Goal: Information Seeking & Learning: Learn about a topic

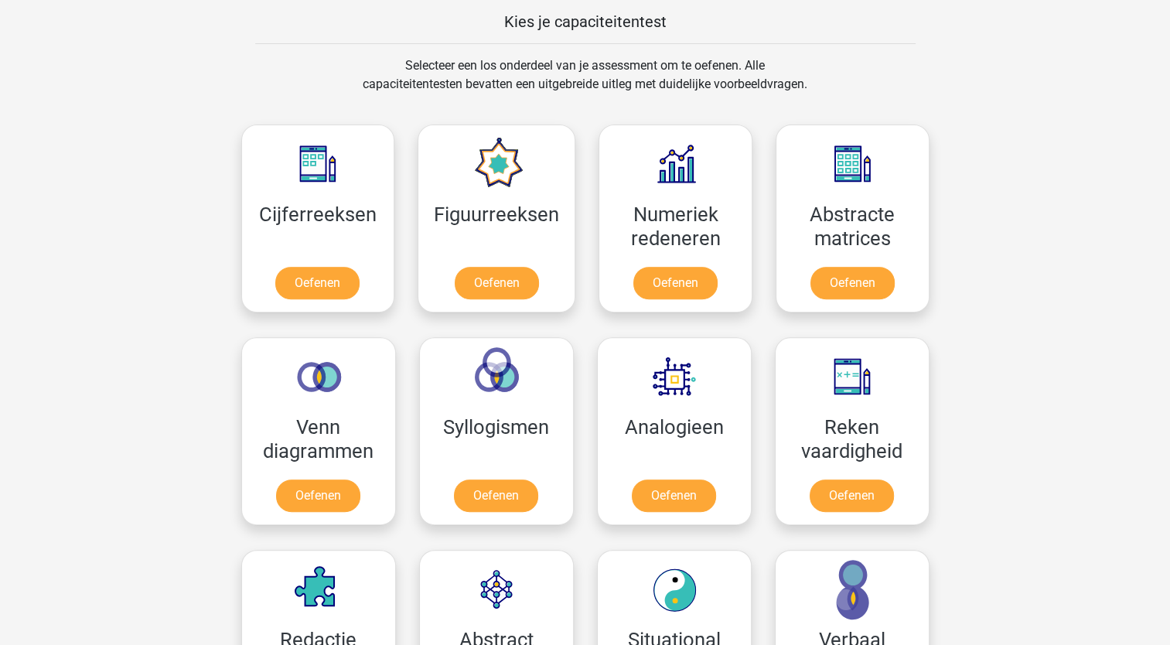
scroll to position [619, 0]
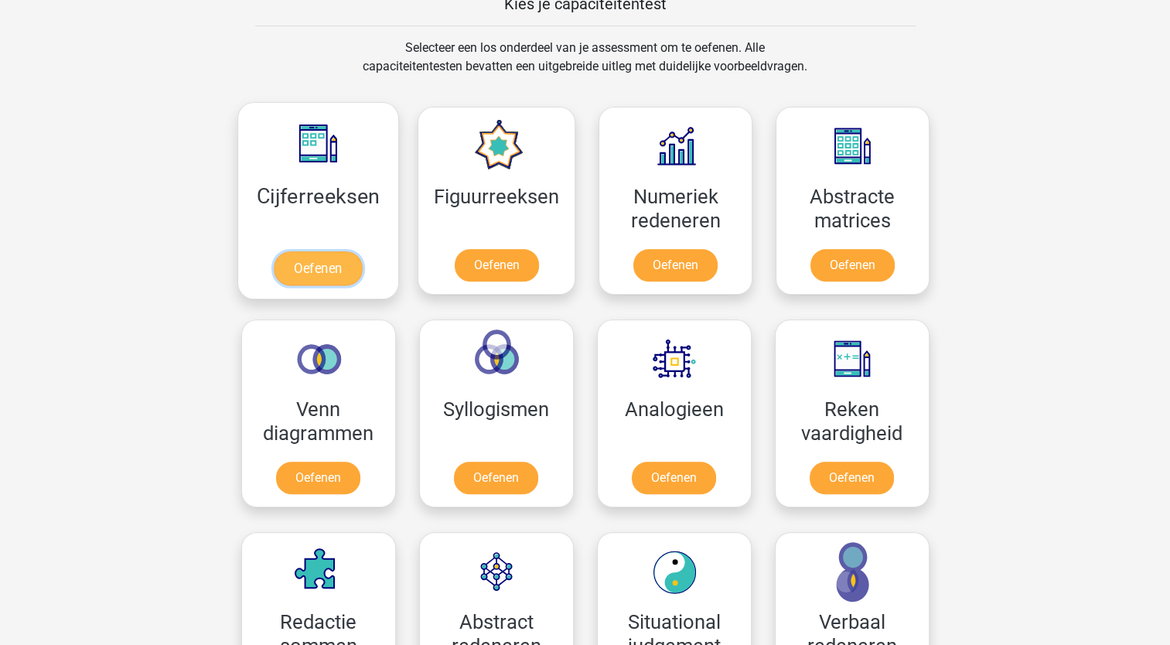
drag, startPoint x: 335, startPoint y: 265, endPoint x: 343, endPoint y: 268, distance: 9.1
click at [335, 265] on link "Oefenen" at bounding box center [318, 268] width 88 height 34
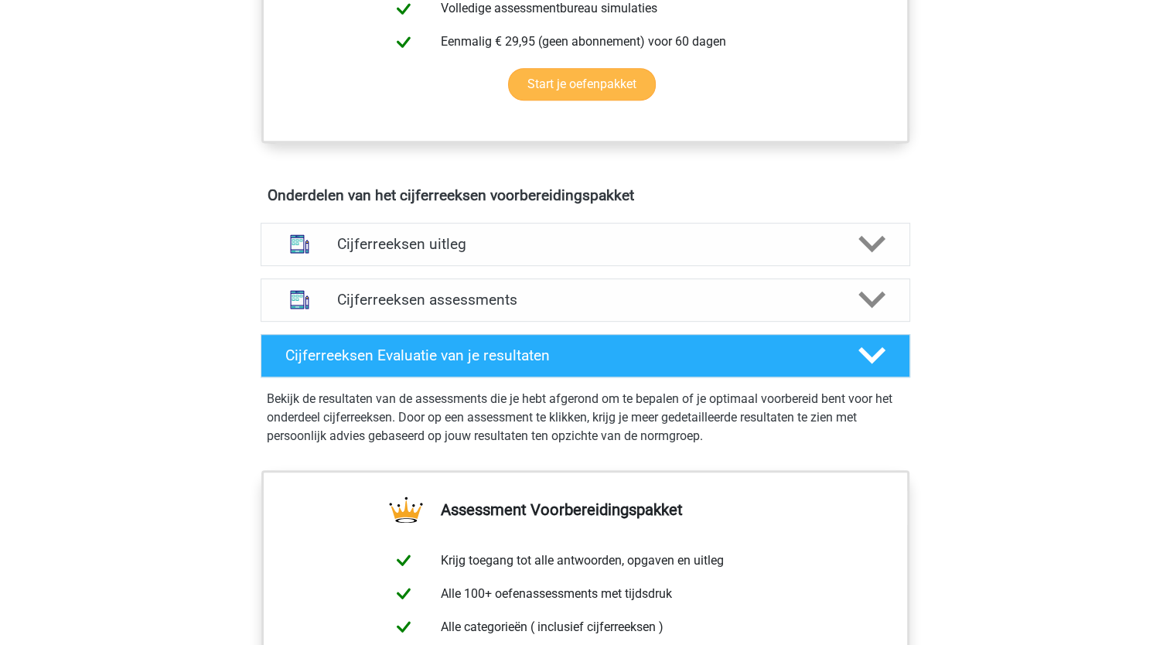
scroll to position [773, 0]
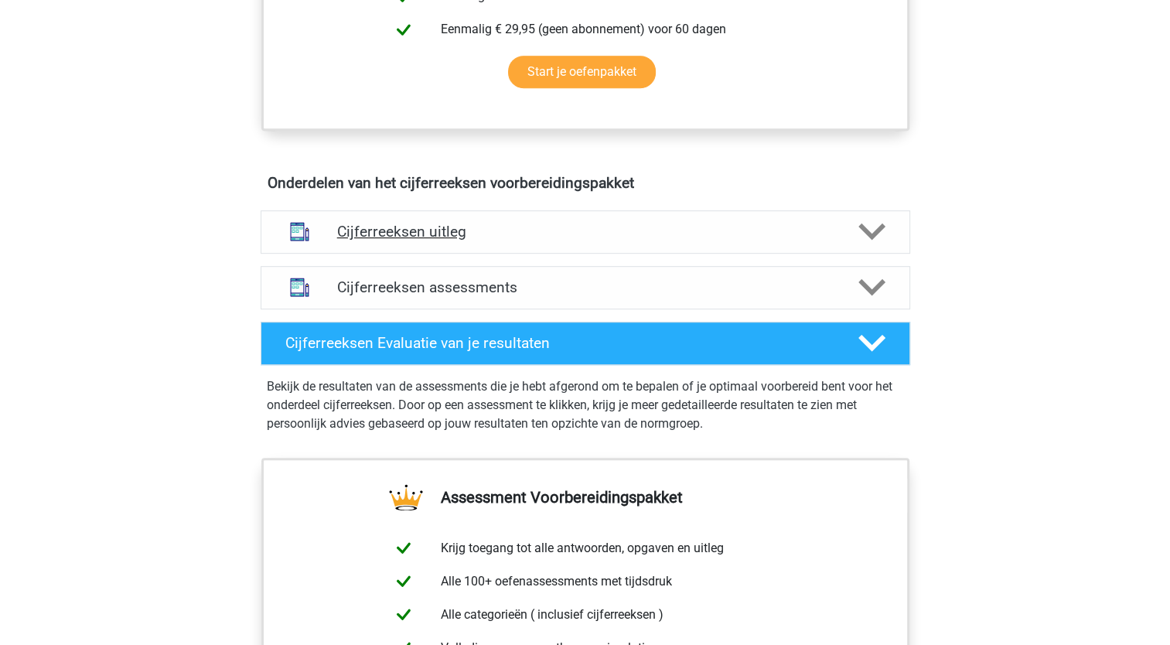
click at [548, 227] on div "Cijferreeksen uitleg" at bounding box center [586, 231] width 650 height 43
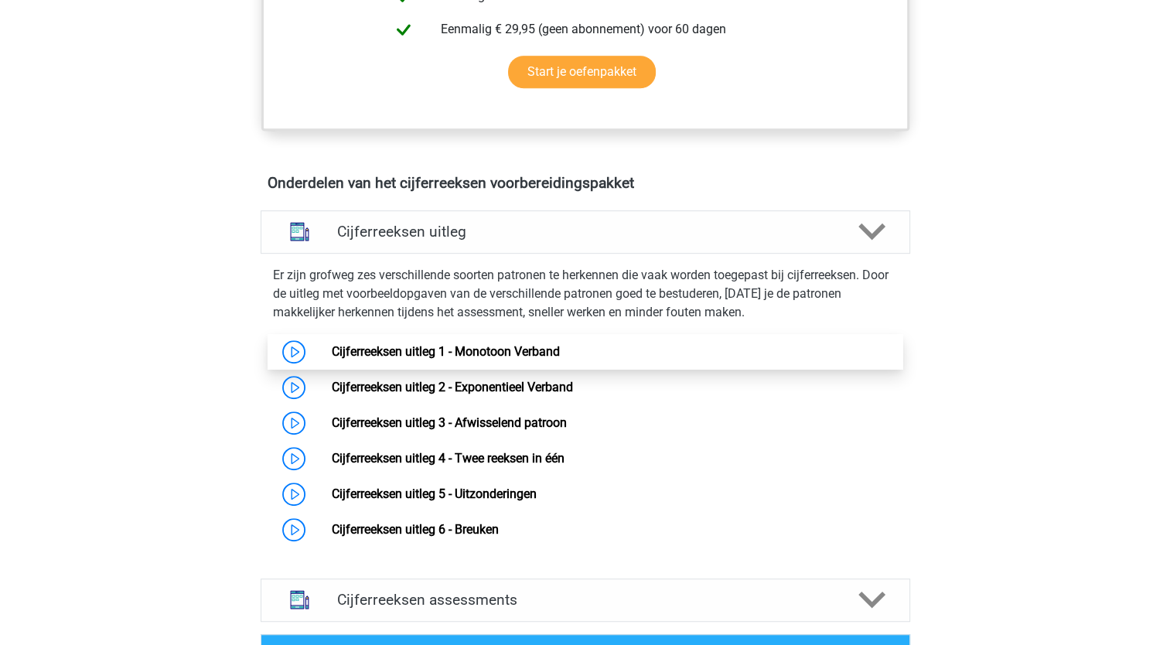
click at [389, 359] on link "Cijferreeksen uitleg 1 - Monotoon Verband" at bounding box center [446, 351] width 228 height 15
click at [424, 359] on link "Cijferreeksen uitleg 1 - Monotoon Verband" at bounding box center [446, 351] width 228 height 15
click at [402, 359] on link "Cijferreeksen uitleg 1 - Monotoon Verband" at bounding box center [446, 351] width 228 height 15
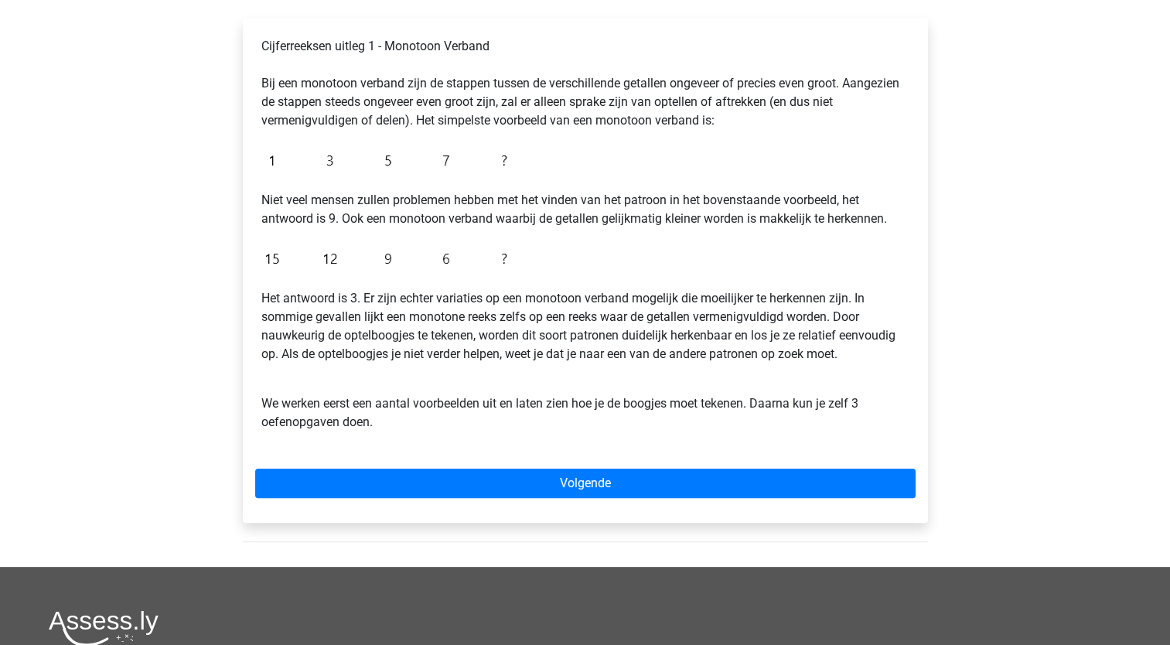
scroll to position [155, 0]
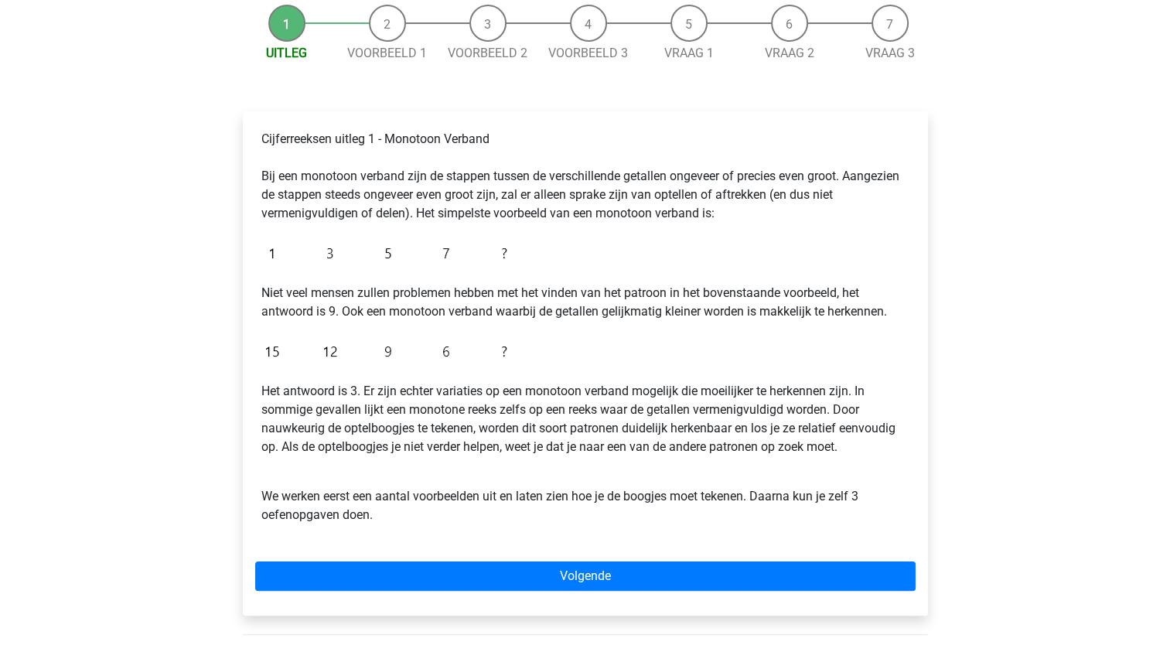
click at [371, 26] on li "Voorbeeld 1" at bounding box center [387, 34] width 101 height 58
drag, startPoint x: 391, startPoint y: 25, endPoint x: 344, endPoint y: 27, distance: 46.5
click at [391, 25] on li "Voorbeeld 1" at bounding box center [387, 34] width 101 height 58
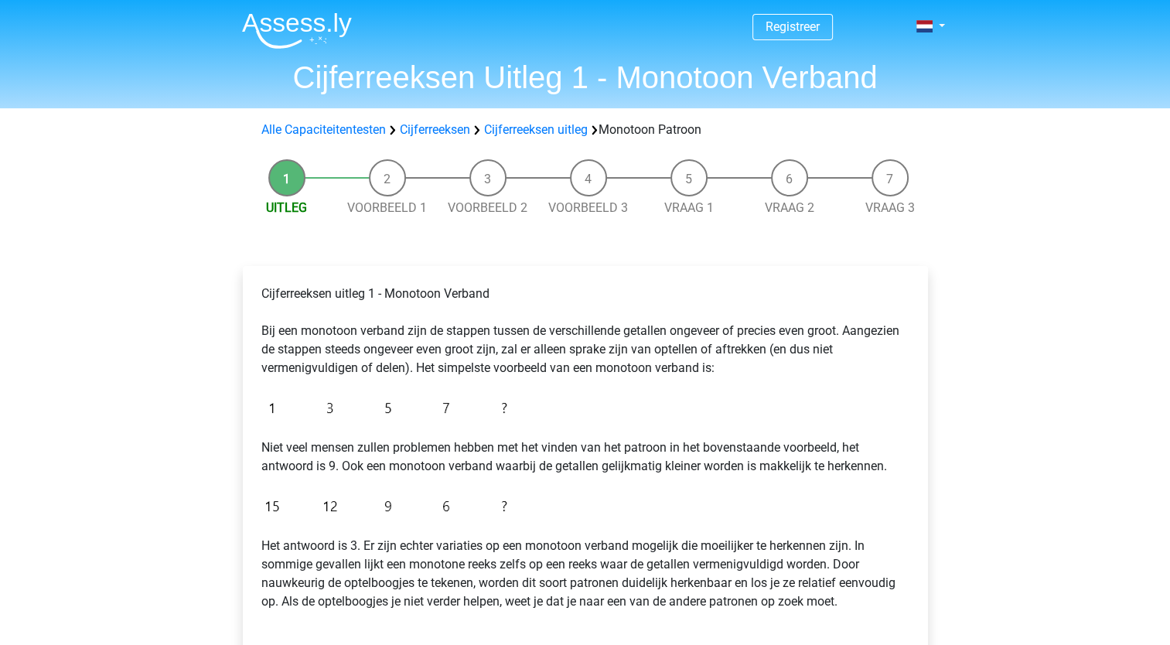
scroll to position [155, 0]
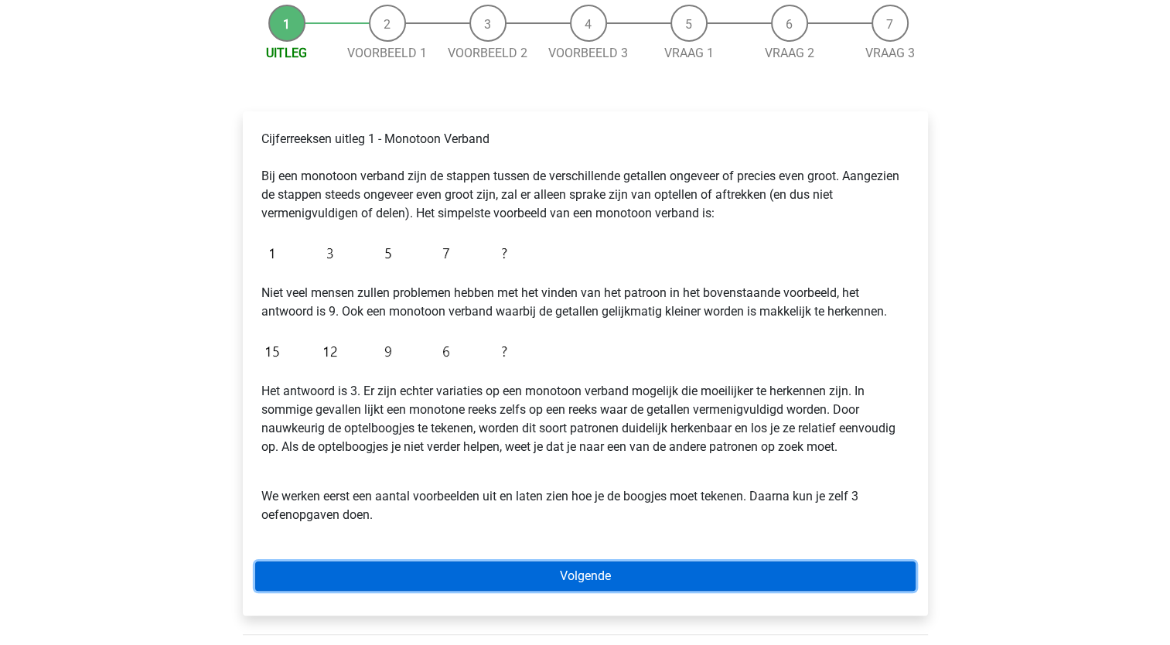
click at [628, 573] on link "Volgende" at bounding box center [585, 576] width 661 height 29
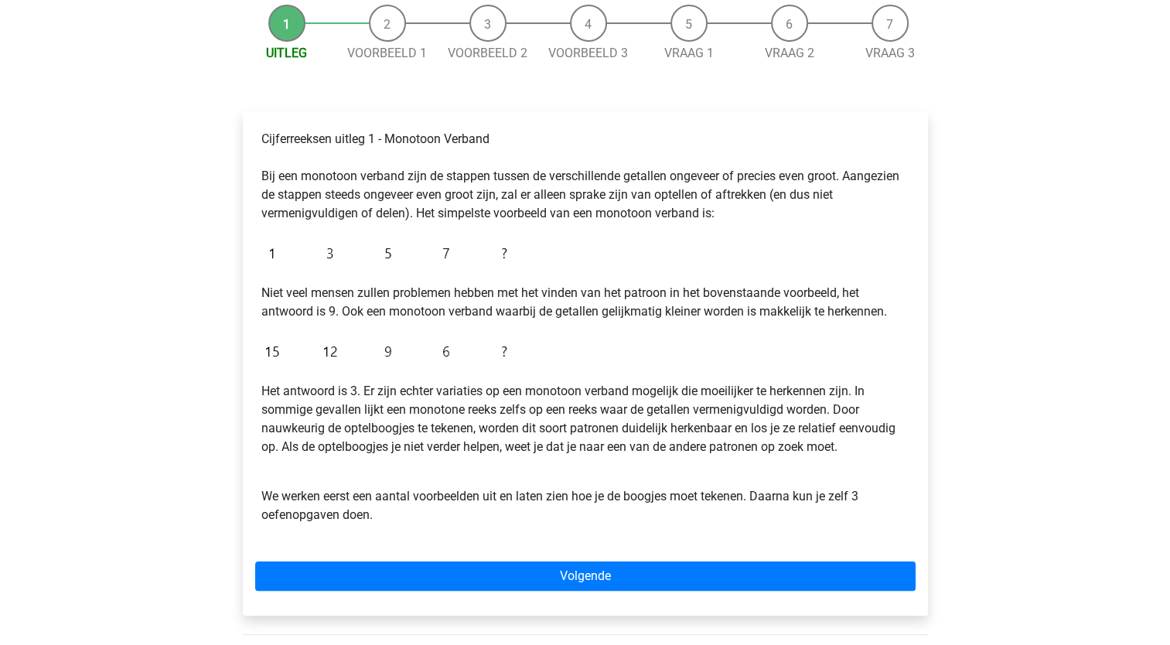
click at [736, 593] on div "Cijferreeksen uitleg 1 - Monotoon Verband Bij een monotoon verband zijn de stap…" at bounding box center [585, 363] width 685 height 504
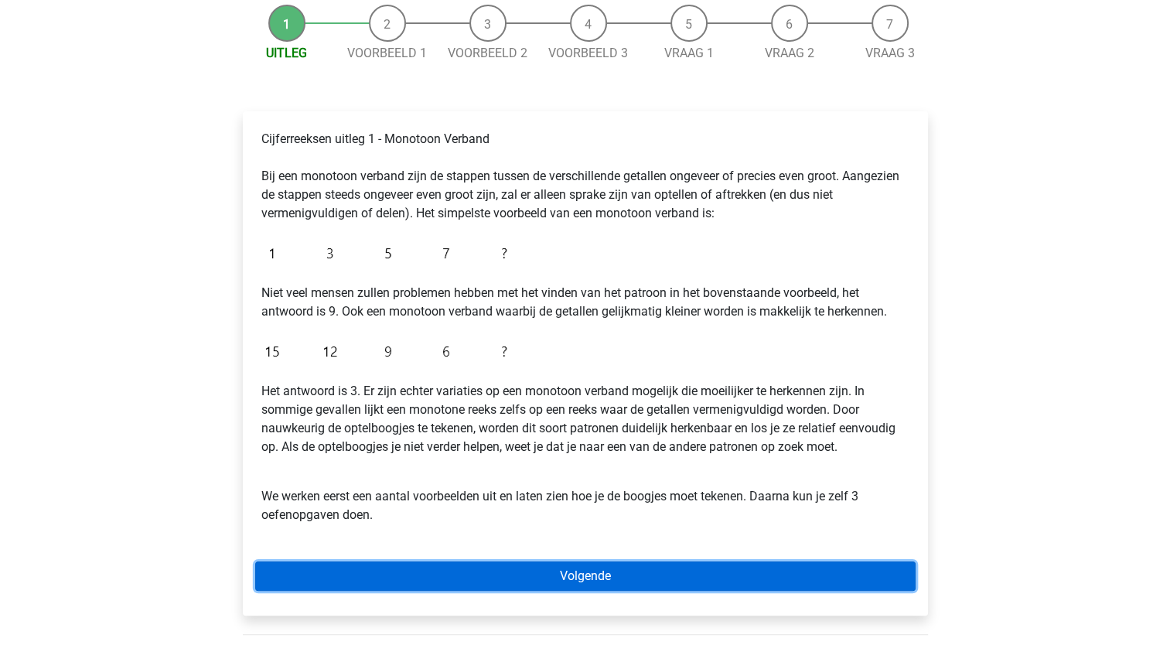
click at [718, 570] on link "Volgende" at bounding box center [585, 576] width 661 height 29
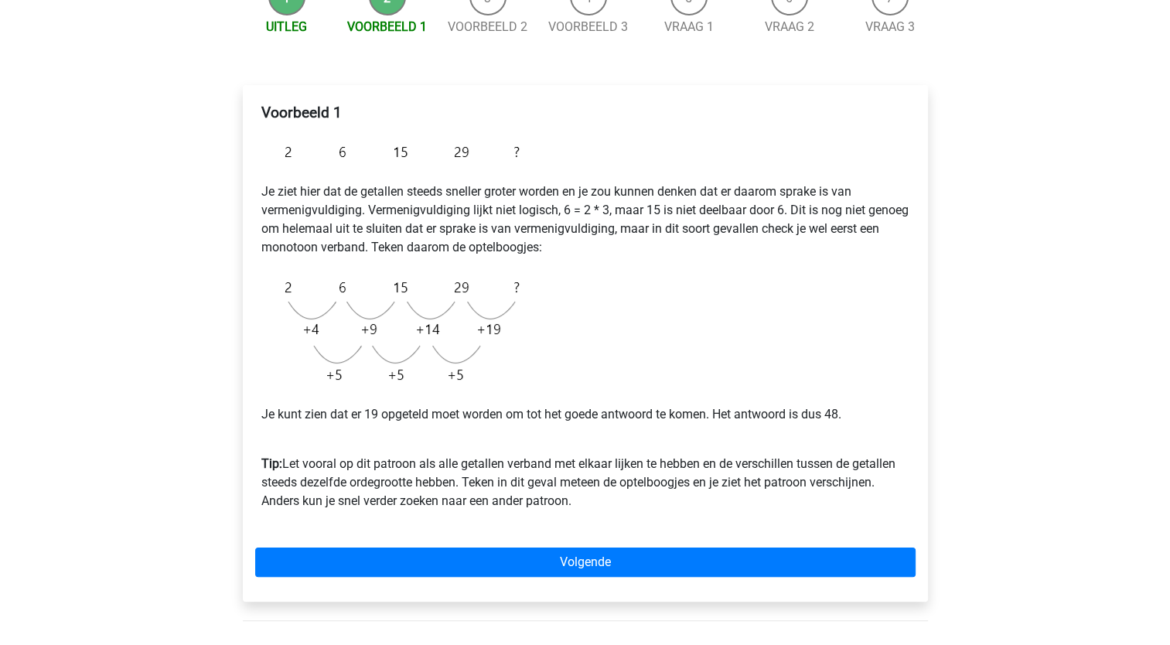
scroll to position [155, 0]
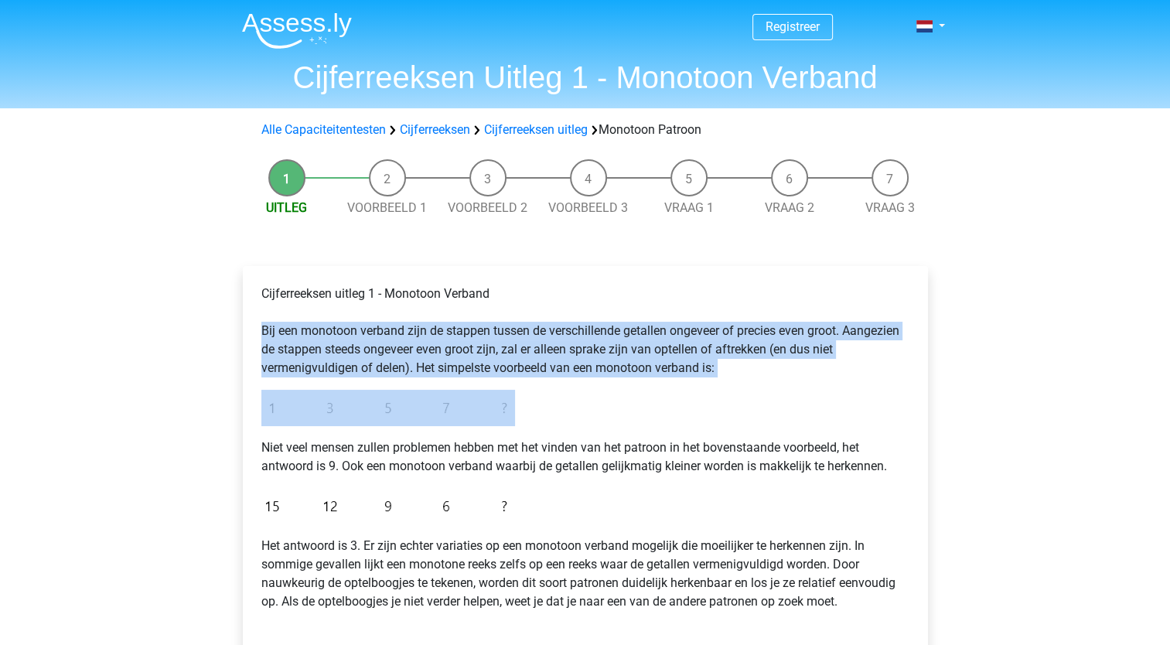
drag, startPoint x: 278, startPoint y: 338, endPoint x: 558, endPoint y: 413, distance: 289.1
click at [558, 413] on div "Cijferreeksen uitleg 1 - Monotoon Verband Bij een monotoon verband zijn de stap…" at bounding box center [585, 487] width 661 height 419
copy div "Bij een monotoon verband zijn de stappen tussen de verschillende getallen ongev…"
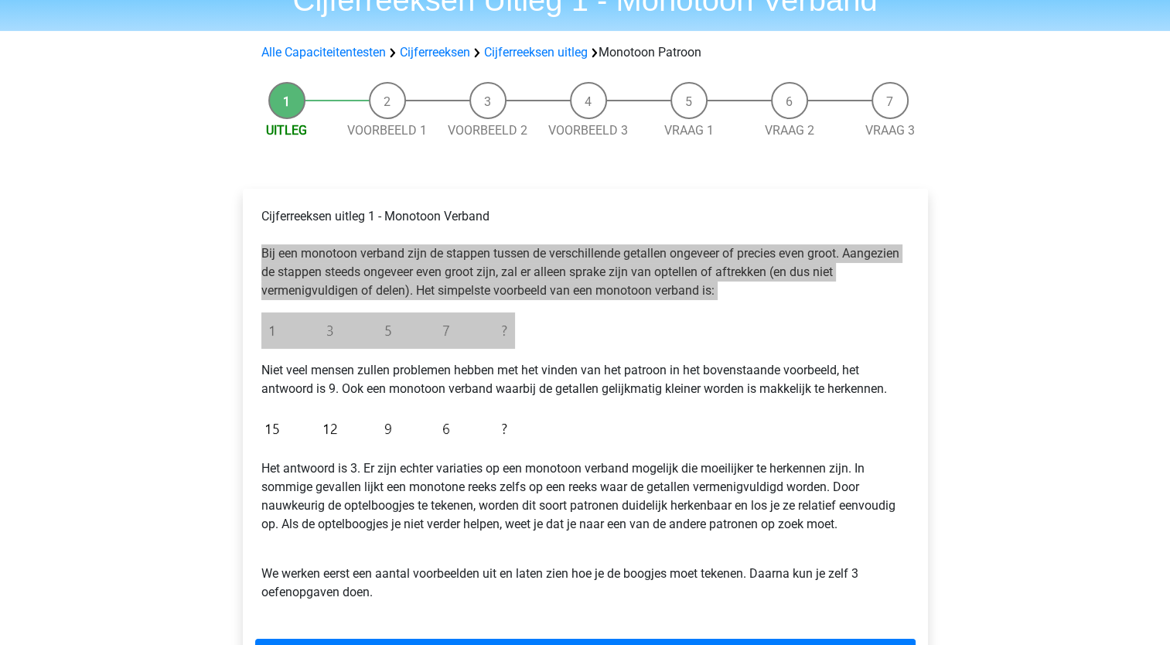
scroll to position [155, 0]
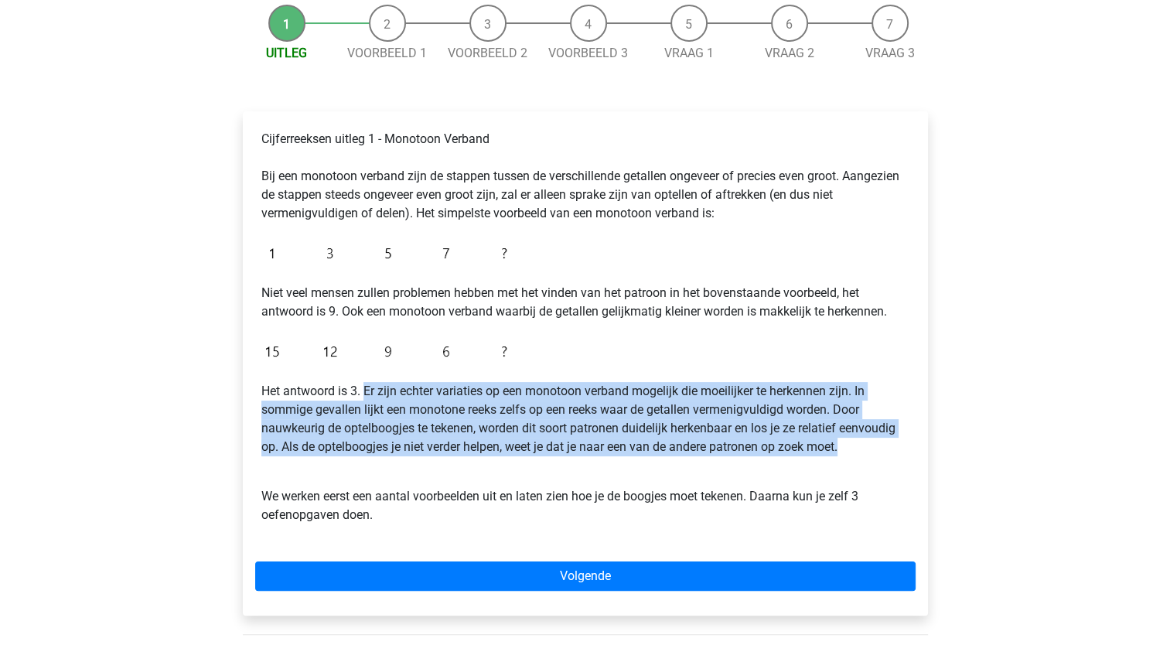
drag, startPoint x: 365, startPoint y: 391, endPoint x: 985, endPoint y: 454, distance: 622.7
click at [985, 454] on div "Registreer Nederlands English" at bounding box center [585, 456] width 1170 height 1223
copy p "Er zijn echter variaties op een monotoon verband mogelijk die moeilijker te her…"
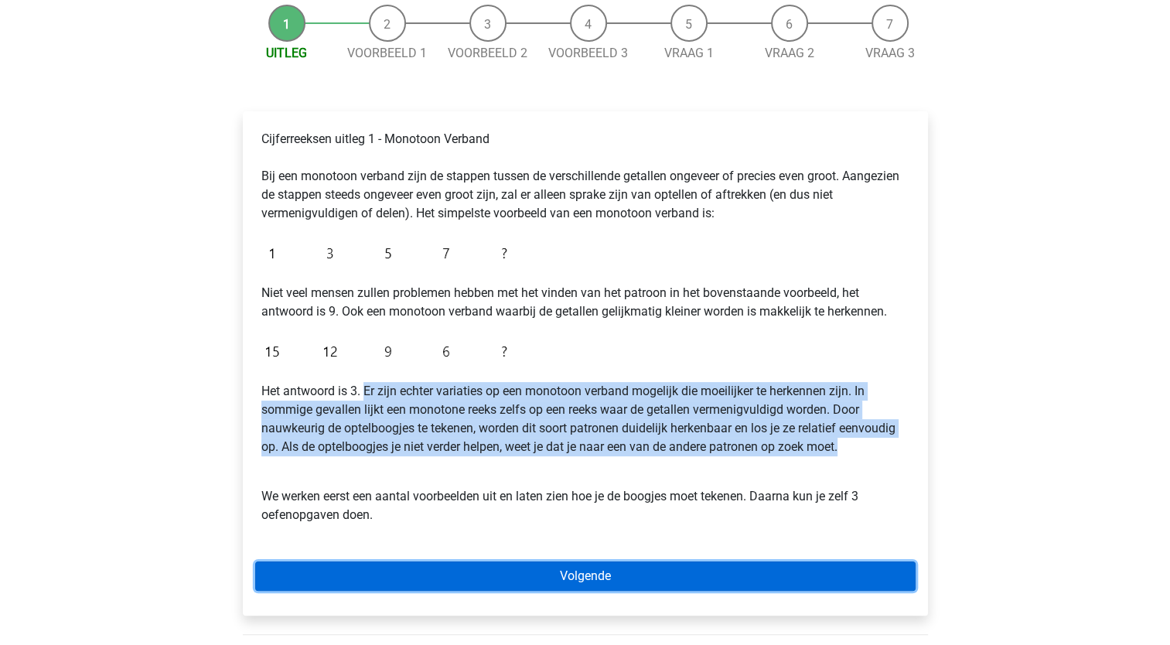
click at [625, 573] on link "Volgende" at bounding box center [585, 576] width 661 height 29
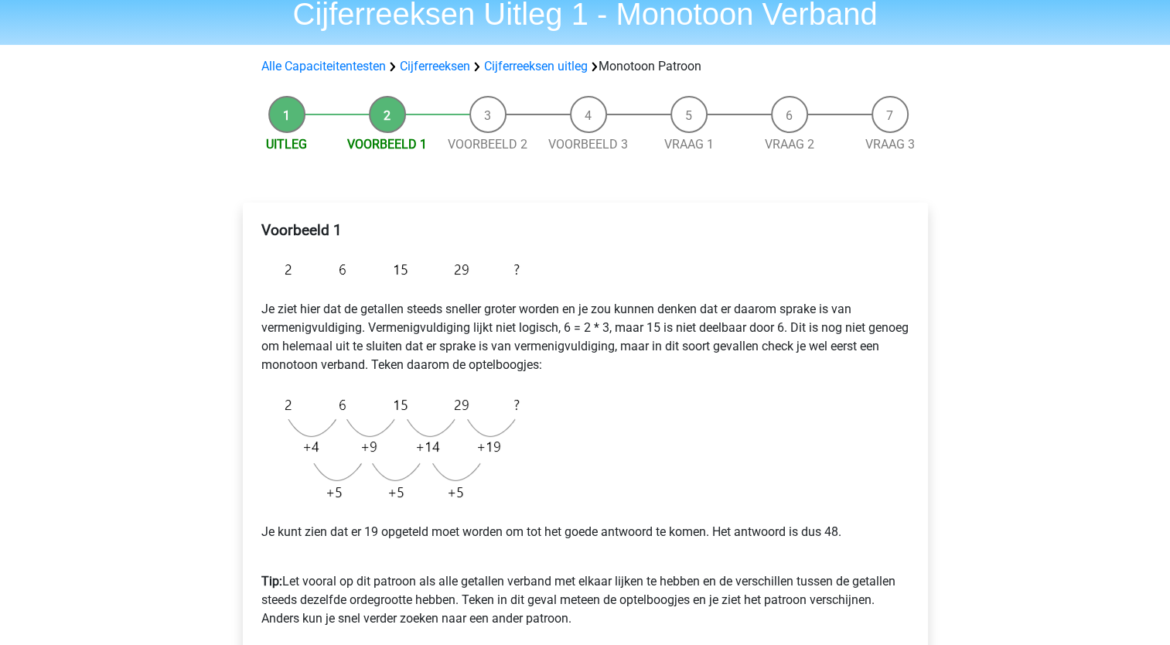
scroll to position [155, 0]
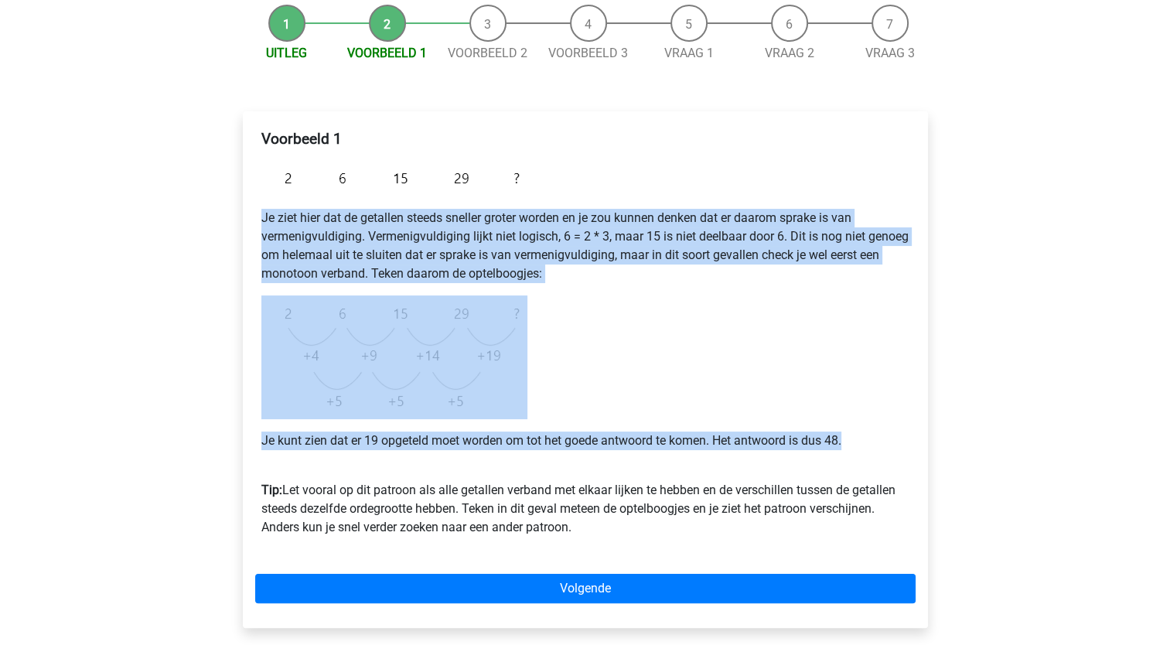
drag, startPoint x: 263, startPoint y: 213, endPoint x: 903, endPoint y: 436, distance: 678.1
click at [903, 436] on div "Voorbeeld 1 Je ziet hier dat de getallen steeds sneller groter worden en je zou…" at bounding box center [585, 340] width 661 height 432
copy div "Je ziet hier dat de getallen steeds sneller groter worden en je zou kunnen denk…"
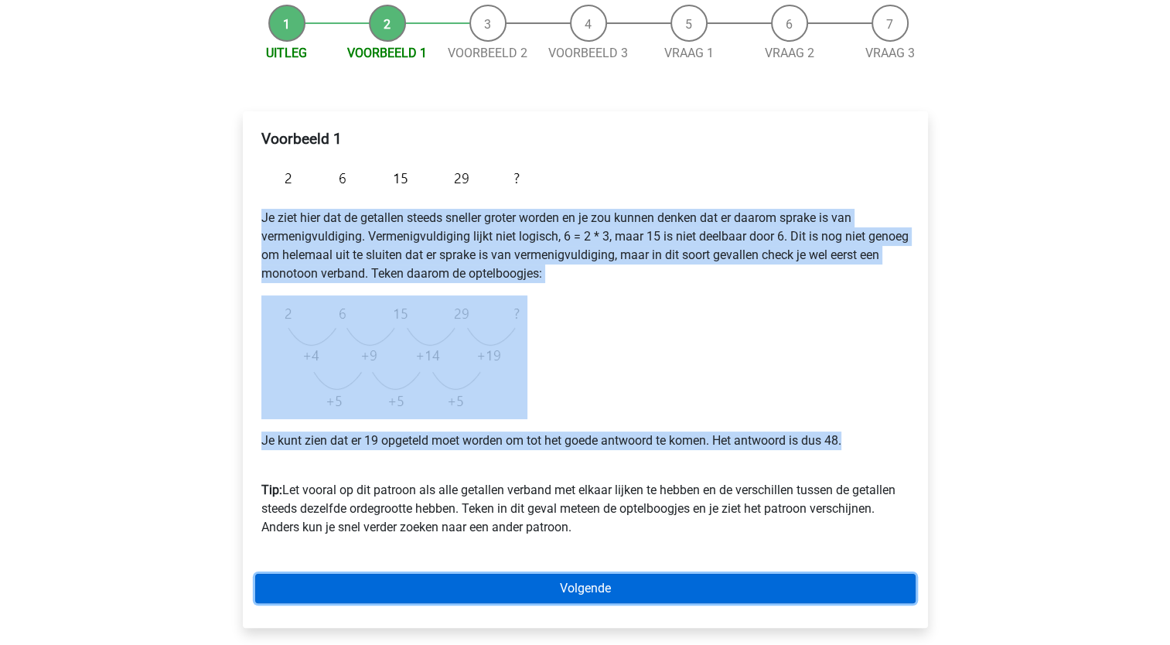
click at [629, 582] on link "Volgende" at bounding box center [585, 588] width 661 height 29
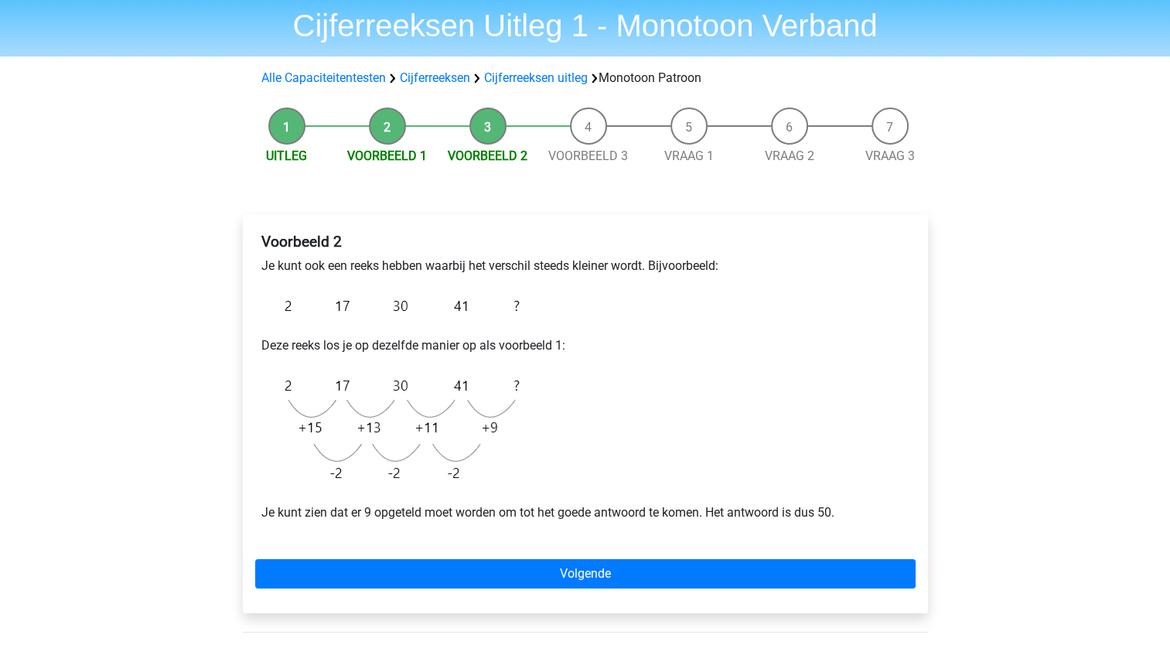
scroll to position [77, 0]
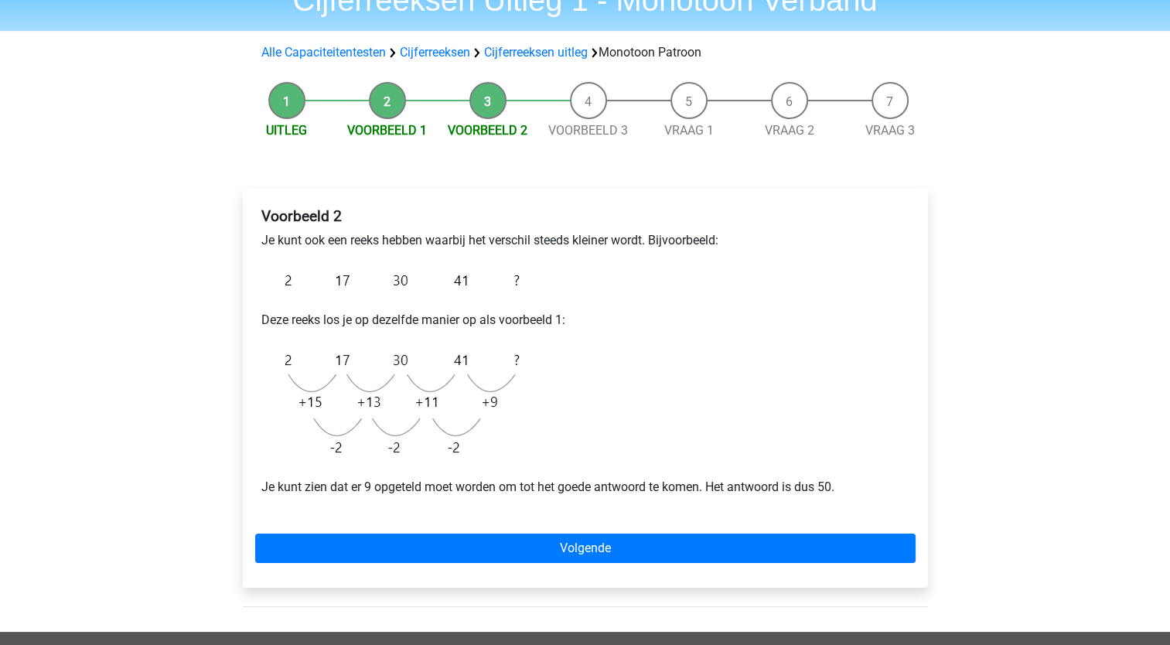
click at [261, 236] on p "Je kunt ook een reeks hebben waarbij het verschil steeds kleiner wordt. Bijvoor…" at bounding box center [585, 240] width 648 height 19
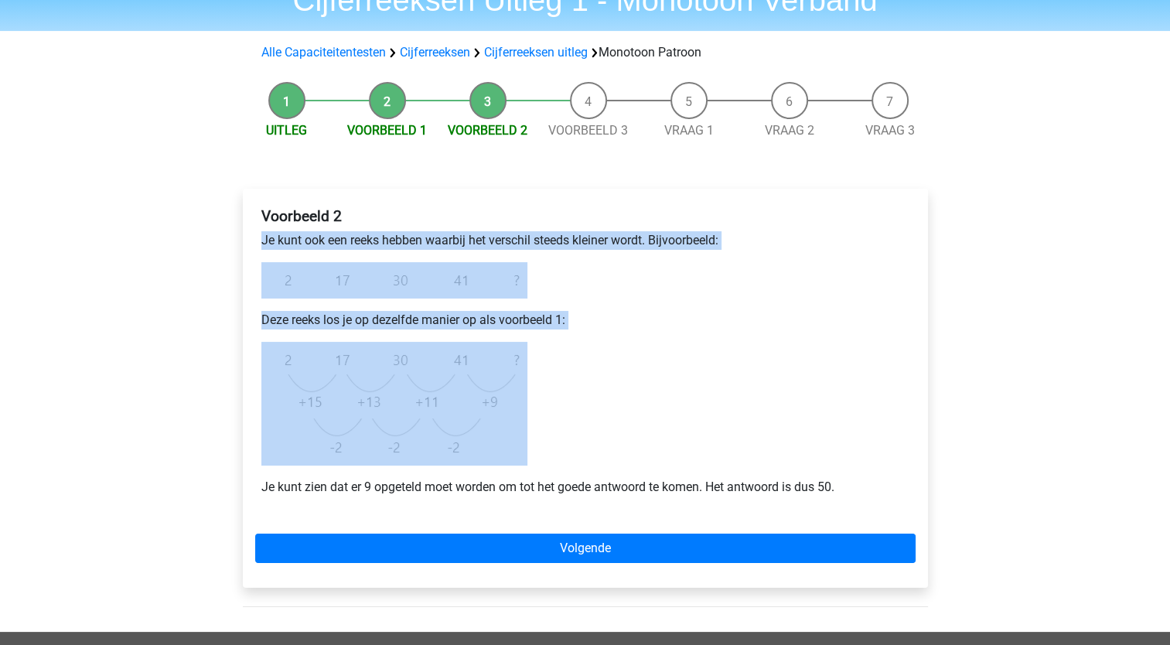
drag, startPoint x: 264, startPoint y: 240, endPoint x: 587, endPoint y: 423, distance: 371.7
click at [587, 423] on div "Voorbeeld 2 Je kunt ook een reeks hebben waarbij het verschil steeds kleiner wo…" at bounding box center [585, 358] width 661 height 314
copy div "Je kunt ook een reeks hebben waarbij het verschil steeds kleiner wordt. Bijvoor…"
click at [660, 478] on p "Je kunt zien dat er 9 opgeteld moet worden om tot het goede antwoord te komen. …" at bounding box center [585, 487] width 648 height 19
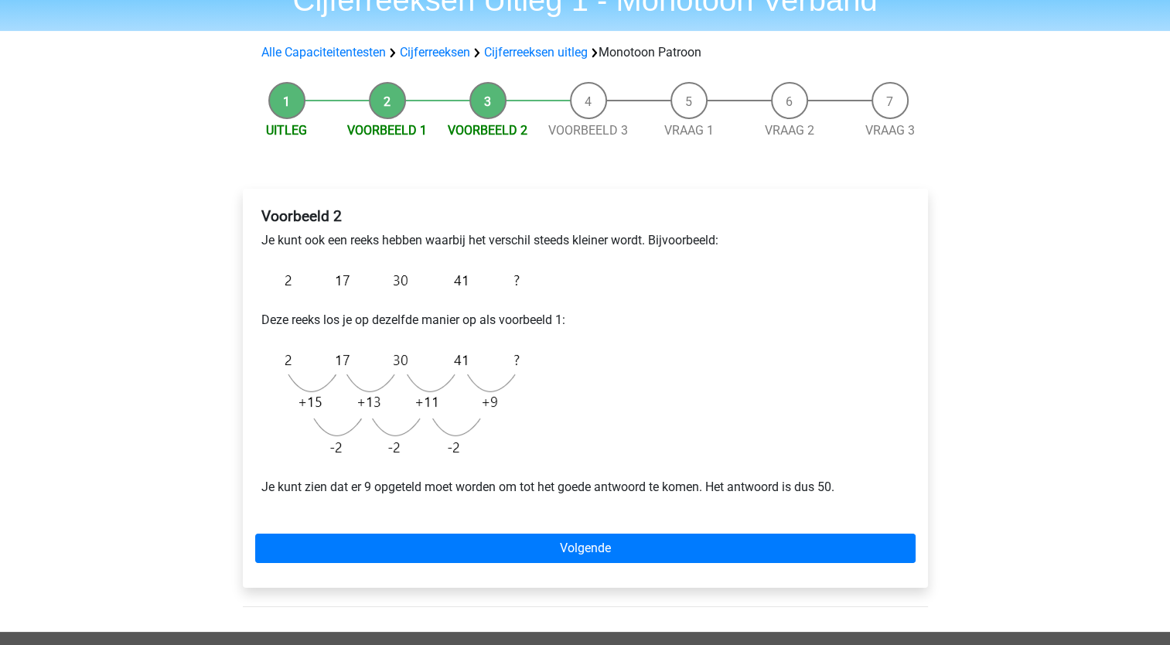
click at [257, 490] on div "Voorbeeld 2 Je kunt ook een reeks hebben waarbij het verschil steeds kleiner wo…" at bounding box center [585, 358] width 661 height 314
drag, startPoint x: 260, startPoint y: 484, endPoint x: 268, endPoint y: 497, distance: 14.6
click at [261, 486] on p "Je kunt zien dat er 9 opgeteld moet worden om tot het goede antwoord te komen. …" at bounding box center [585, 487] width 648 height 19
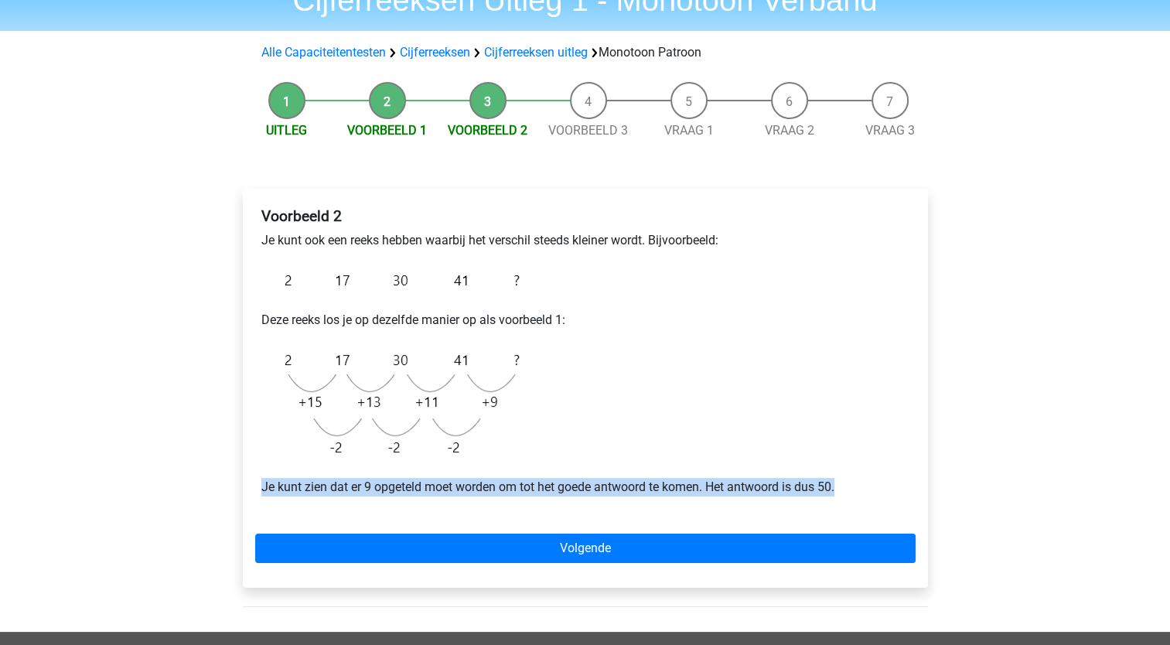
drag, startPoint x: 264, startPoint y: 487, endPoint x: 878, endPoint y: 490, distance: 614.1
click at [878, 490] on p "Je kunt zien dat er 9 opgeteld moet worden om tot het goede antwoord te komen. …" at bounding box center [585, 487] width 648 height 19
copy p "Je kunt zien dat er 9 opgeteld moet worden om tot het goede antwoord te komen. …"
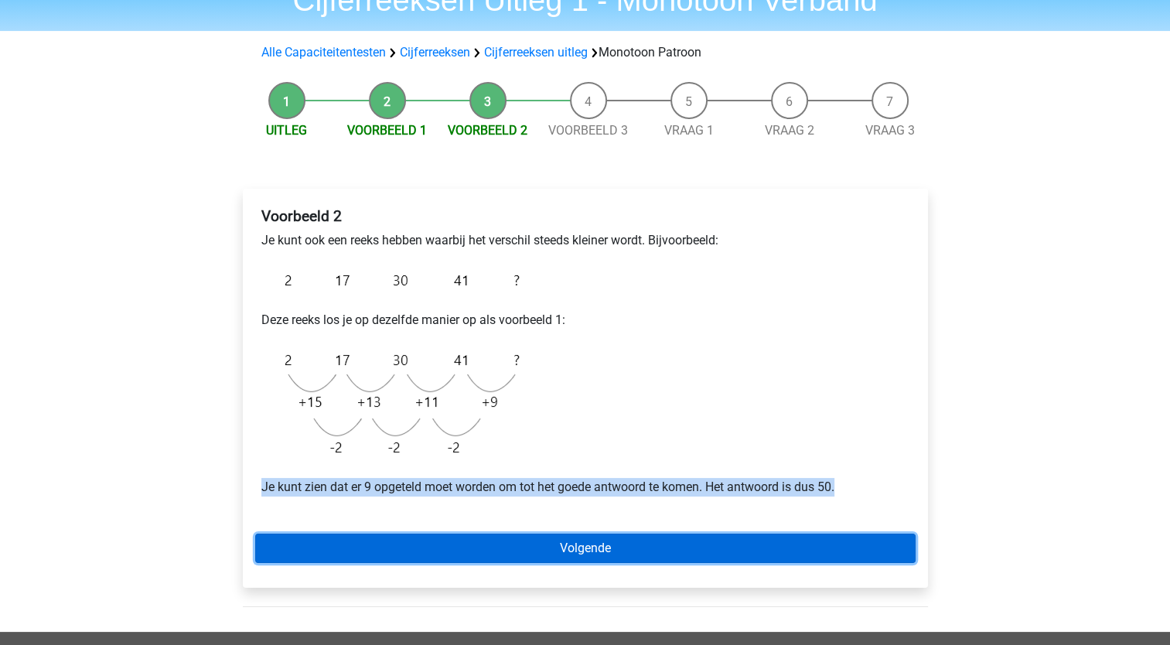
click at [566, 544] on link "Volgende" at bounding box center [585, 548] width 661 height 29
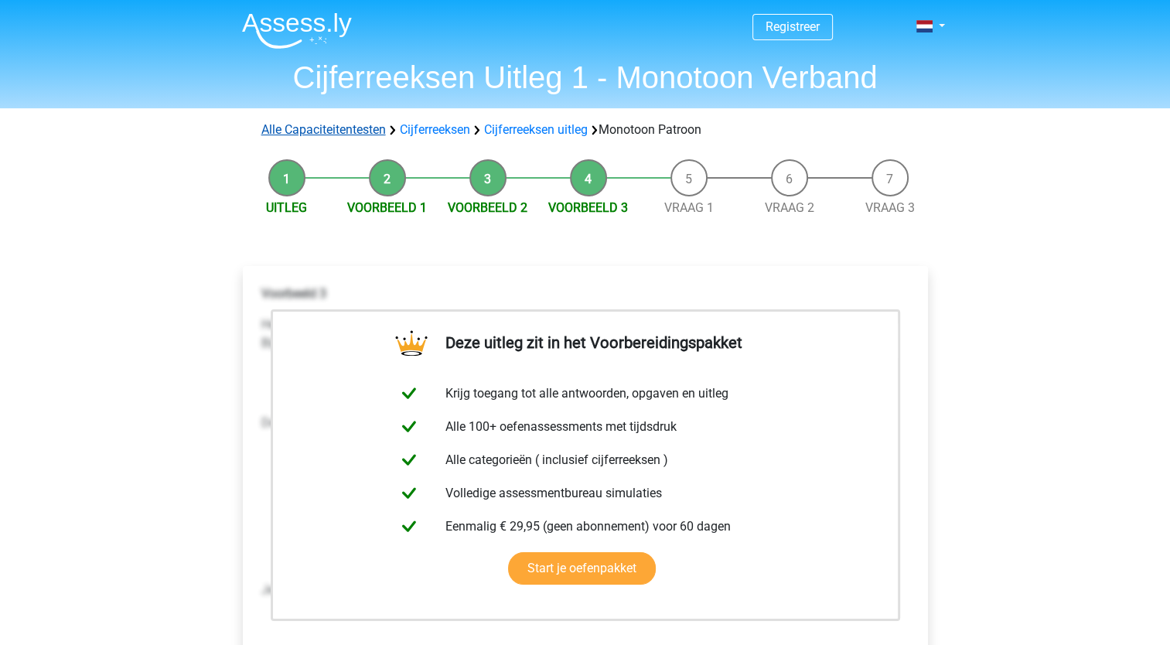
click at [359, 125] on link "Alle Capaciteitentesten" at bounding box center [323, 129] width 125 height 15
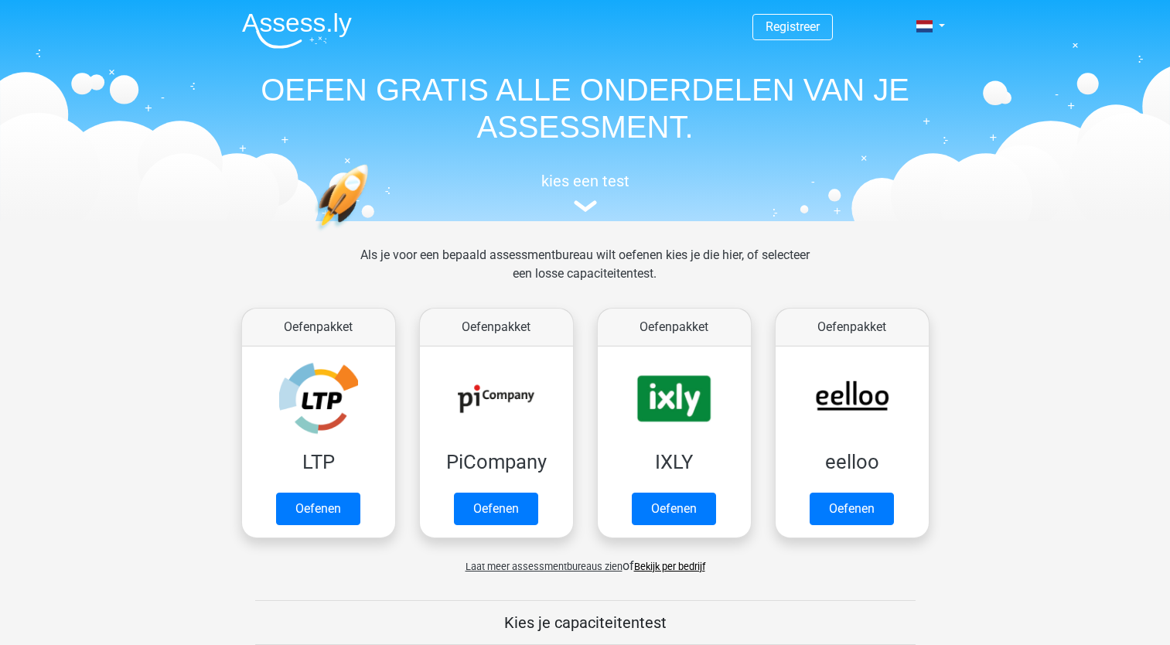
scroll to position [656, 0]
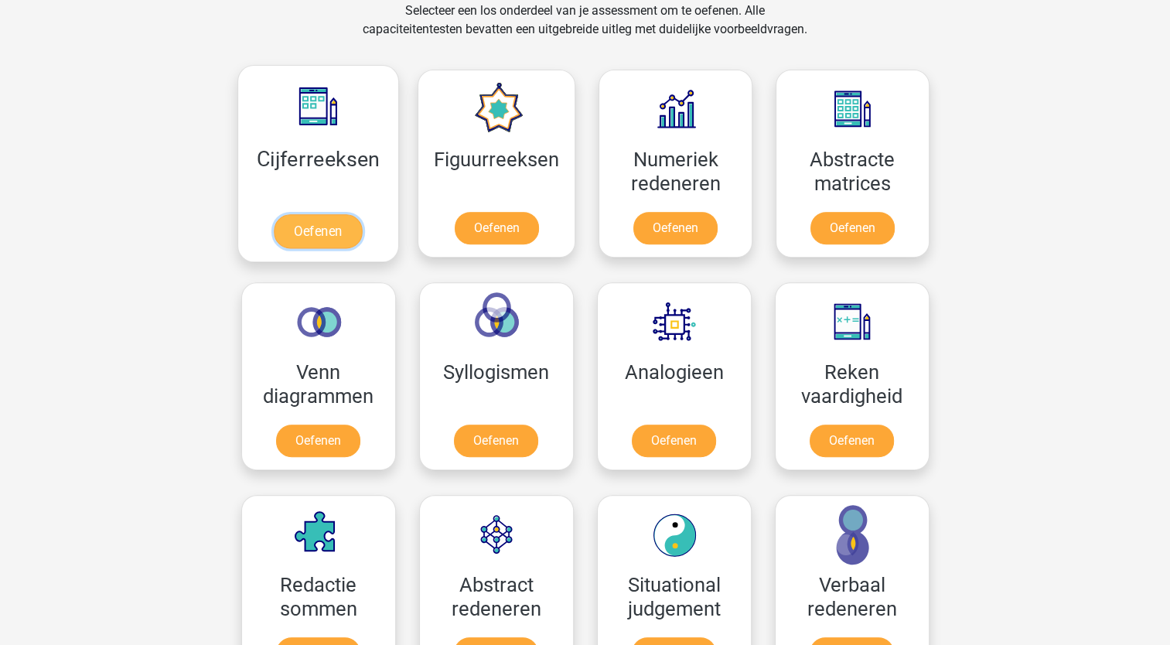
click at [317, 227] on link "Oefenen" at bounding box center [318, 231] width 88 height 34
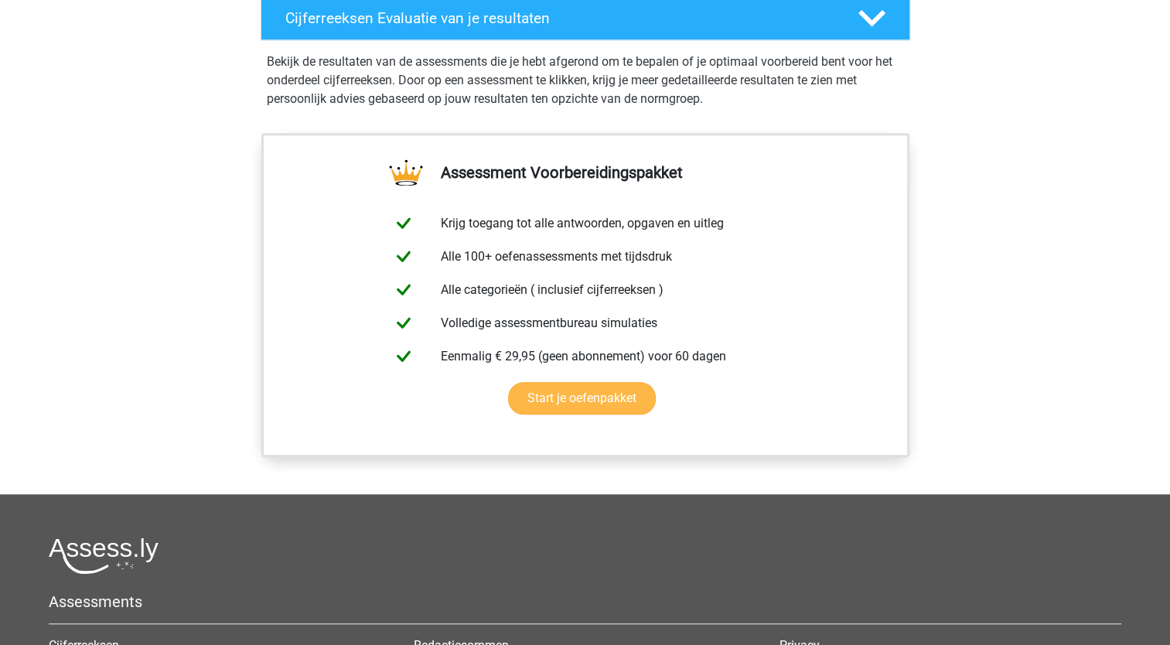
scroll to position [1006, 0]
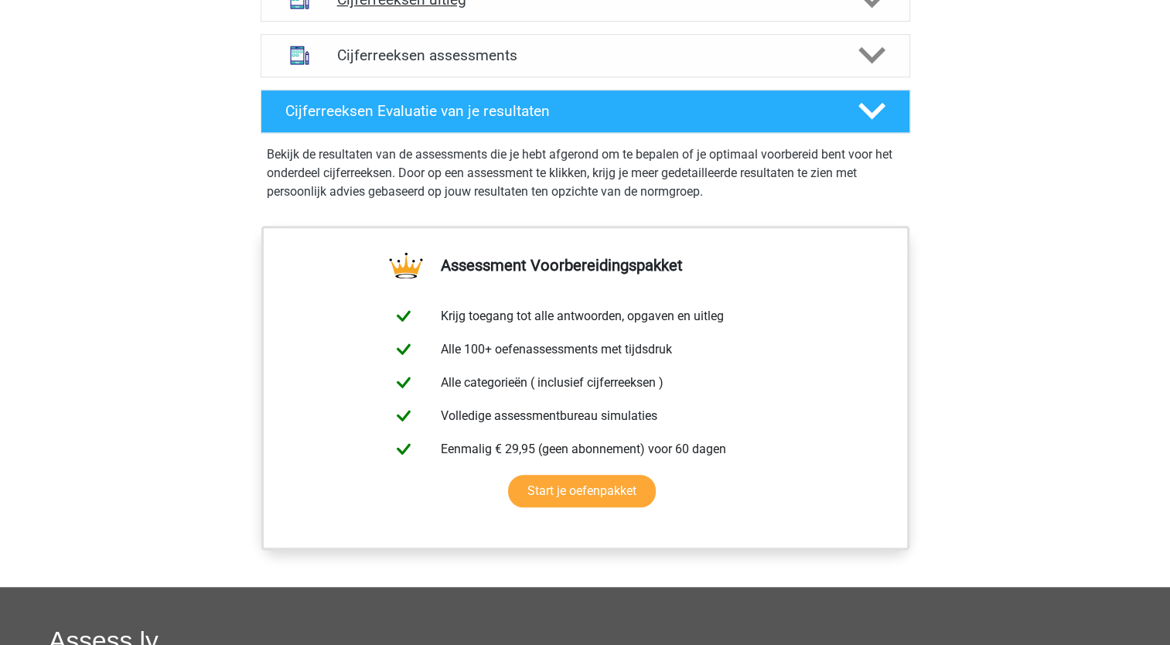
click at [575, 22] on div "Cijferreeksen uitleg" at bounding box center [586, -1] width 650 height 43
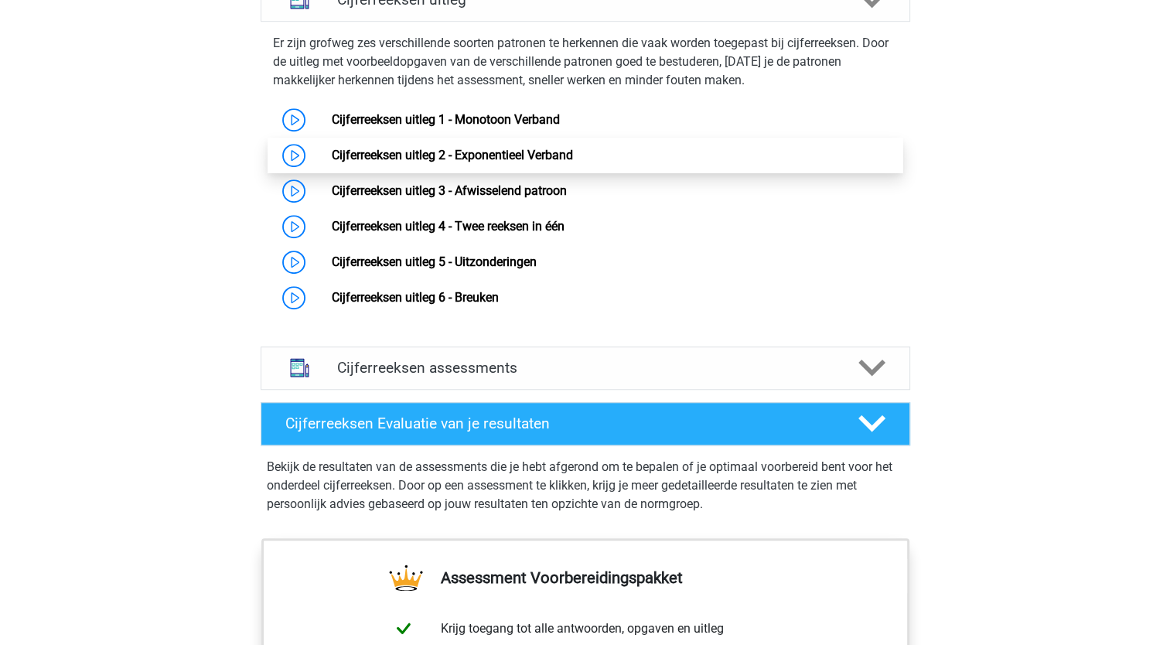
click at [548, 162] on link "Cijferreeksen uitleg 2 - Exponentieel Verband" at bounding box center [452, 155] width 241 height 15
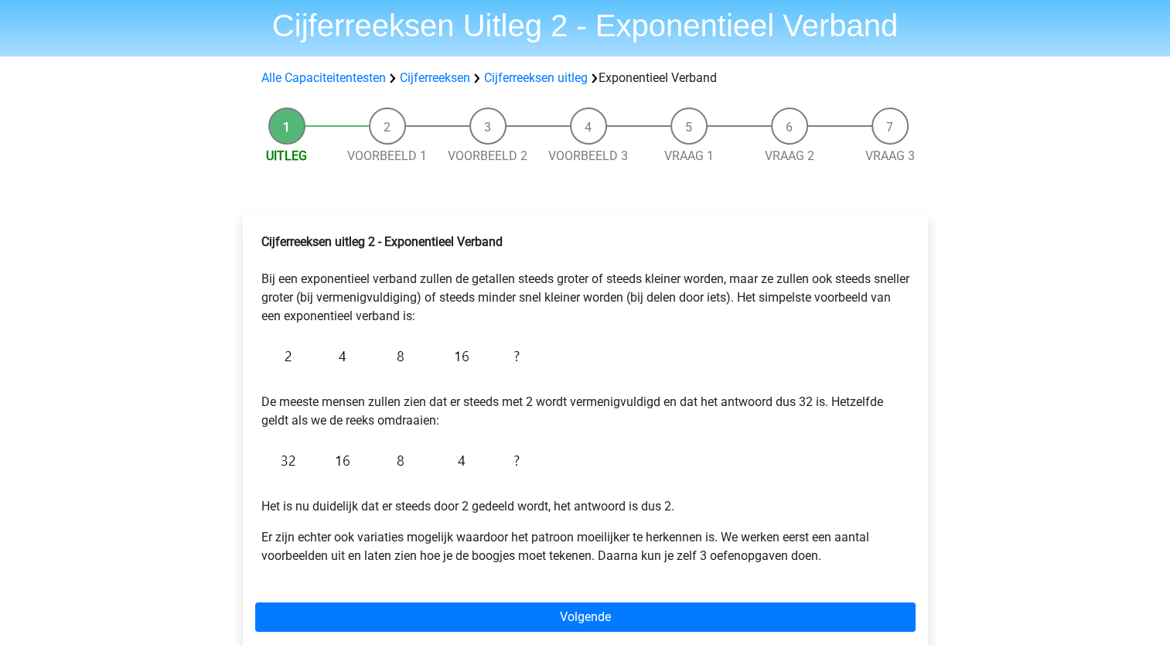
scroll to position [77, 0]
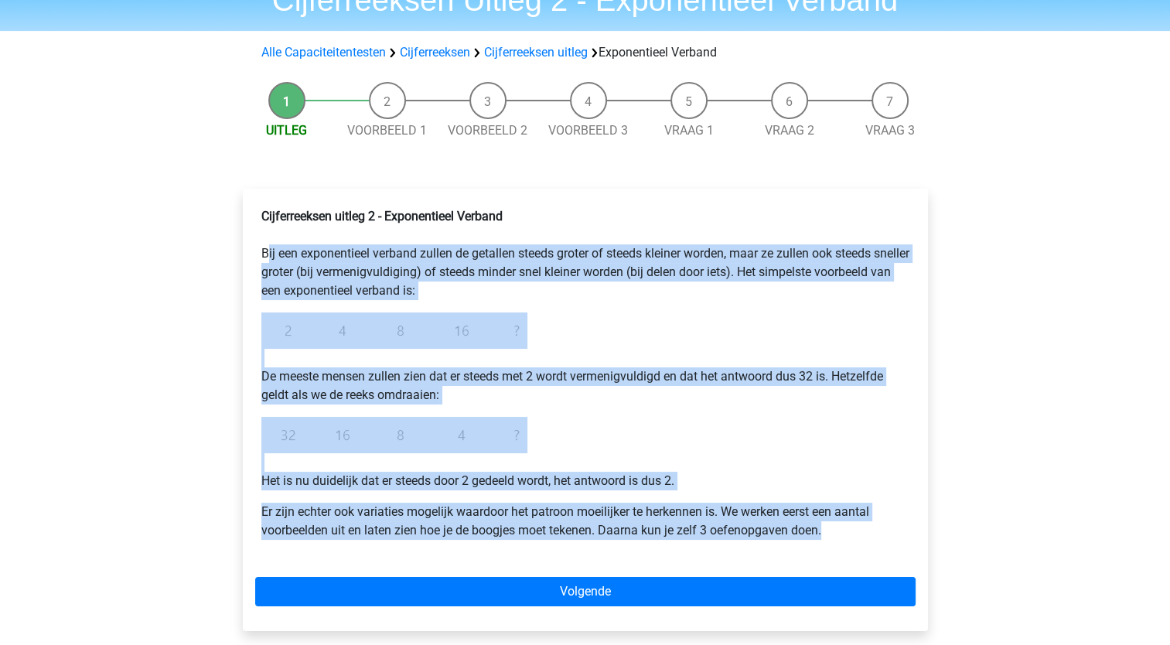
drag, startPoint x: 848, startPoint y: 534, endPoint x: 252, endPoint y: 254, distance: 658.4
click at [252, 254] on div "Cijferreeksen uitleg 2 - Exponentieel Verband Bij een exponentieel verband zull…" at bounding box center [585, 410] width 685 height 442
copy div "Bij een exponentieel verband zullen de getallen steeds groter of steeds kleiner…"
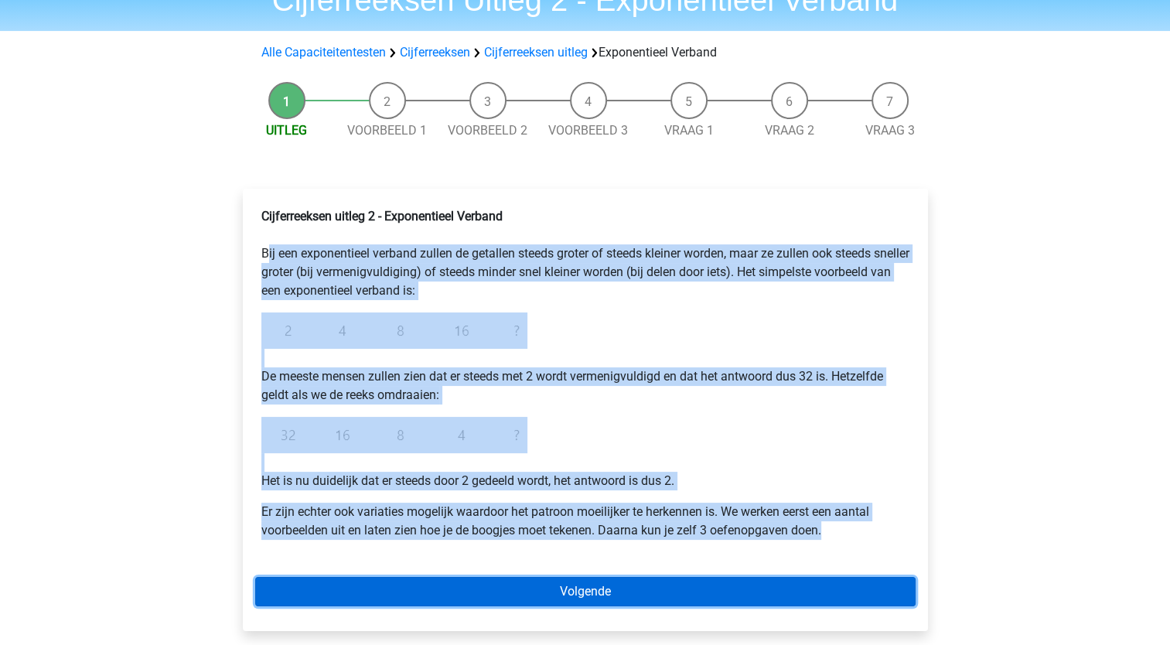
click at [603, 583] on link "Volgende" at bounding box center [585, 591] width 661 height 29
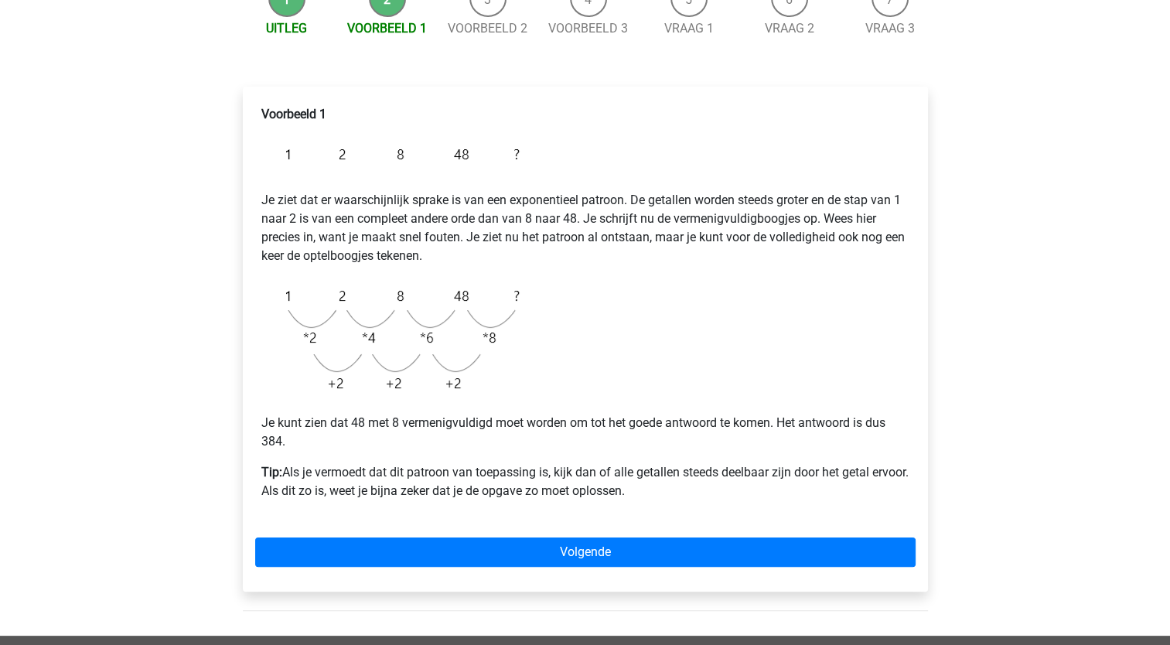
scroll to position [232, 0]
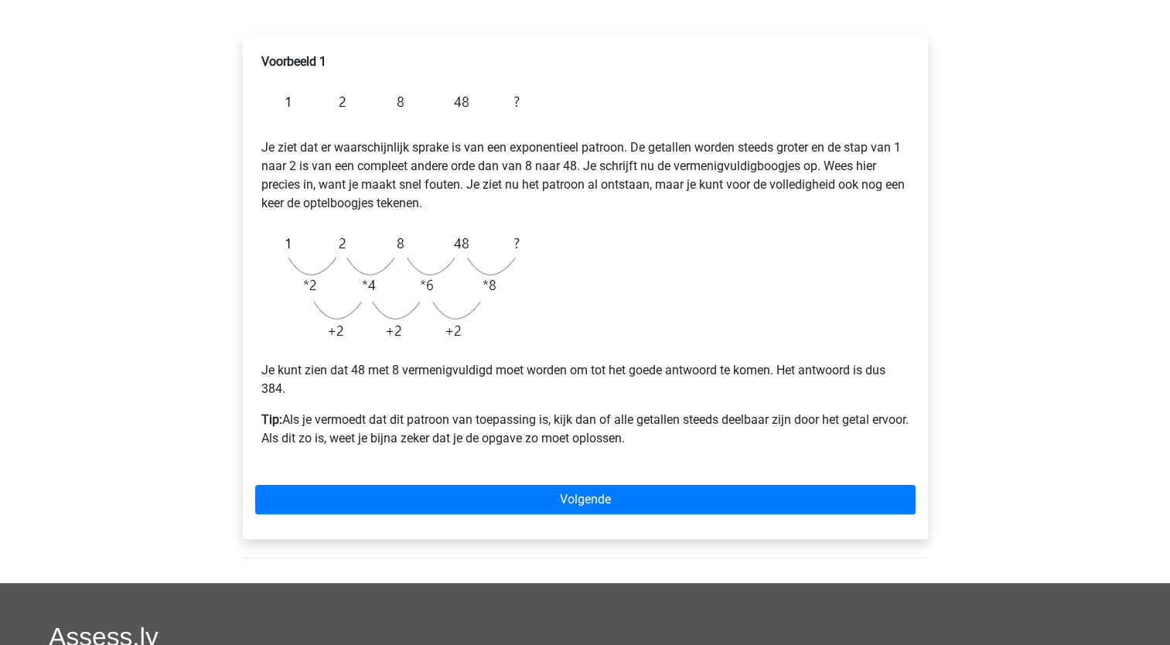
drag, startPoint x: 261, startPoint y: 141, endPoint x: 694, endPoint y: 435, distance: 523.2
click at [694, 435] on div "Voorbeeld 1 Je ziet dat er waarschijnlijk sprake is van een exponentieel patroo…" at bounding box center [585, 256] width 661 height 420
copy div "Je ziet dat er waarschijnlijk sprake is van een exponentieel patroon. De getall…"
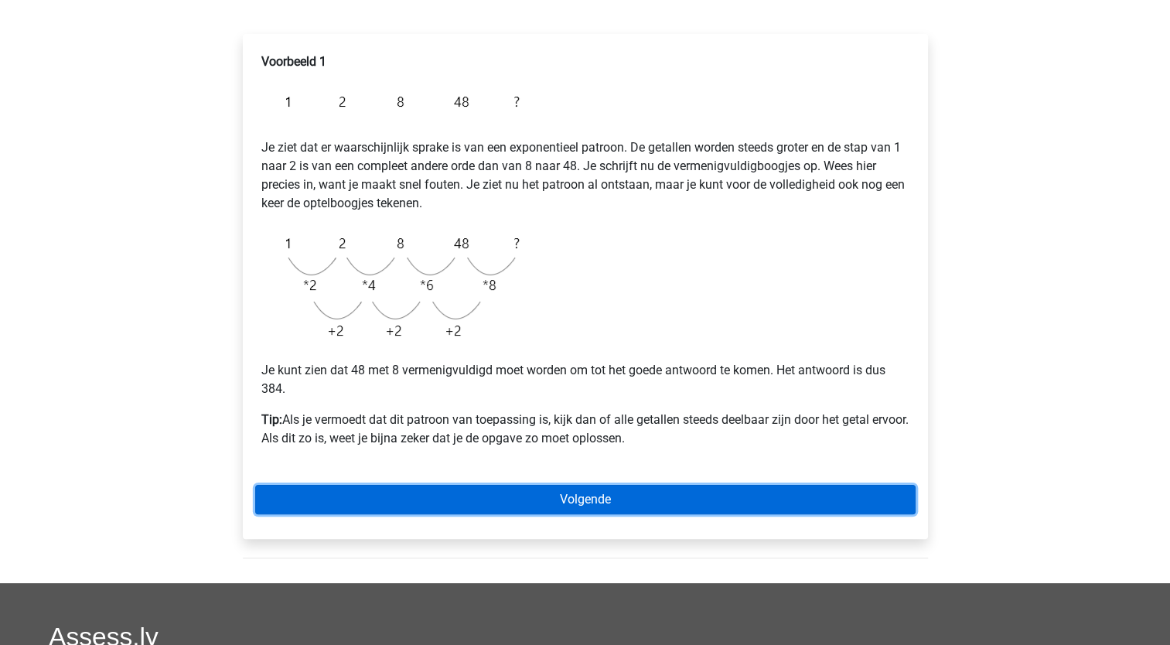
click at [538, 498] on link "Volgende" at bounding box center [585, 499] width 661 height 29
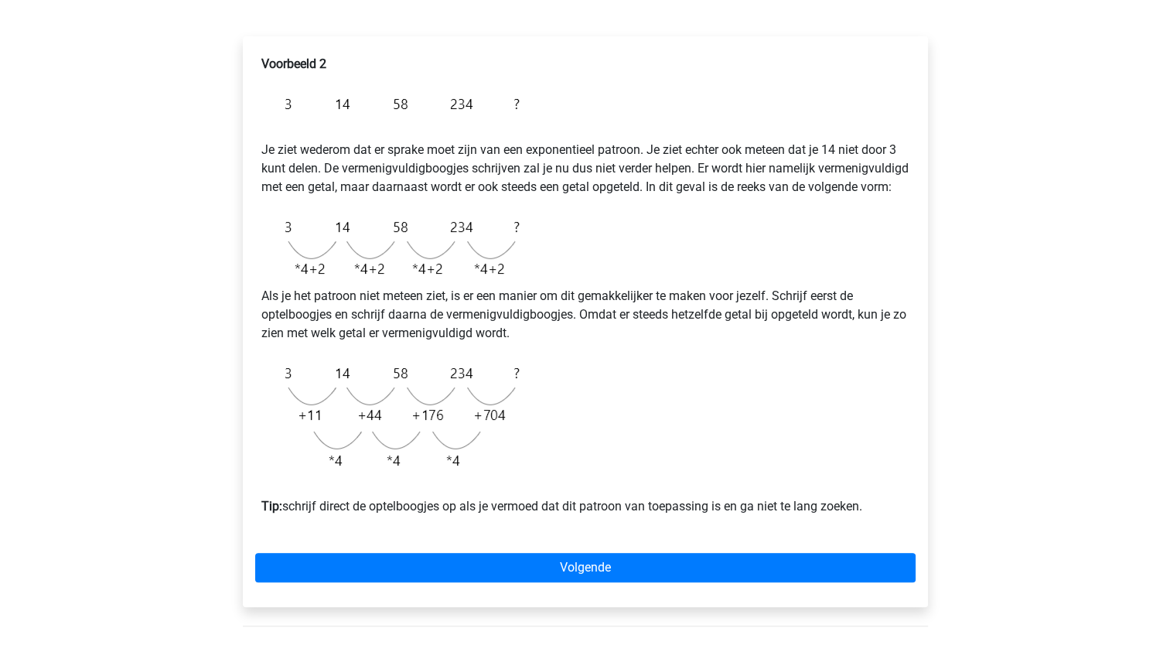
scroll to position [232, 0]
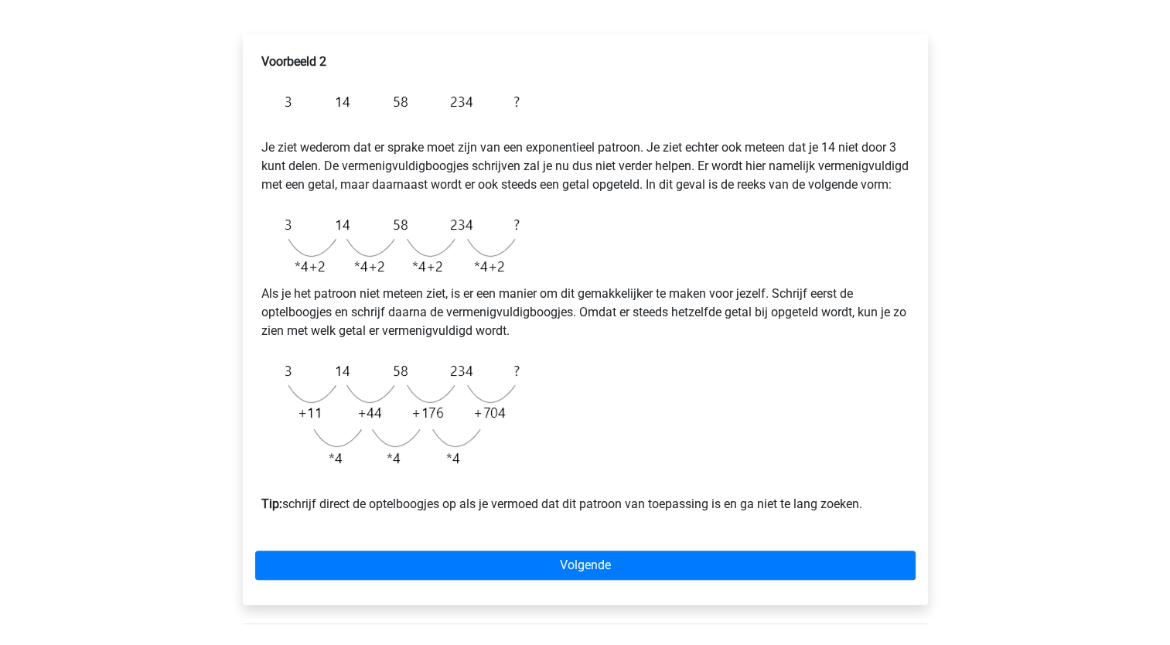
drag, startPoint x: 263, startPoint y: 147, endPoint x: 871, endPoint y: 519, distance: 712.7
click at [871, 519] on div "Voorbeeld 2 Je ziet wederom dat er sprake moet zijn van een exponentieel patroo…" at bounding box center [585, 289] width 661 height 486
copy div "Je ziet wederom dat er sprake moet zijn van een exponentieel patroon. Je ziet e…"
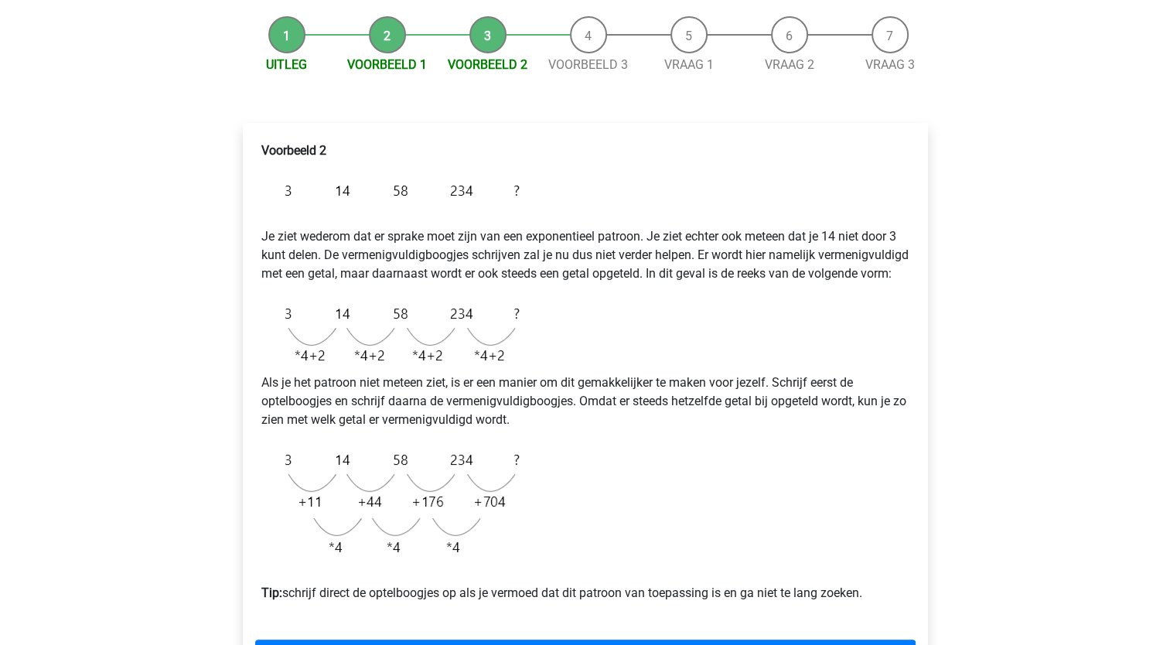
scroll to position [387, 0]
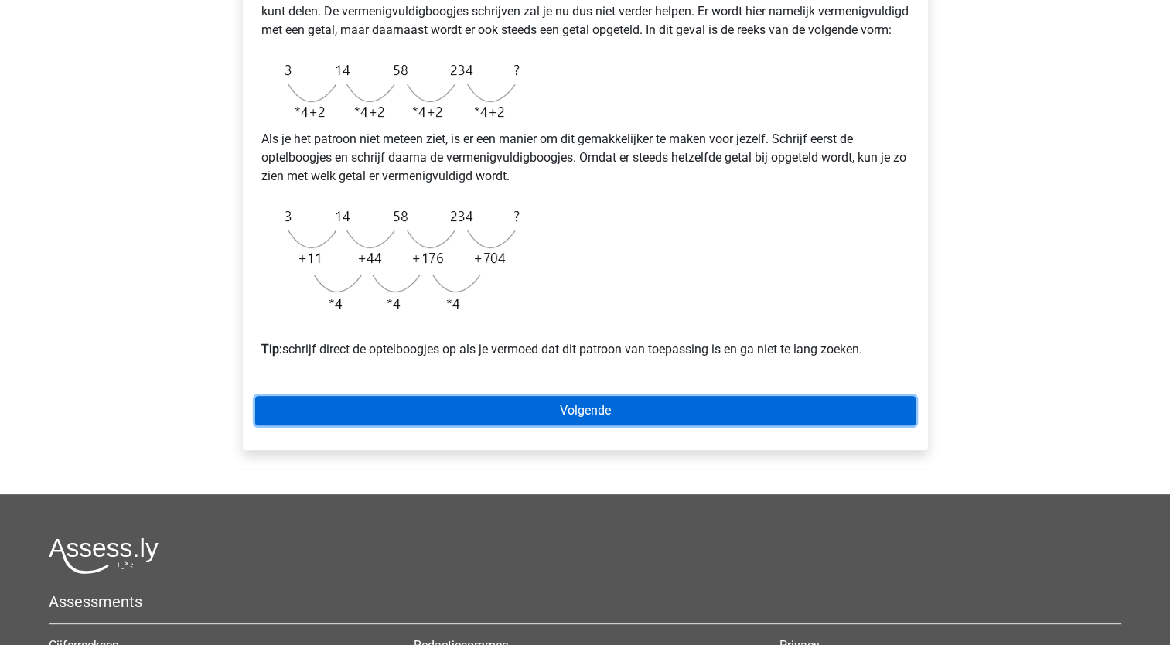
click at [603, 422] on link "Volgende" at bounding box center [585, 410] width 661 height 29
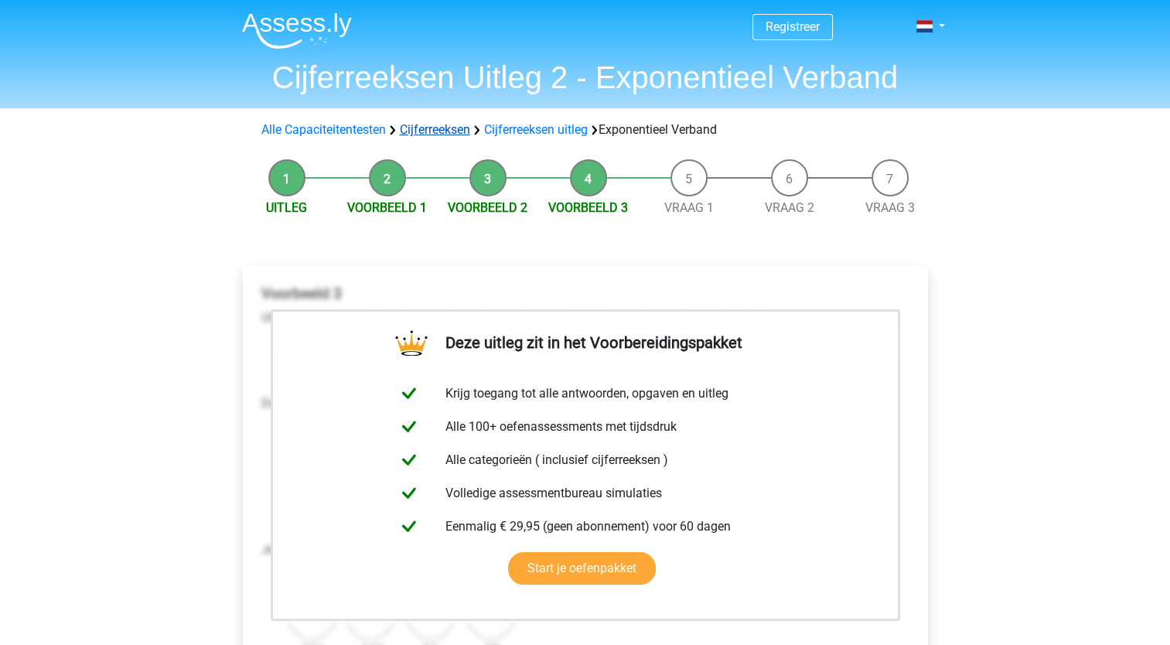
click at [451, 135] on link "Cijferreeksen" at bounding box center [435, 129] width 70 height 15
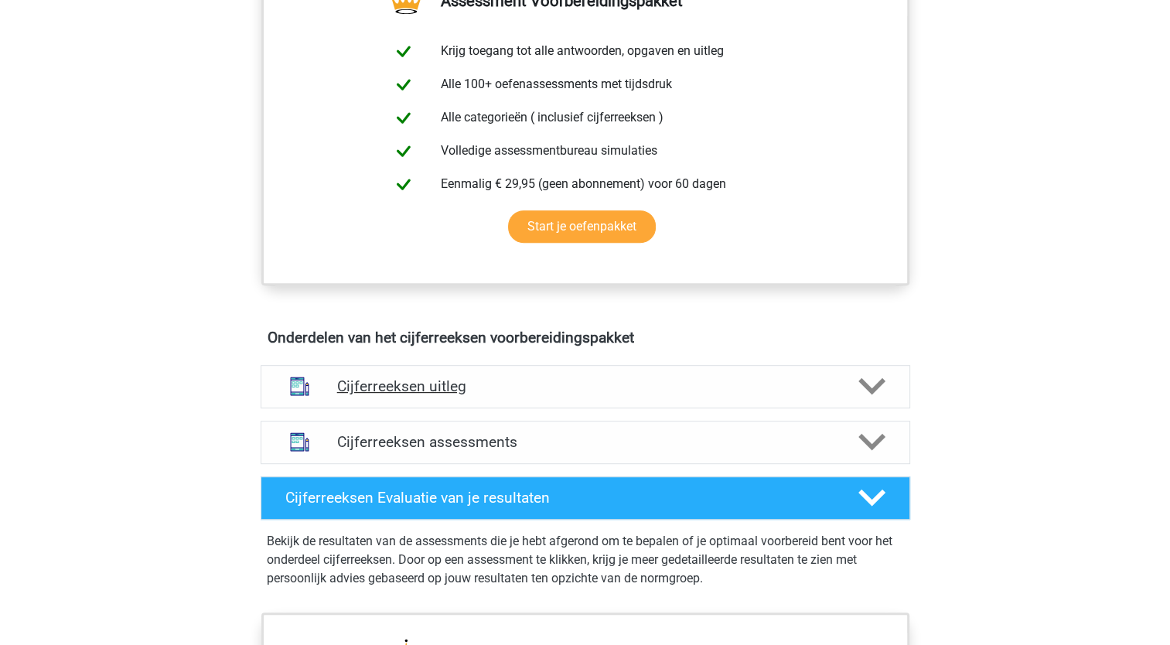
click at [507, 395] on h4 "Cijferreeksen uitleg" at bounding box center [585, 386] width 497 height 18
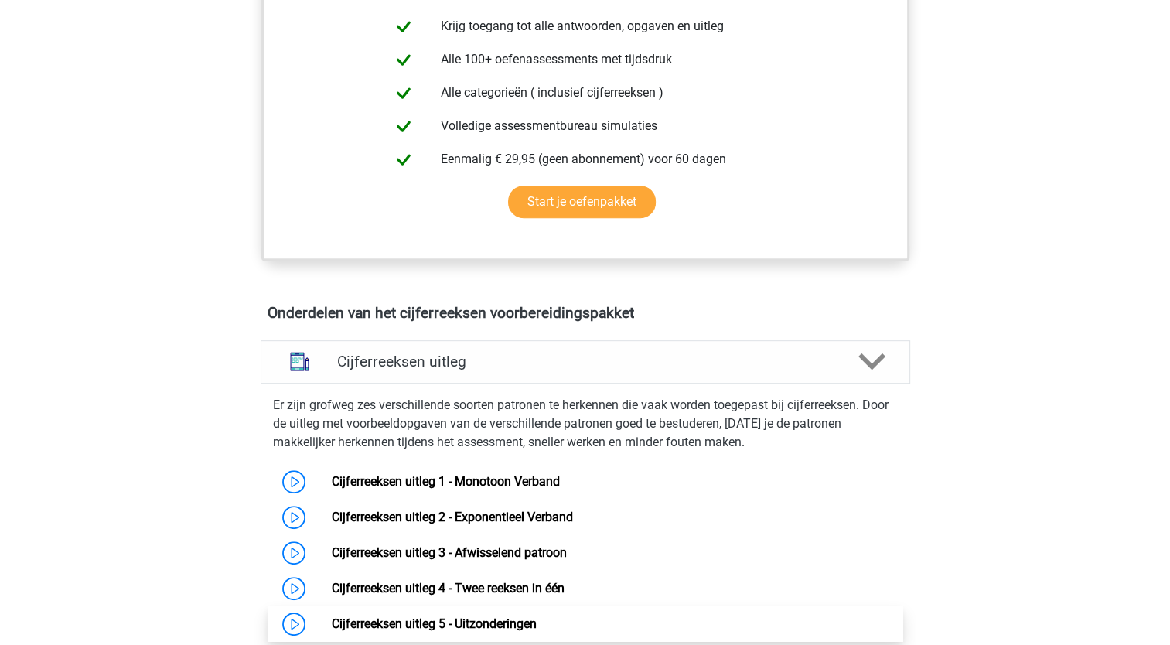
scroll to position [928, 0]
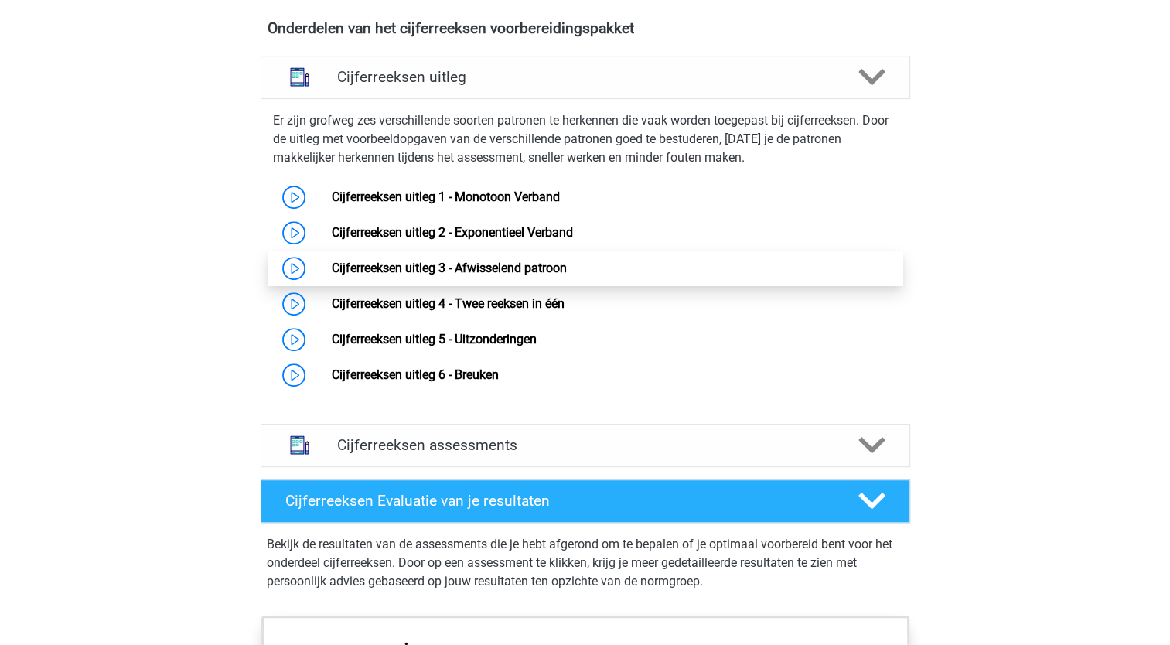
click at [563, 275] on link "Cijferreeksen uitleg 3 - Afwisselend patroon" at bounding box center [449, 268] width 235 height 15
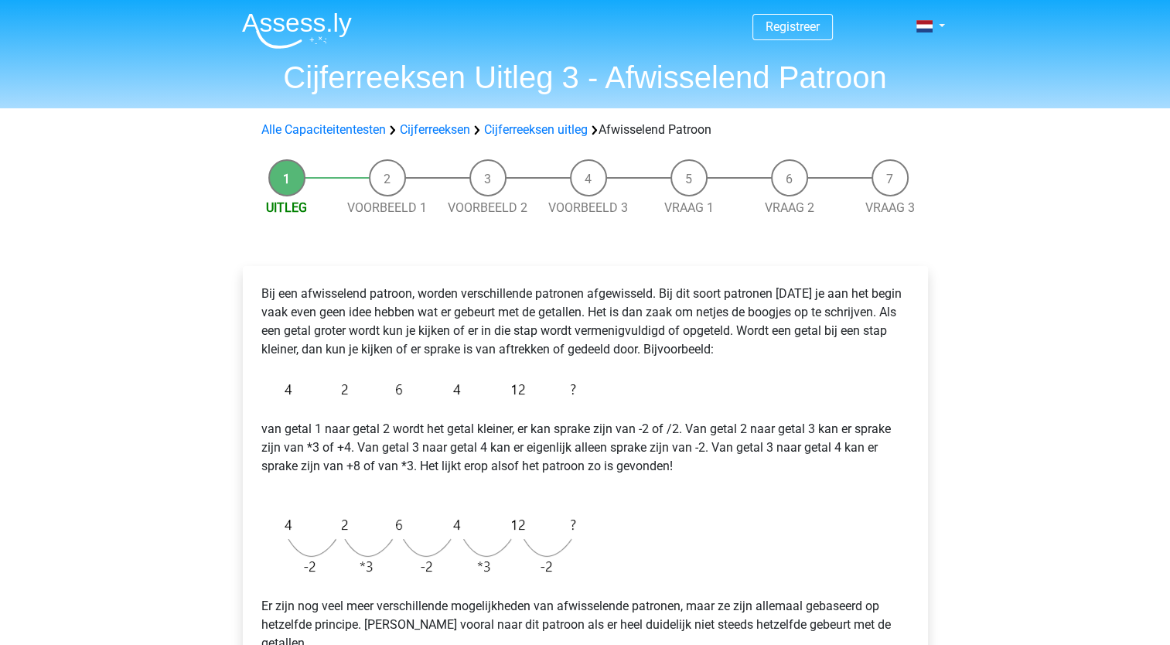
scroll to position [155, 0]
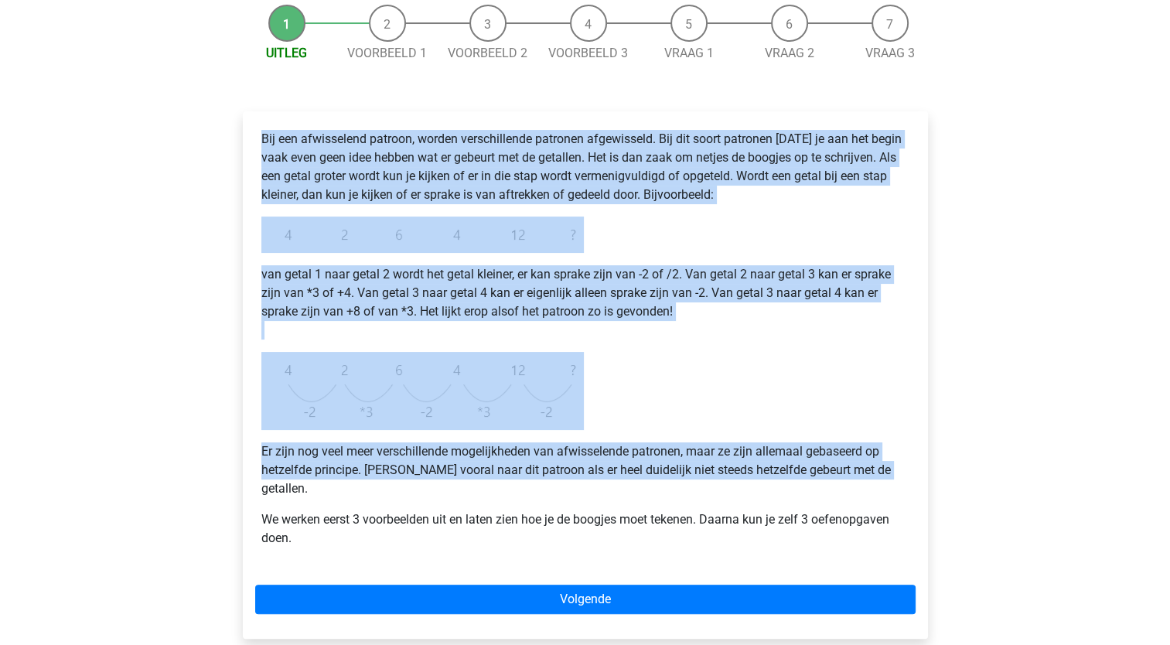
drag, startPoint x: 263, startPoint y: 138, endPoint x: 890, endPoint y: 468, distance: 708.6
click at [890, 468] on div "Bij een afwisselend patroon, worden verschillende patronen afgewisseld. Bij dit…" at bounding box center [585, 345] width 661 height 442
copy div "Bij een afwisselend patroon, worden verschillende patronen afgewisseld. Bij dit…"
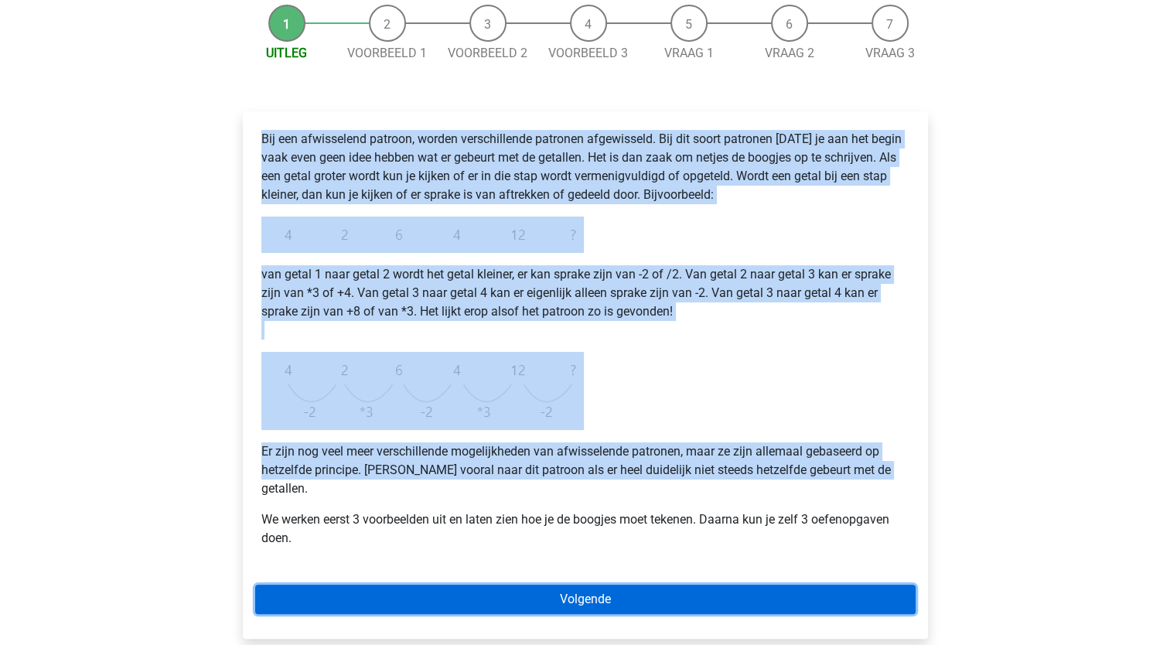
click at [749, 586] on link "Volgende" at bounding box center [585, 599] width 661 height 29
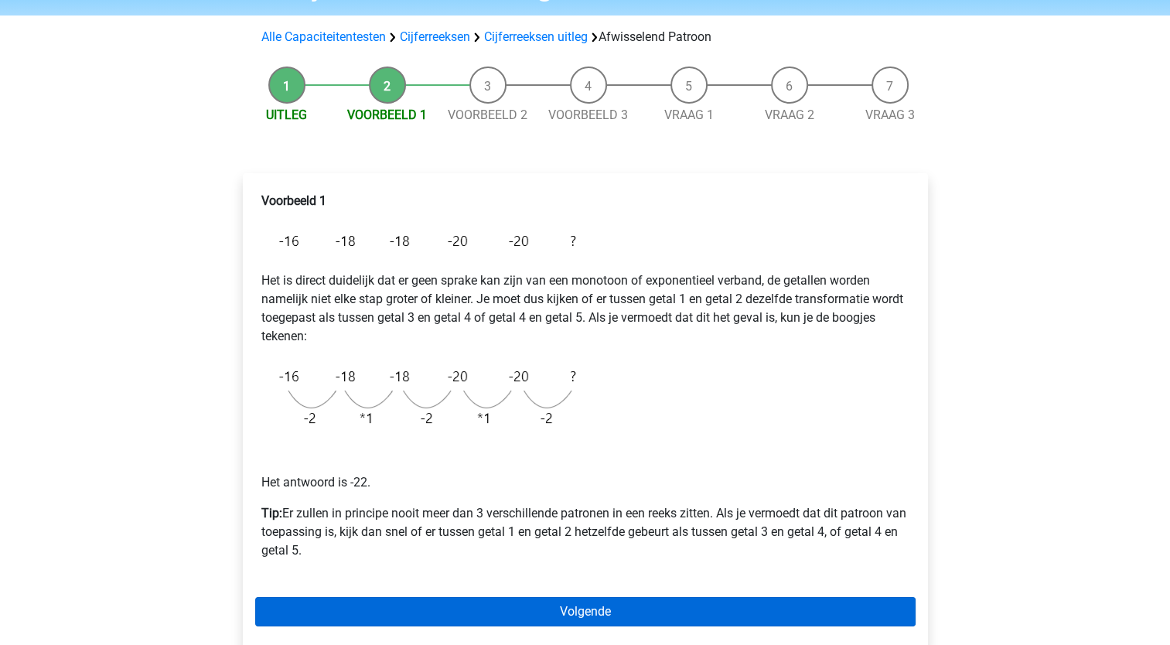
scroll to position [232, 0]
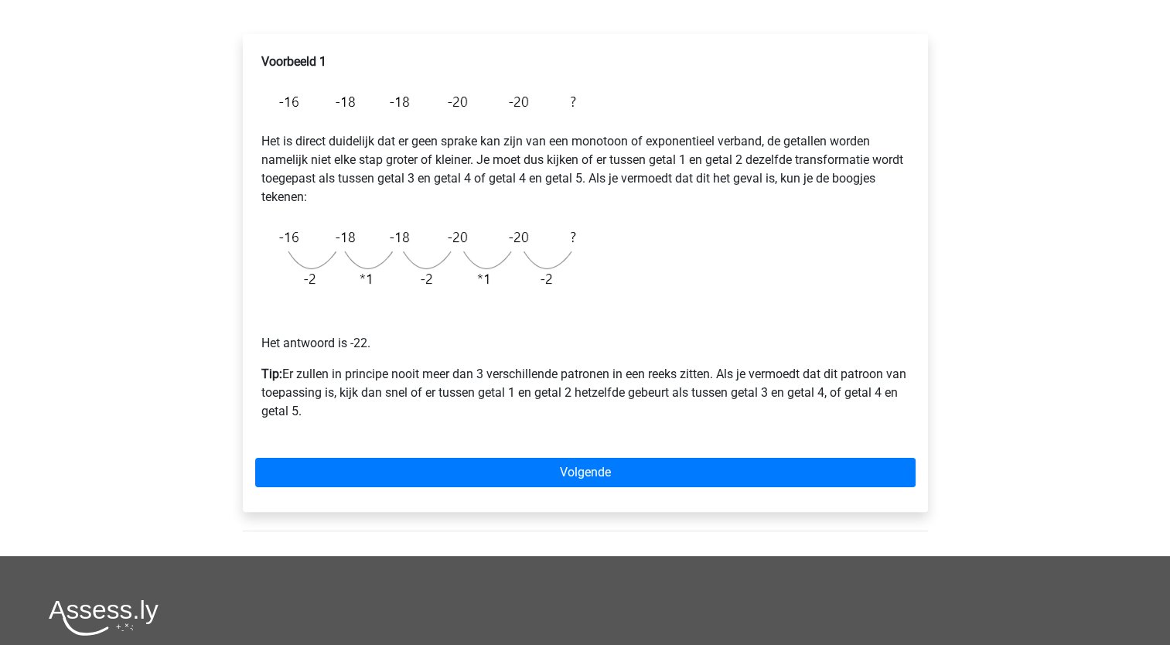
drag, startPoint x: 260, startPoint y: 139, endPoint x: 375, endPoint y: 413, distance: 297.1
click at [375, 413] on div "Voorbeeld 1 Het is direct duidelijk dat er geen sprake kan zijn van een monotoo…" at bounding box center [585, 242] width 661 height 393
copy div "Het is direct duidelijk dat er geen sprake kan zijn van een monotoon of exponen…"
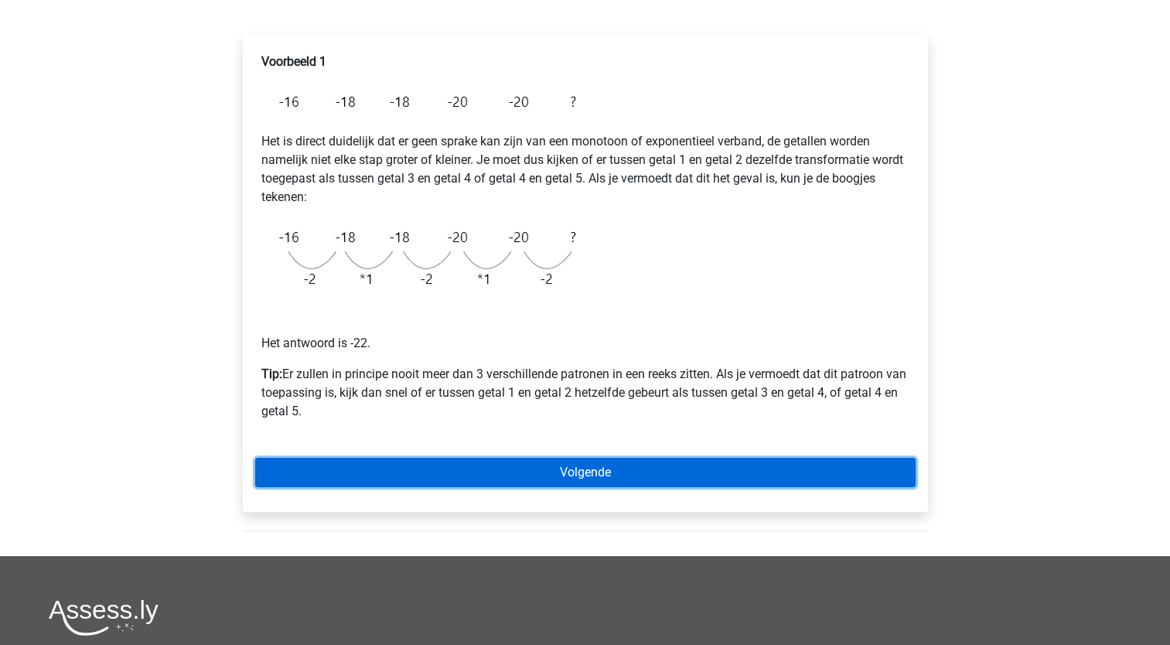
click at [577, 471] on link "Volgende" at bounding box center [585, 472] width 661 height 29
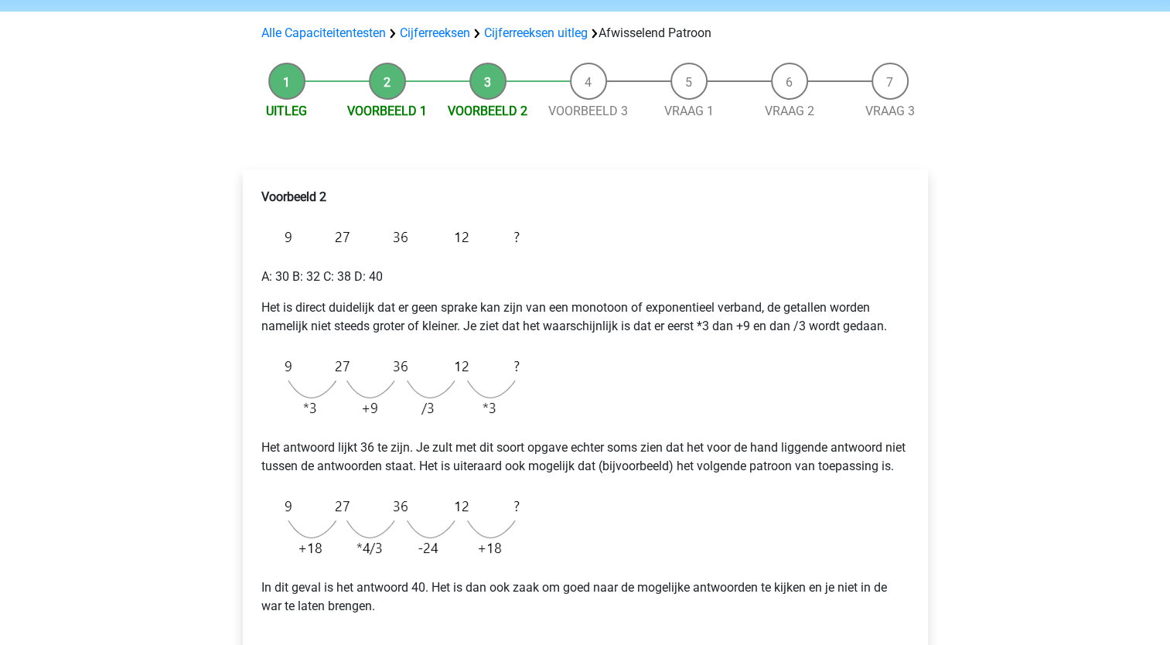
scroll to position [232, 0]
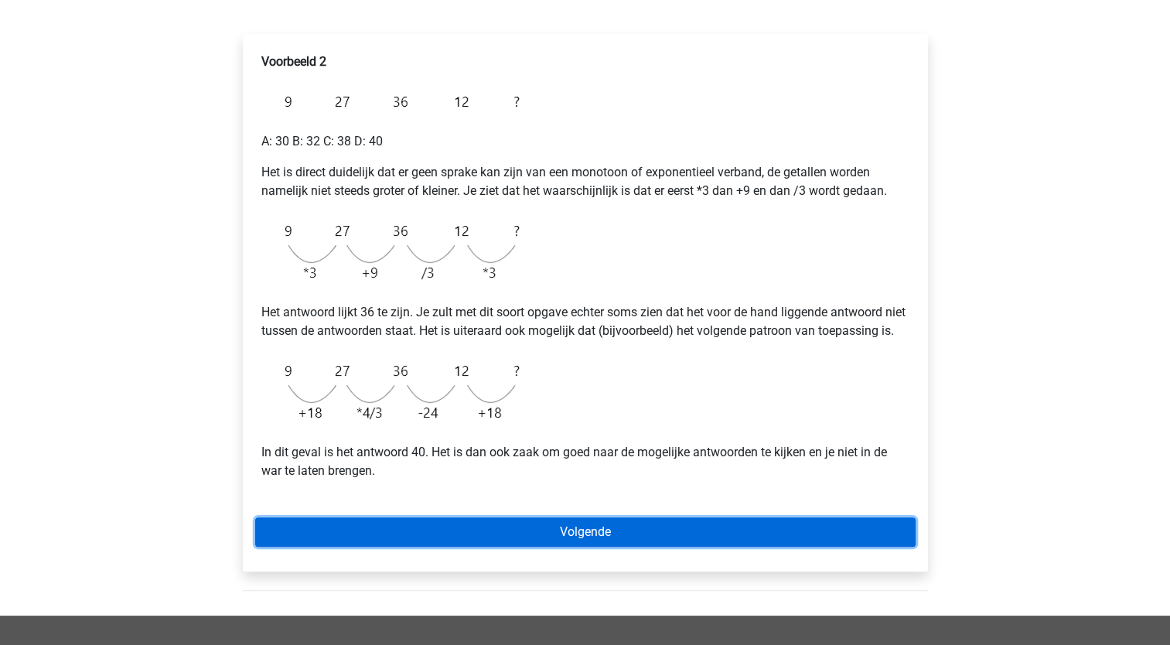
click at [585, 547] on link "Volgende" at bounding box center [585, 531] width 661 height 29
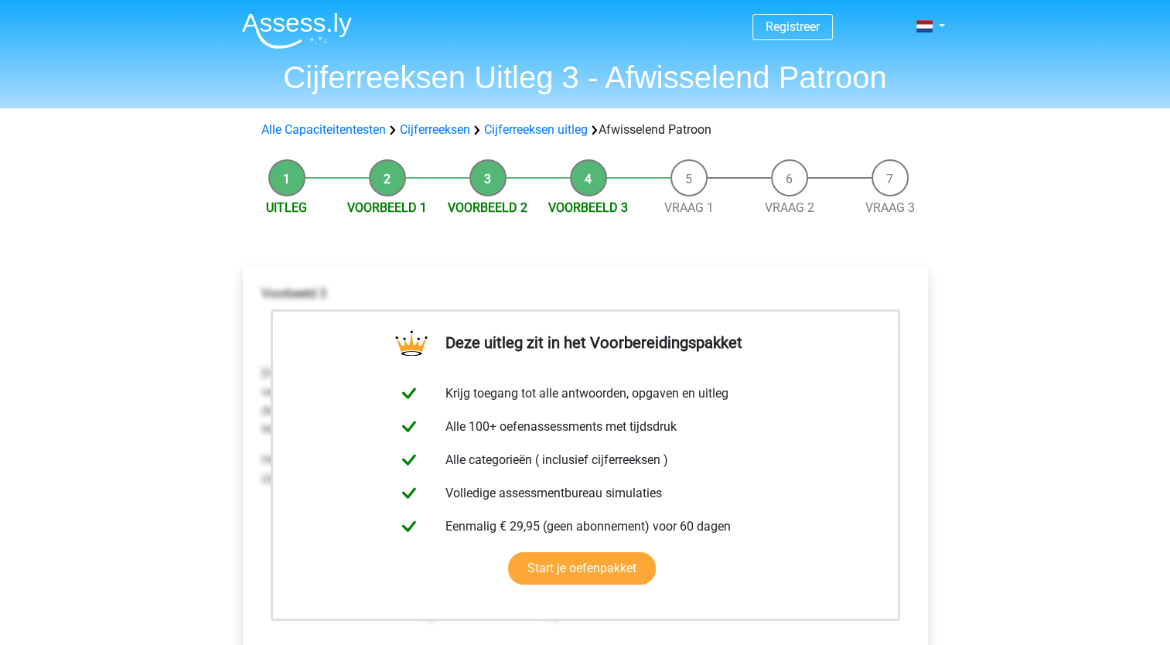
click at [537, 138] on div "Alle Capaciteitentesten Cijferreeksen Cijferreeksen uitleg Afwisselend Patroon" at bounding box center [585, 130] width 661 height 19
click at [541, 133] on link "Cijferreeksen uitleg" at bounding box center [536, 129] width 104 height 15
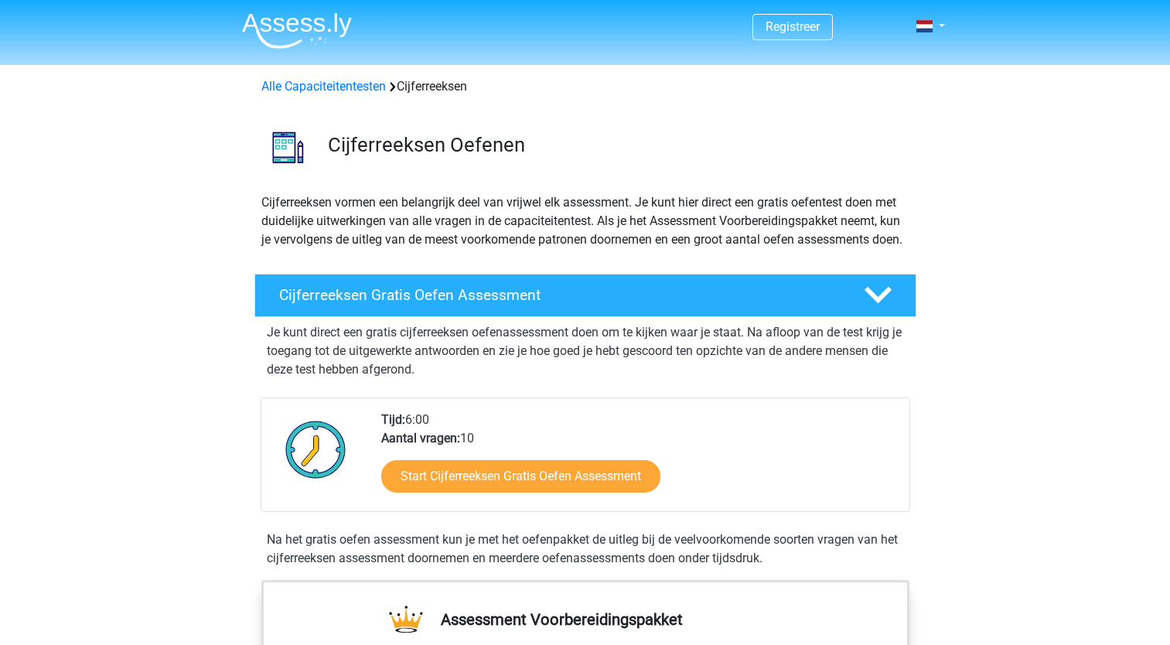
scroll to position [994, 0]
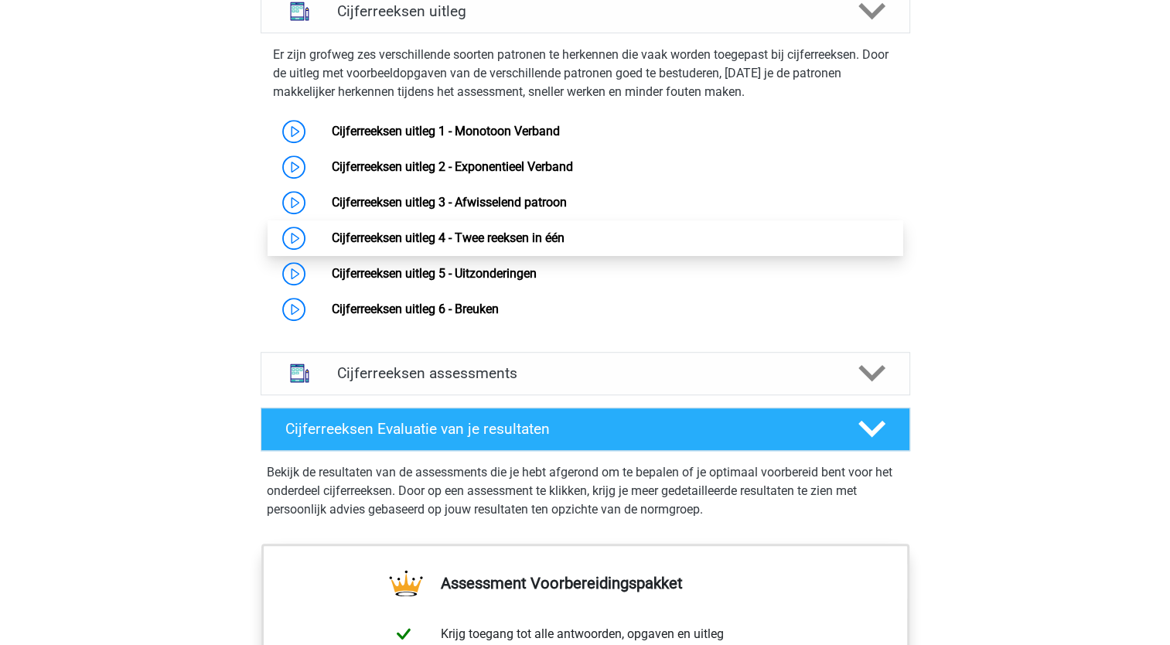
click at [565, 245] on link "Cijferreeksen uitleg 4 - Twee reeksen in één" at bounding box center [448, 237] width 233 height 15
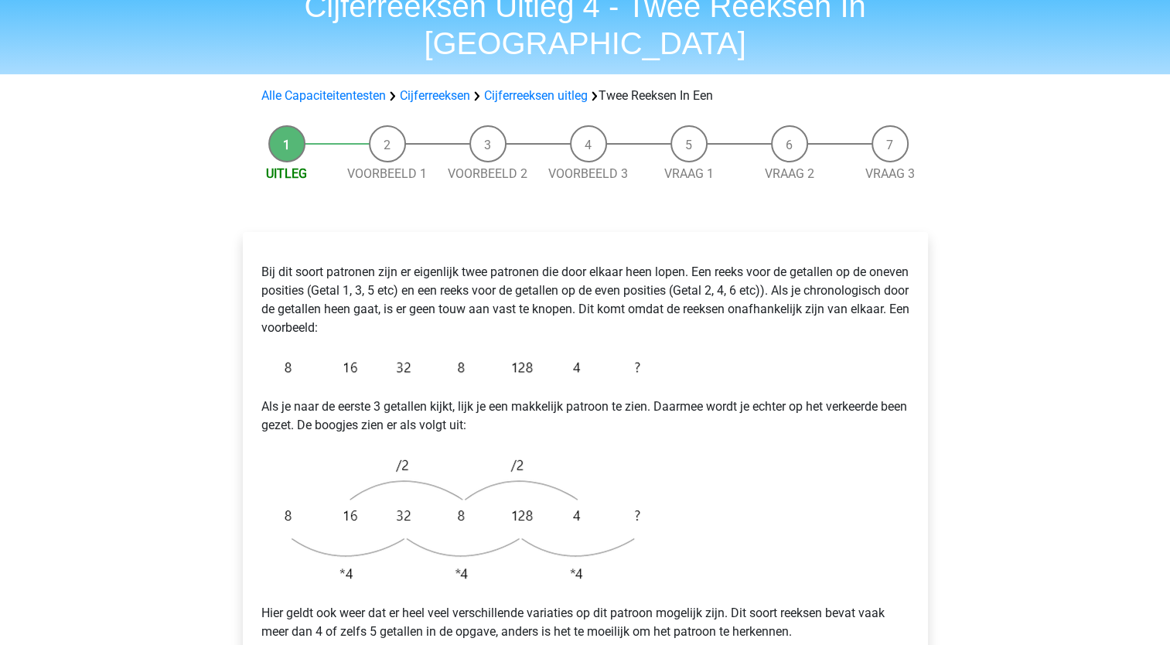
scroll to position [155, 0]
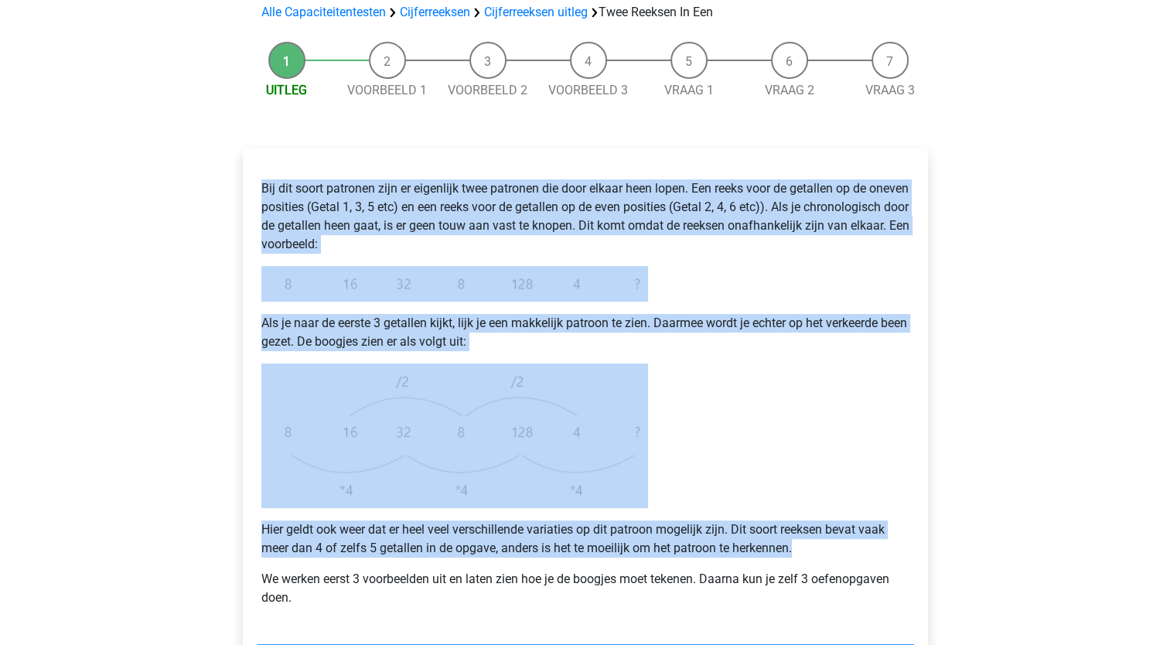
drag, startPoint x: 261, startPoint y: 151, endPoint x: 828, endPoint y: 511, distance: 671.8
click at [828, 511] on div "Bij dit soort patronen zijn er eigenlijk twee patronen die door elkaar heen lop…" at bounding box center [585, 393] width 661 height 465
copy div "Bij dit soort patronen zijn er eigenlijk twee patronen die door elkaar heen lop…"
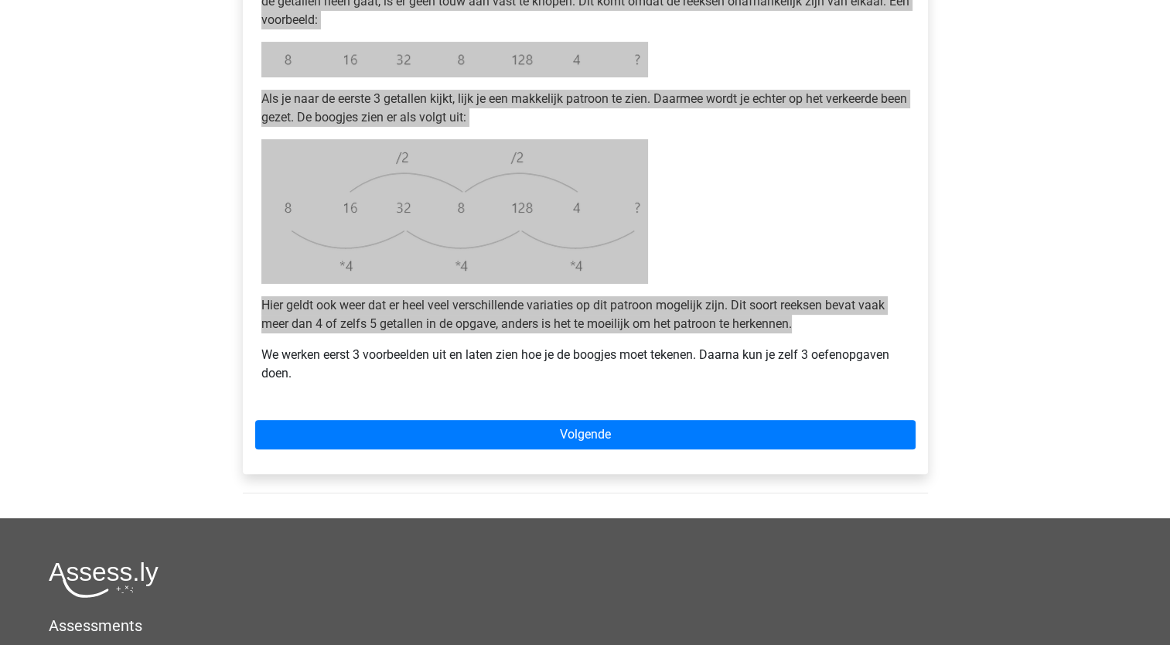
scroll to position [387, 0]
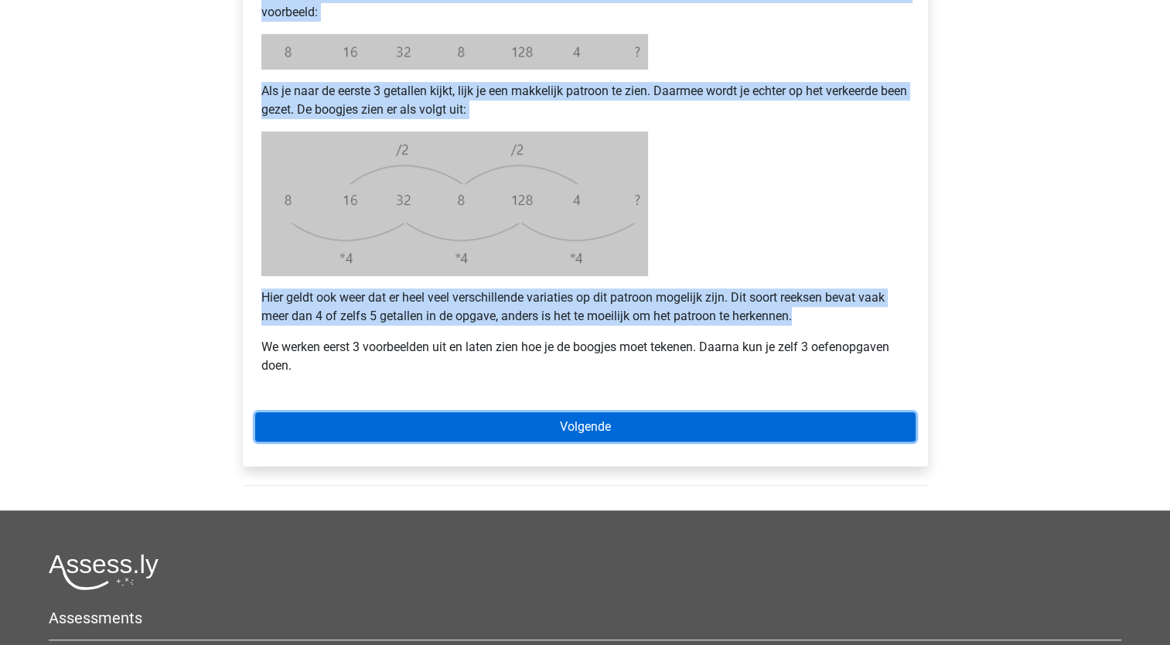
click at [606, 412] on link "Volgende" at bounding box center [585, 426] width 661 height 29
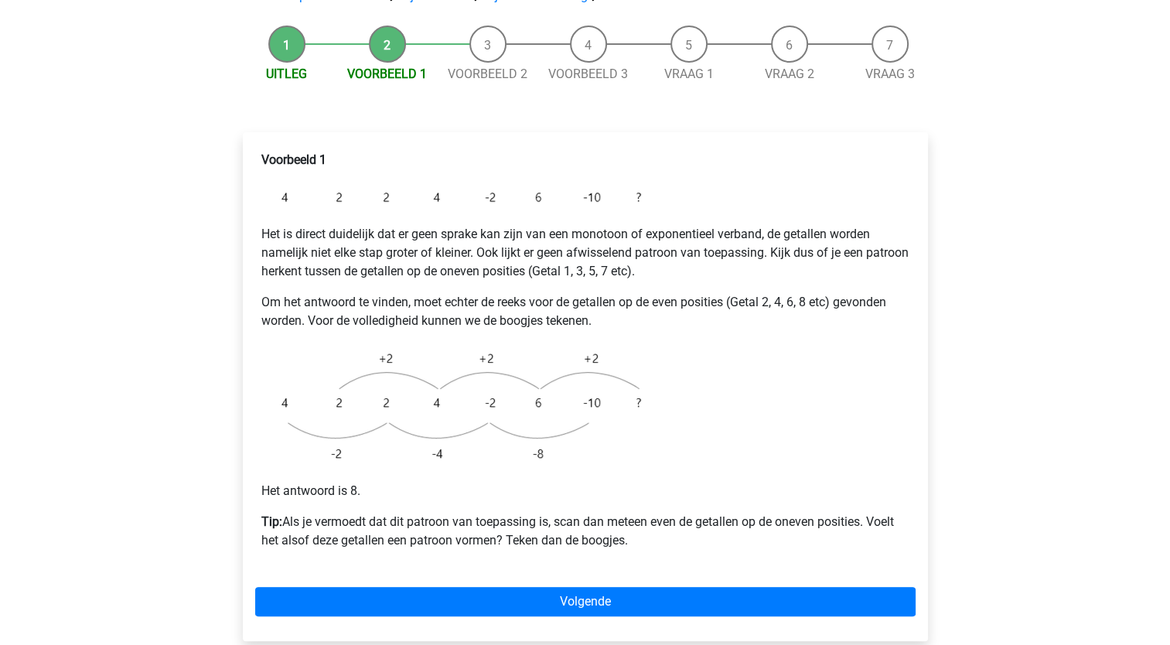
scroll to position [232, 0]
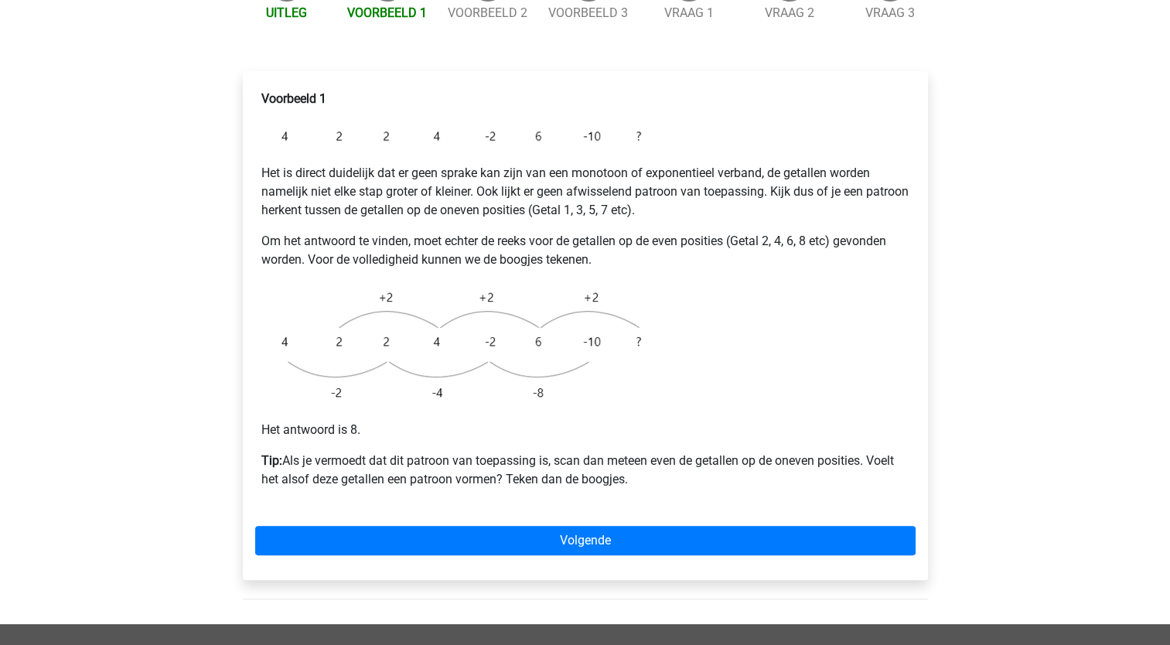
drag, startPoint x: 556, startPoint y: 416, endPoint x: 254, endPoint y: 132, distance: 414.2
click at [255, 132] on div "Voorbeeld 1 Het is direct duidelijk dat er geen sprake kan zijn van een monotoo…" at bounding box center [585, 296] width 661 height 424
copy div "Het is direct duidelijk dat er geen sprake kan zijn van een monotoon of exponen…"
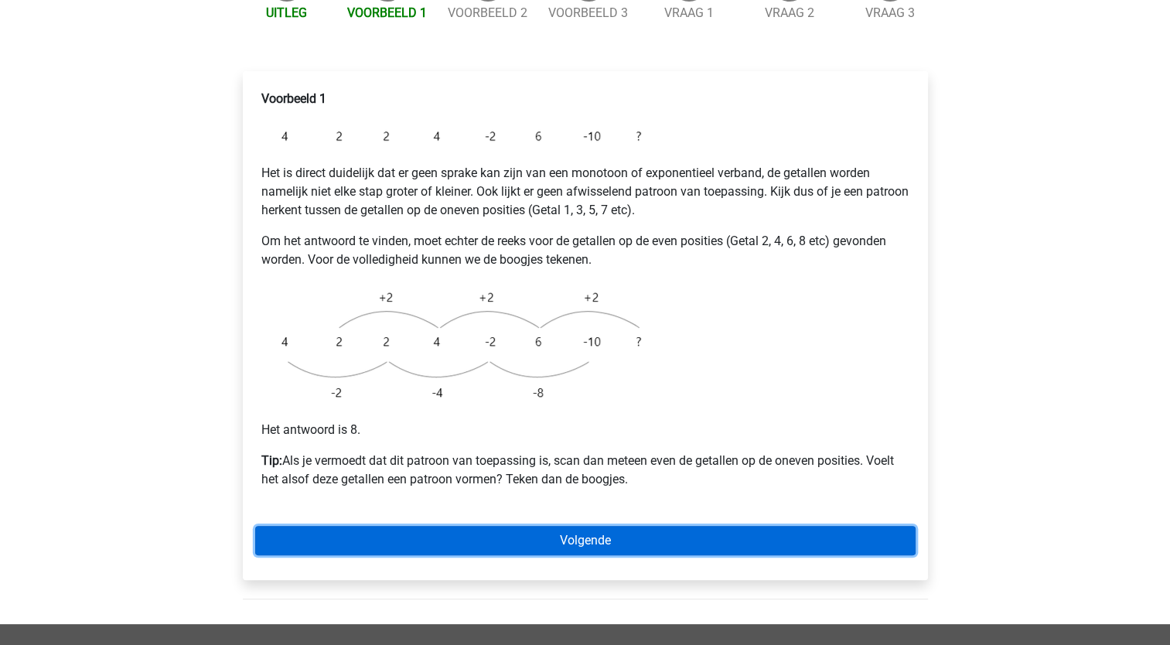
click at [572, 526] on link "Volgende" at bounding box center [585, 540] width 661 height 29
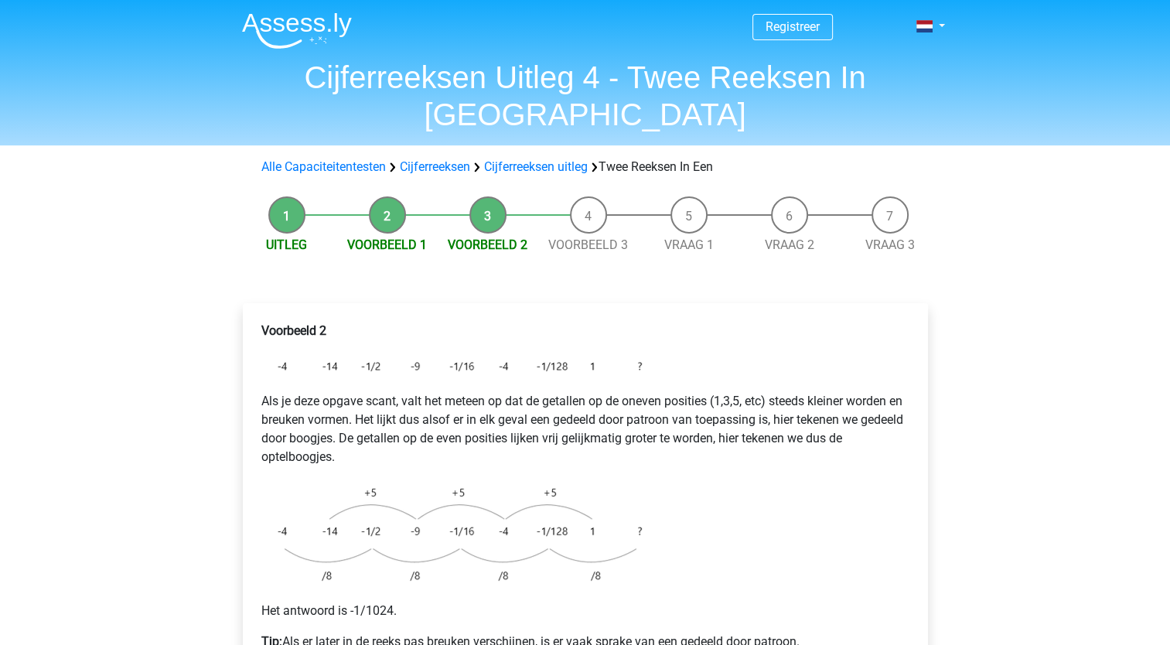
scroll to position [155, 0]
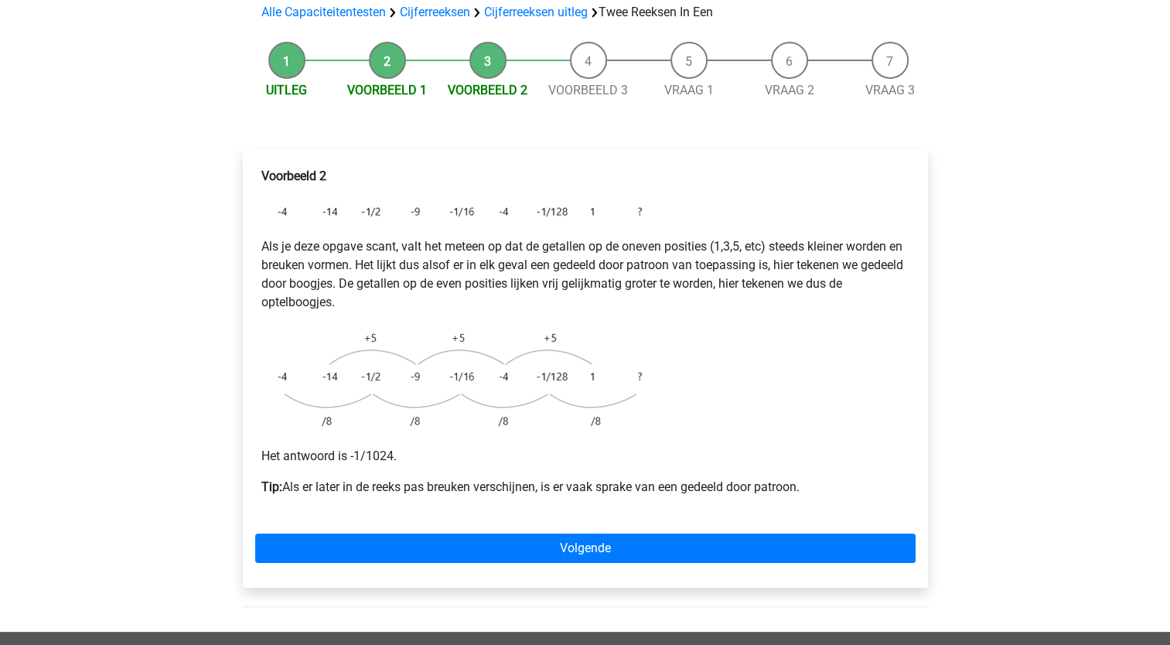
drag, startPoint x: 262, startPoint y: 204, endPoint x: 825, endPoint y: 445, distance: 612.3
click at [825, 445] on div "Voorbeeld 2 Als je deze opgave scant, valt het meteen op dat de getallen op de …" at bounding box center [585, 338] width 661 height 354
copy div "Als je deze opgave scant, valt het meteen op dat de getallen op de oneven posit…"
click at [832, 320] on div "Voorbeeld 2 Als je deze opgave scant, valt het meteen op dat de getallen op de …" at bounding box center [585, 338] width 661 height 354
click at [823, 339] on div "Voorbeeld 2 Als je deze opgave scant, valt het meteen op dat de getallen op de …" at bounding box center [585, 338] width 661 height 354
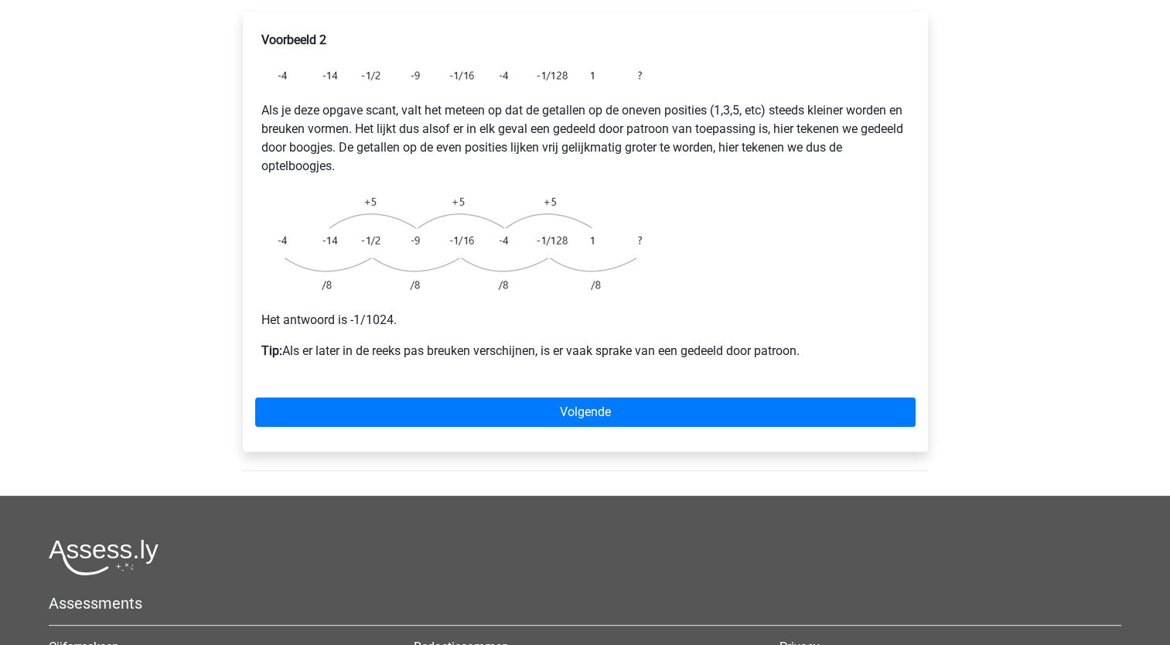
scroll to position [309, 0]
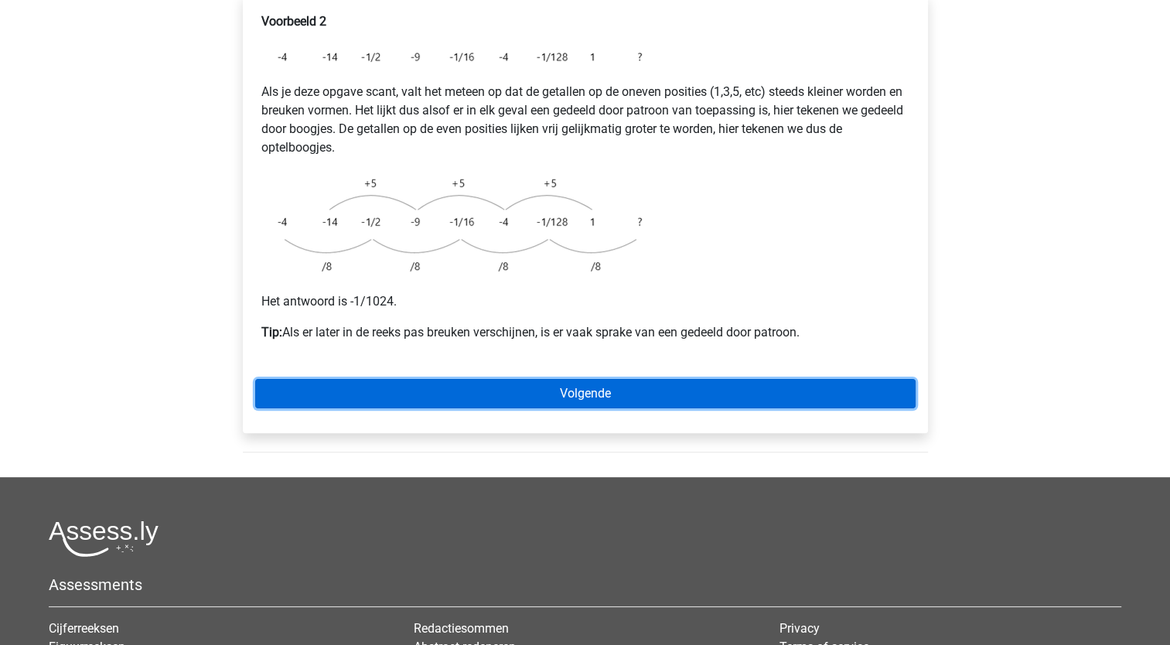
click at [601, 379] on link "Volgende" at bounding box center [585, 393] width 661 height 29
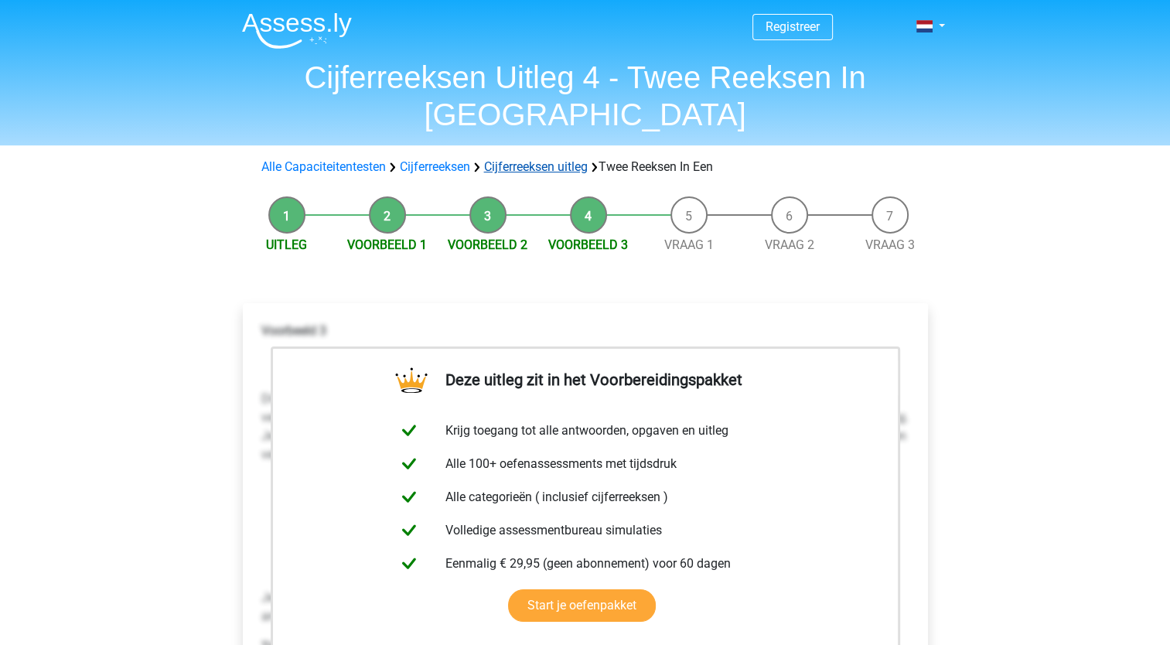
click at [521, 159] on link "Cijferreeksen uitleg" at bounding box center [536, 166] width 104 height 15
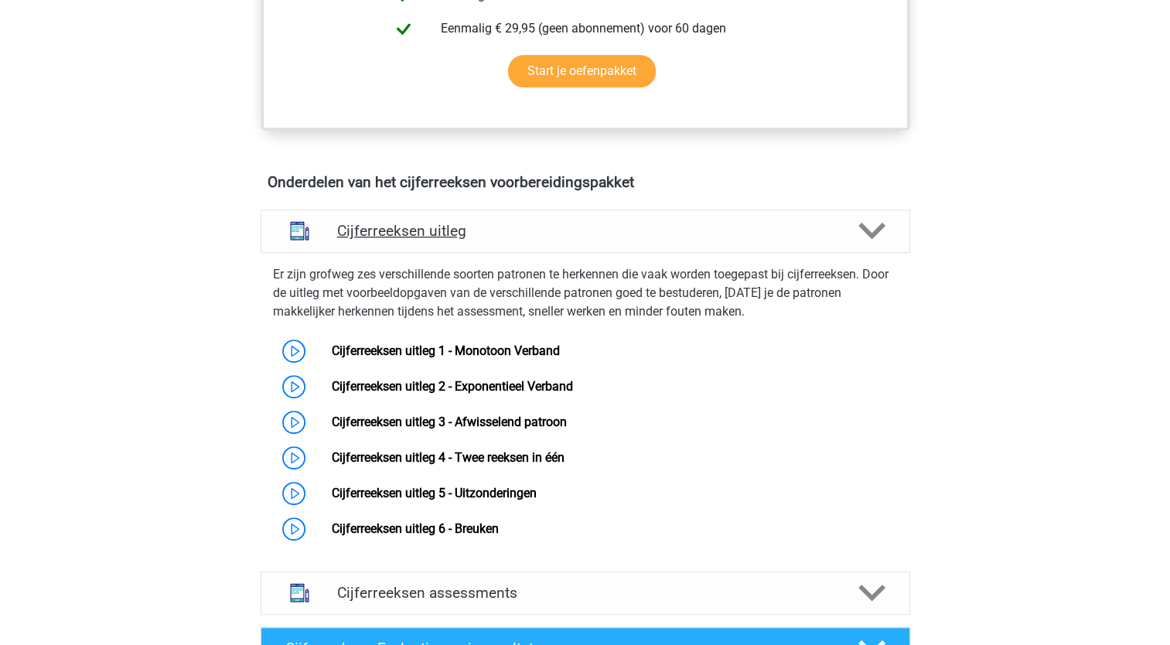
scroll to position [762, 0]
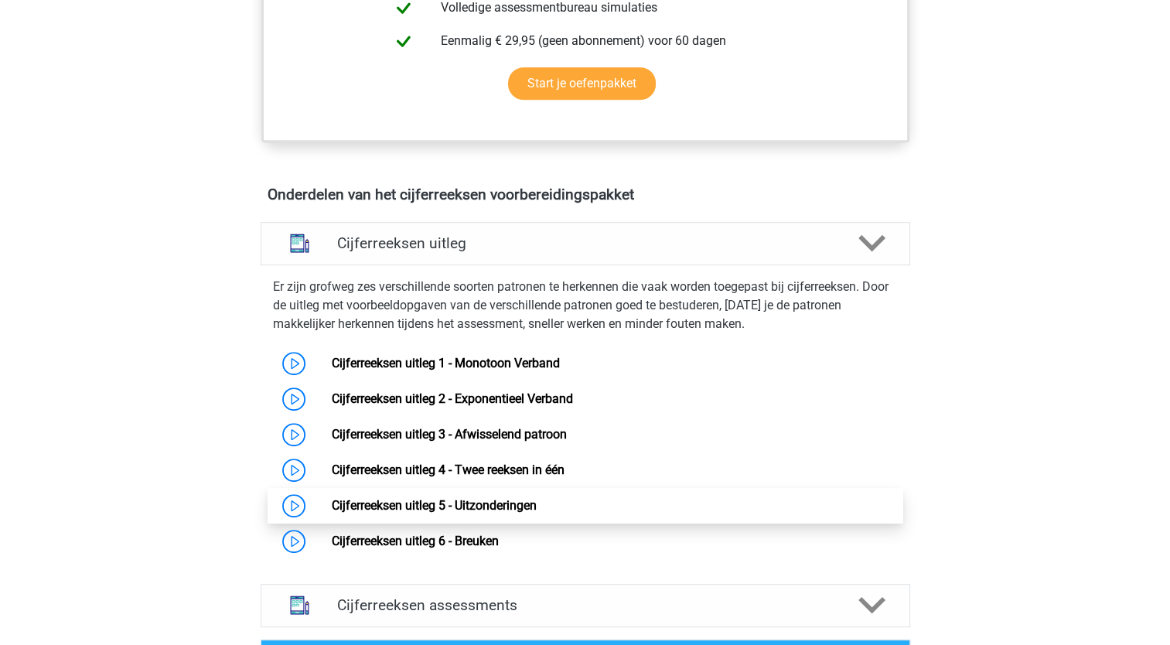
click at [537, 513] on link "Cijferreeksen uitleg 5 - Uitzonderingen" at bounding box center [434, 505] width 205 height 15
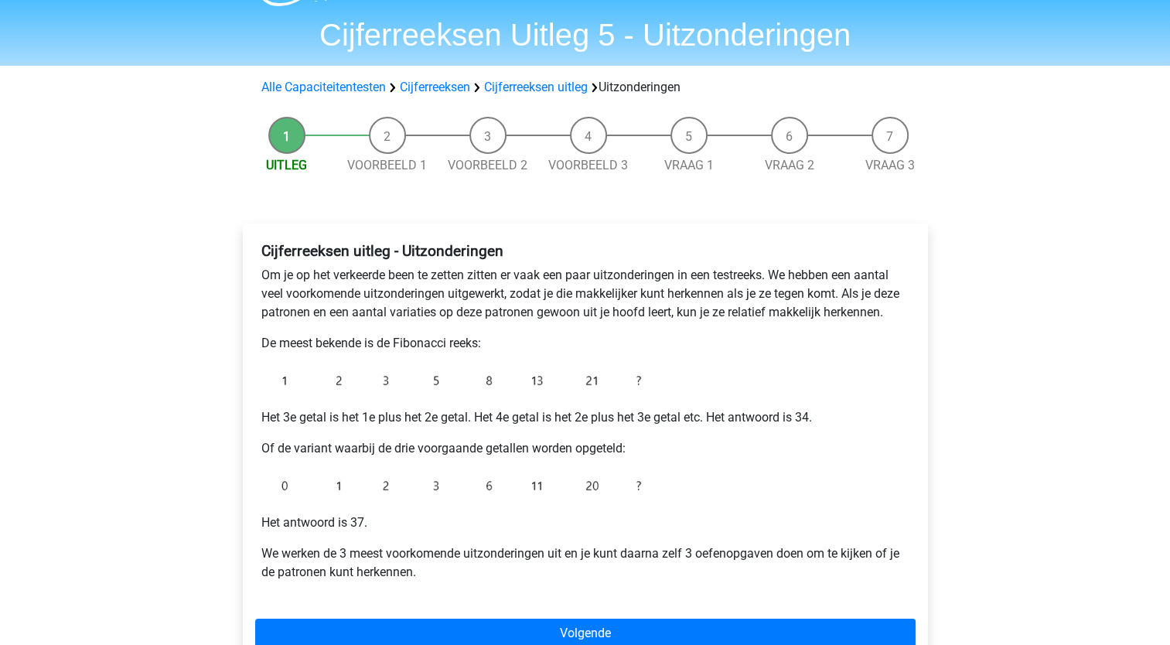
scroll to position [77, 0]
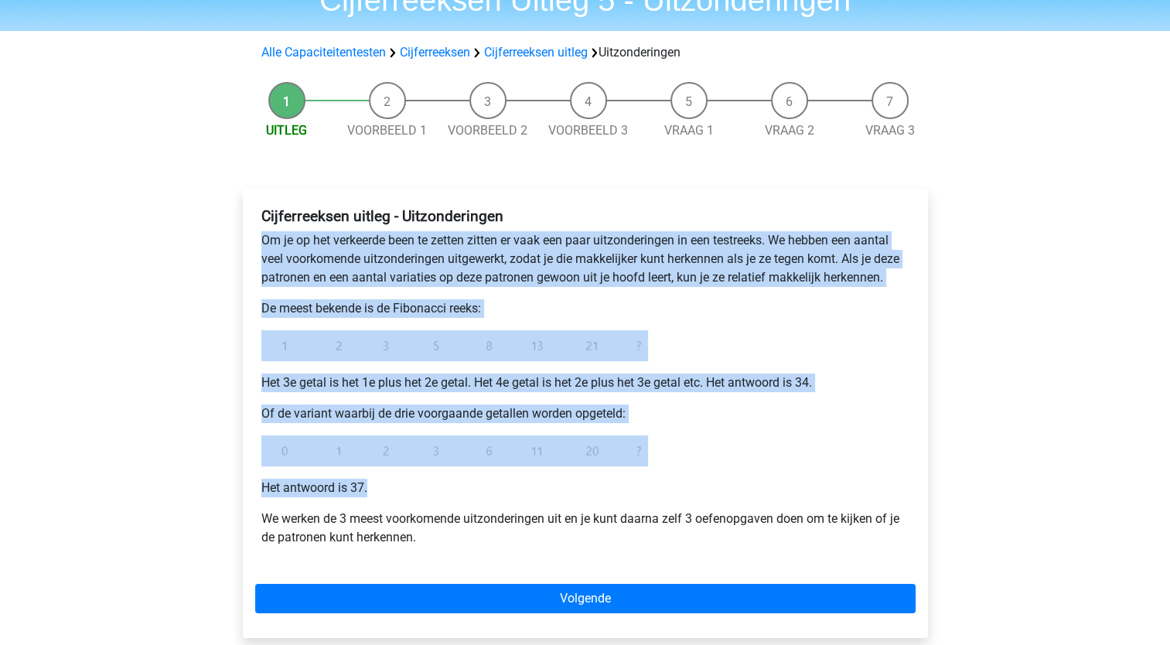
drag, startPoint x: 258, startPoint y: 239, endPoint x: 399, endPoint y: 481, distance: 280.4
click at [402, 481] on div "Cijferreeksen uitleg - Uitzonderingen Om je op het verkeerde been te zetten zit…" at bounding box center [585, 383] width 661 height 364
copy div "Om je op het verkeerde been te zetten zitten er vaak een paar uitzonderingen in…"
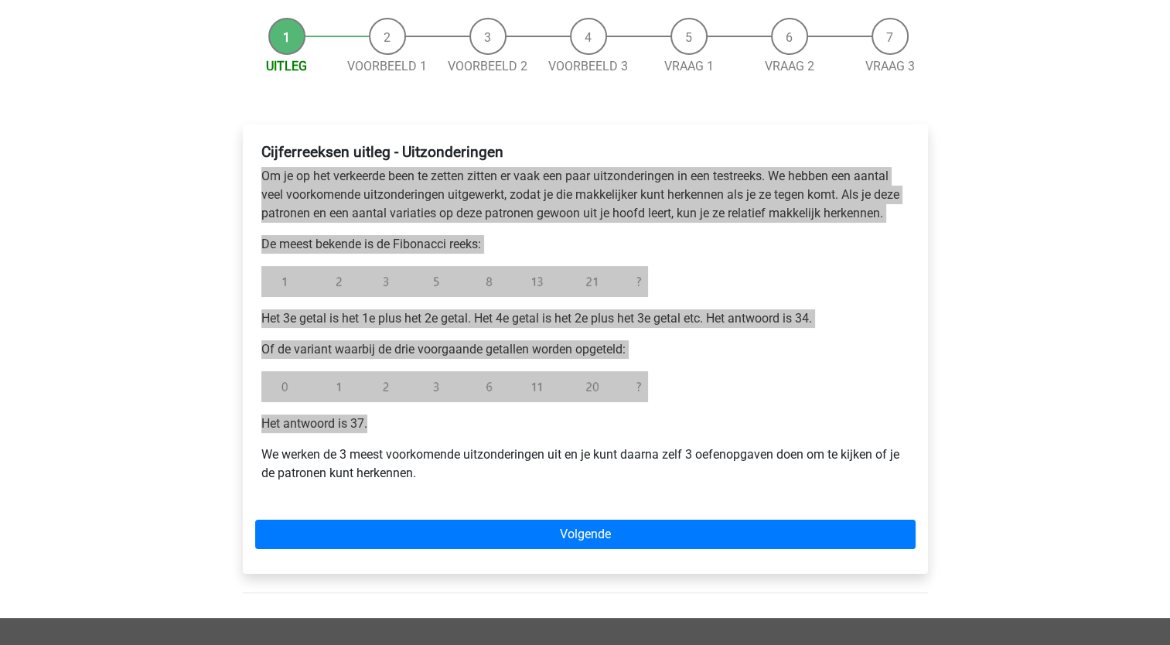
scroll to position [232, 0]
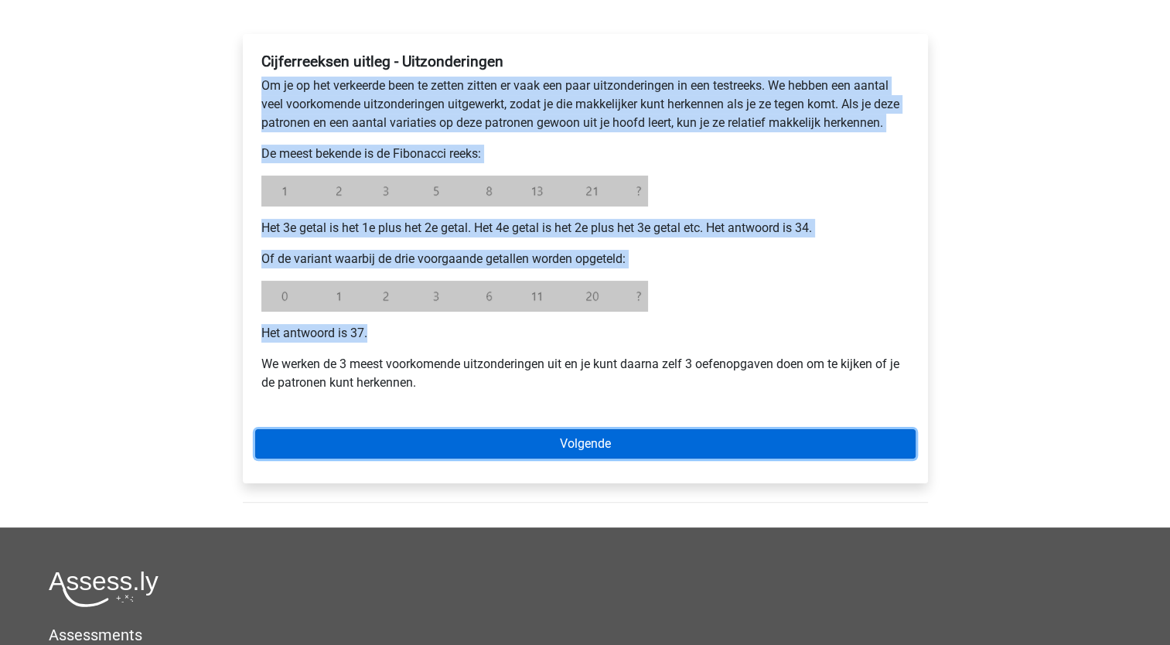
click at [594, 448] on link "Volgende" at bounding box center [585, 443] width 661 height 29
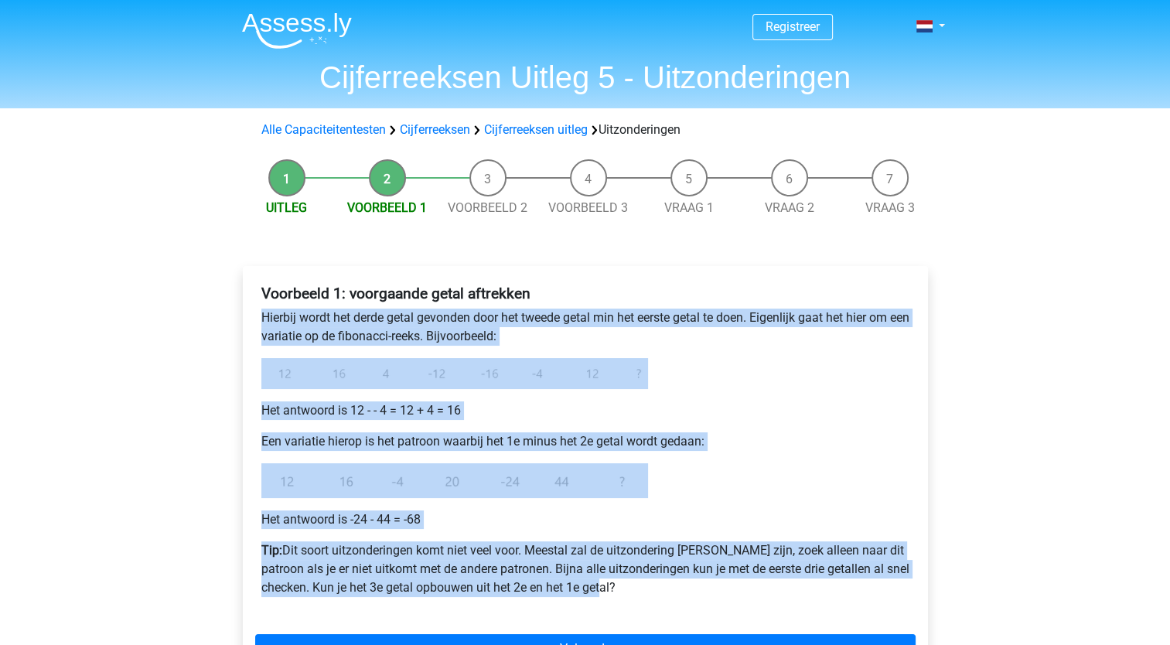
drag, startPoint x: 261, startPoint y: 319, endPoint x: 660, endPoint y: 595, distance: 484.7
click at [660, 595] on div "Voorbeeld 1: voorgaande getal aftrekken Hierbij wordt het derde getal gevonden …" at bounding box center [585, 446] width 661 height 337
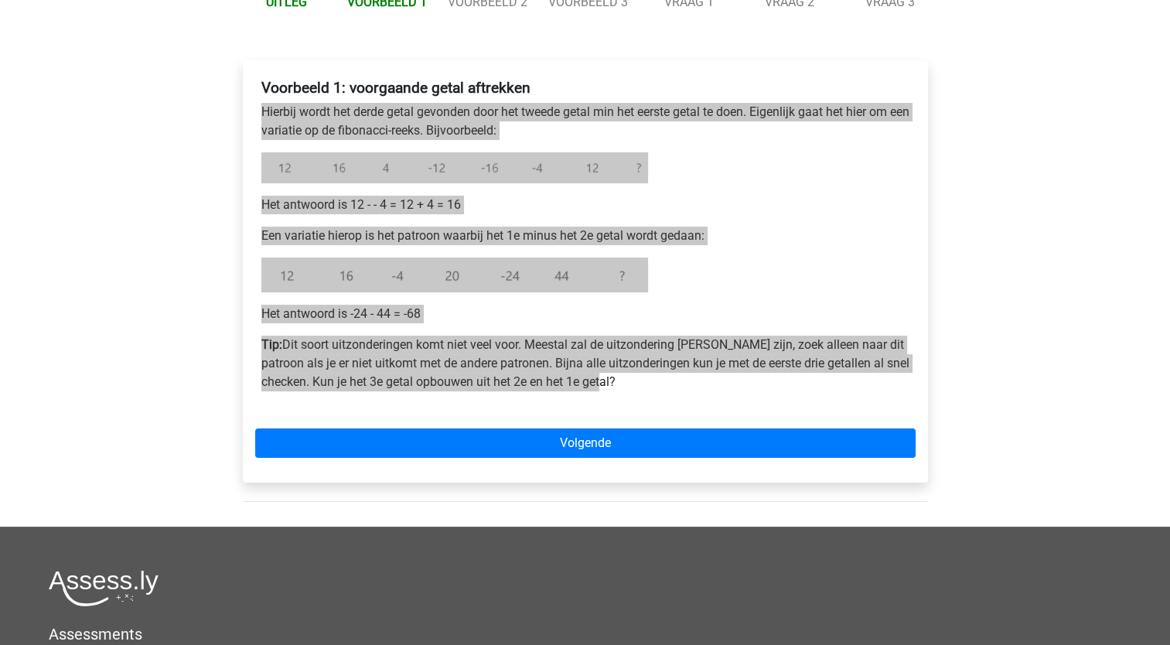
scroll to position [232, 0]
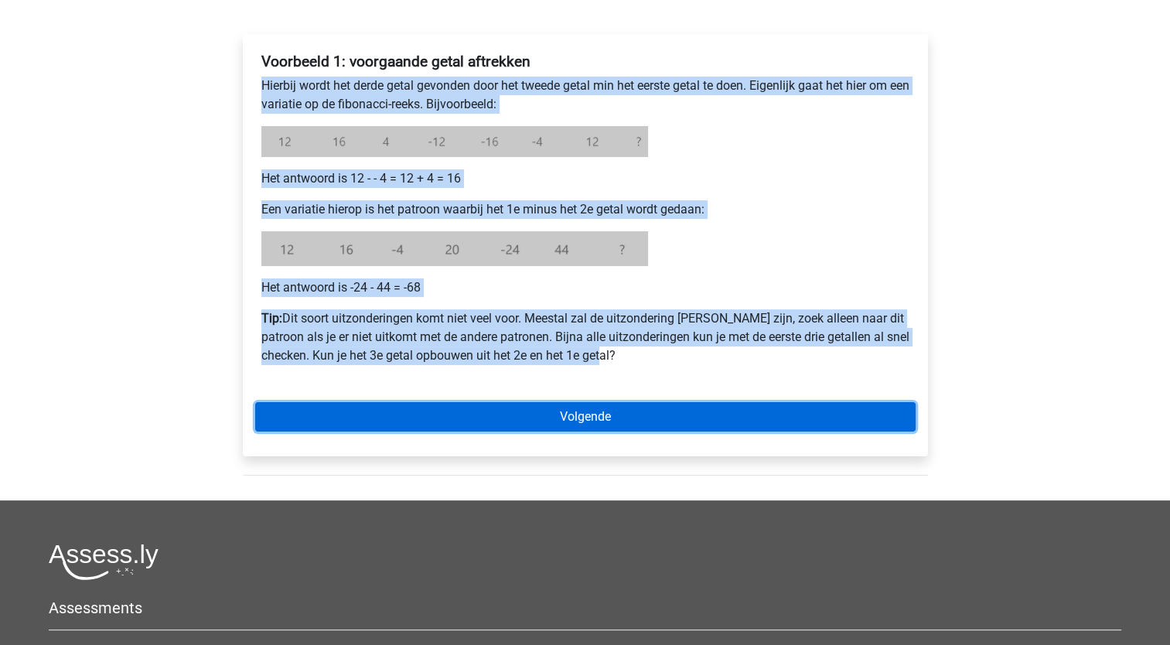
click at [599, 423] on link "Volgende" at bounding box center [585, 416] width 661 height 29
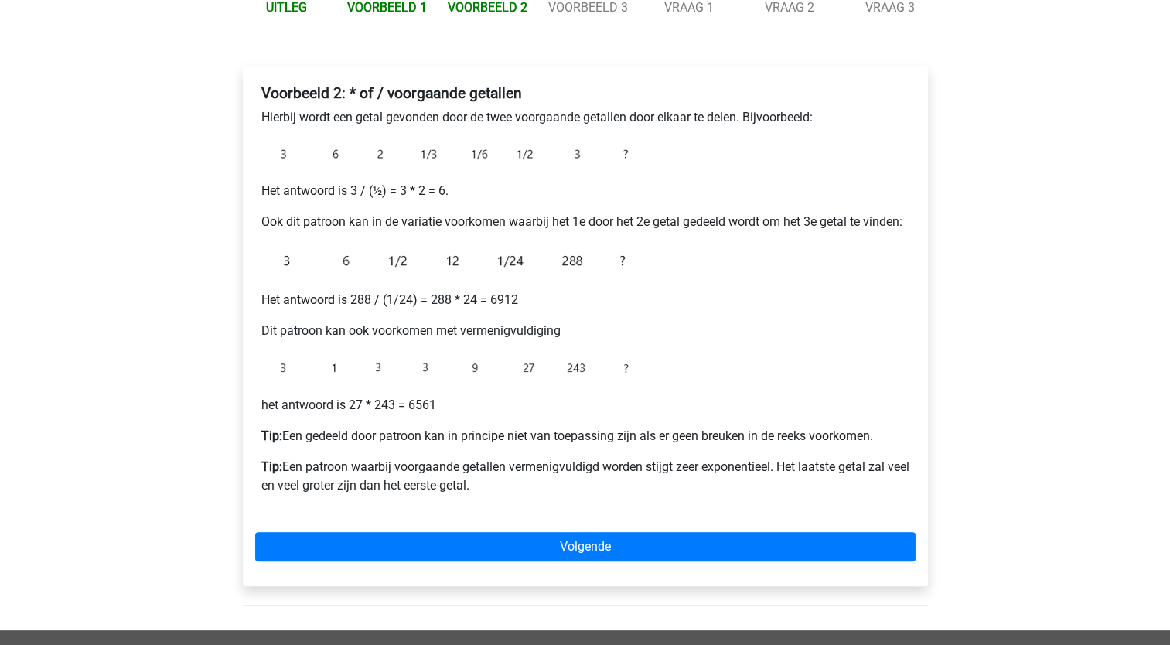
scroll to position [155, 0]
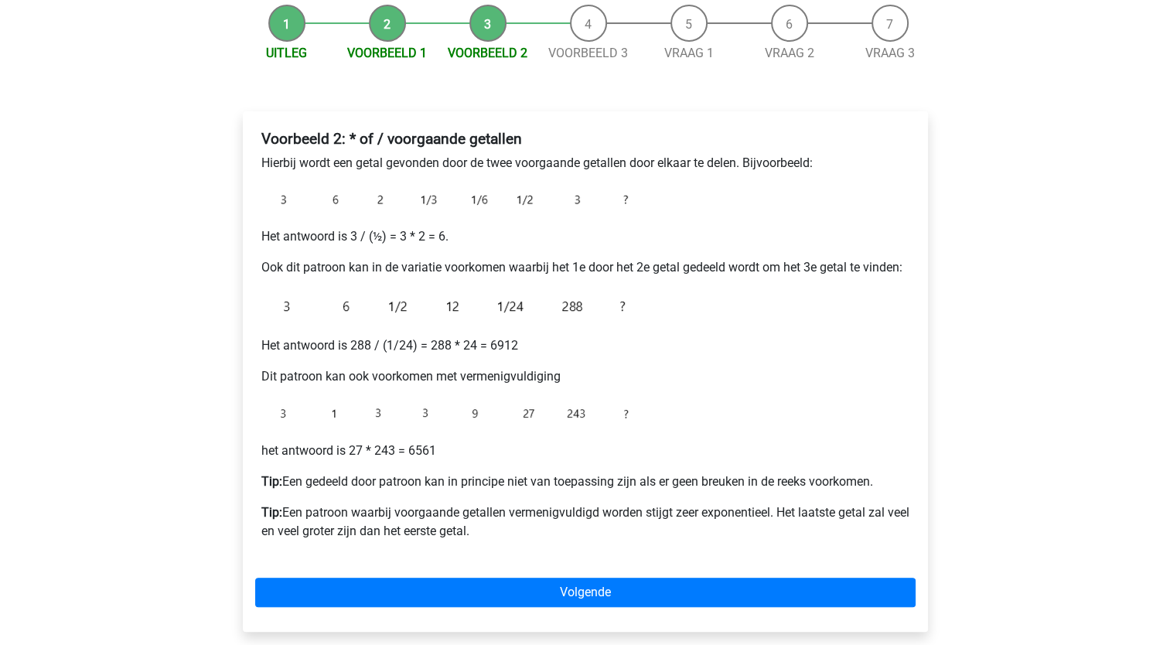
drag, startPoint x: 260, startPoint y: 162, endPoint x: 593, endPoint y: 536, distance: 501.3
click at [593, 536] on div "Voorbeeld 2: * of / voorgaande getallen Hierbij wordt een getal gevonden door d…" at bounding box center [585, 341] width 661 height 435
copy div "Hierbij wordt een getal gevonden door de twee voorgaande getallen door elkaar t…"
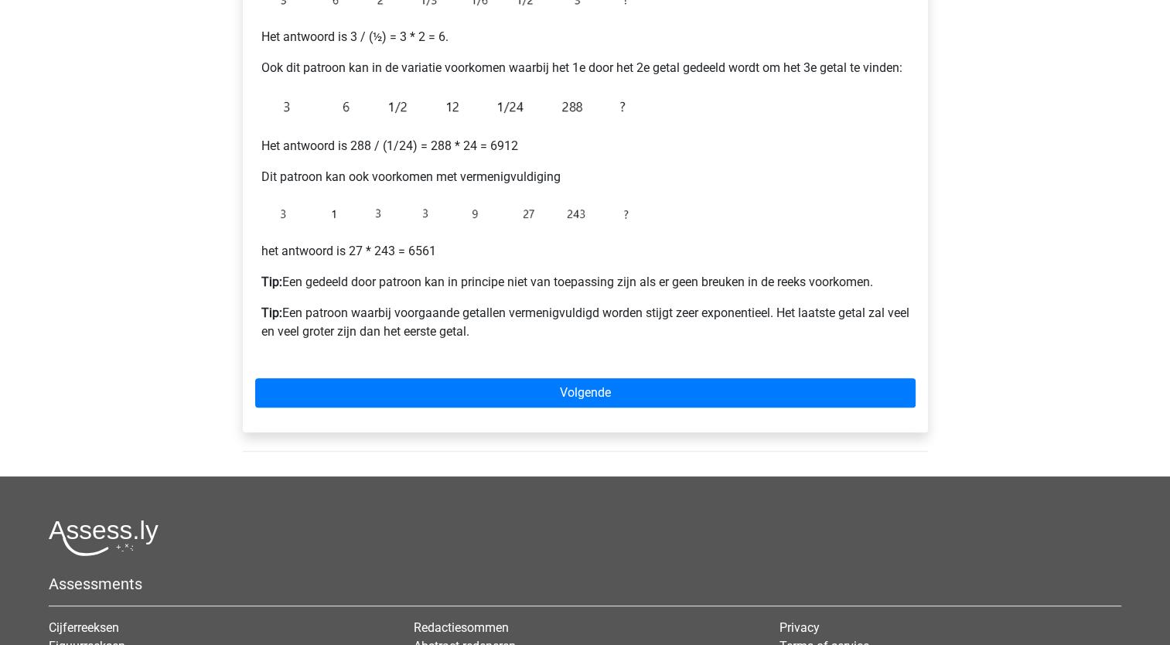
scroll to position [387, 0]
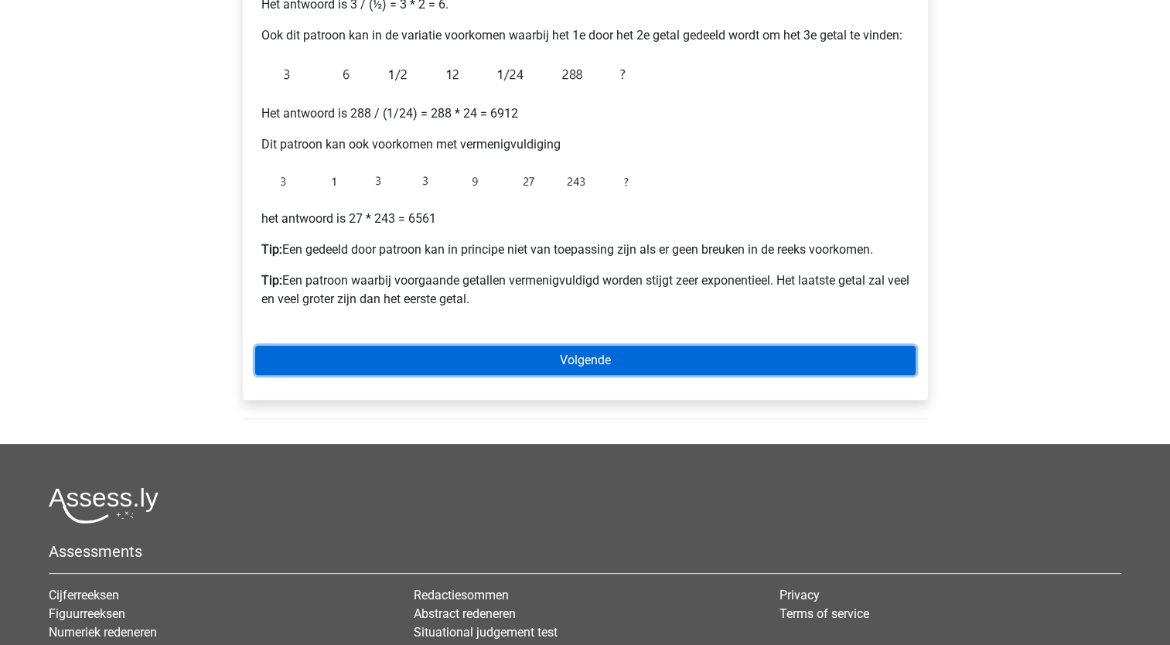
click at [616, 348] on link "Volgende" at bounding box center [585, 360] width 661 height 29
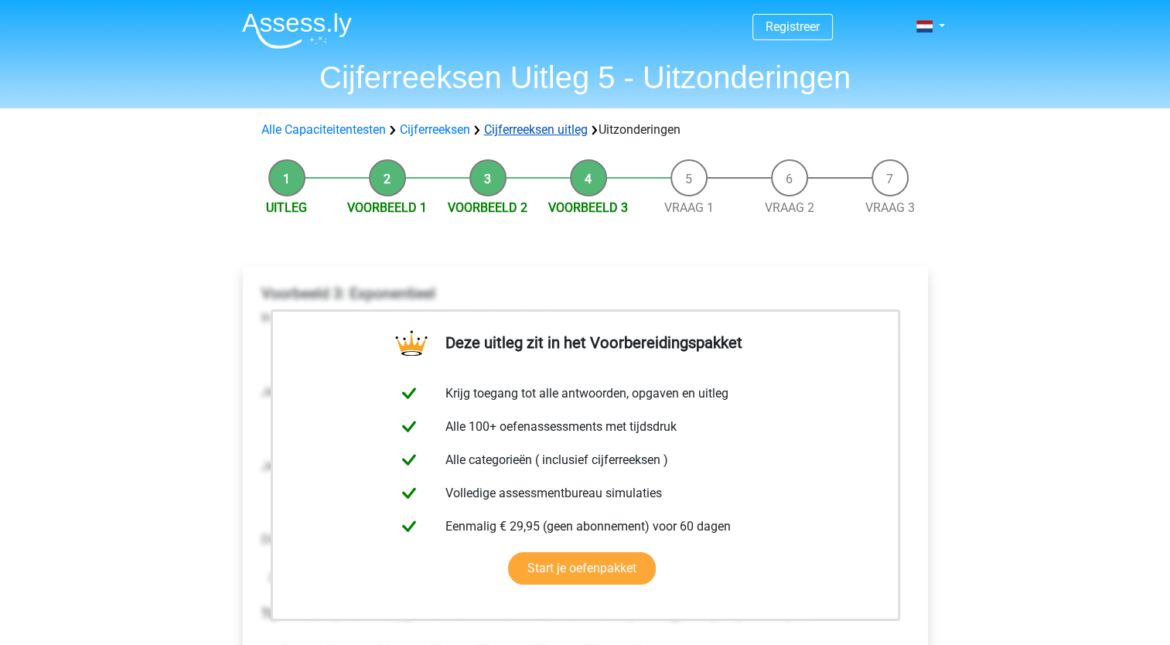
click at [524, 135] on link "Cijferreeksen uitleg" at bounding box center [536, 129] width 104 height 15
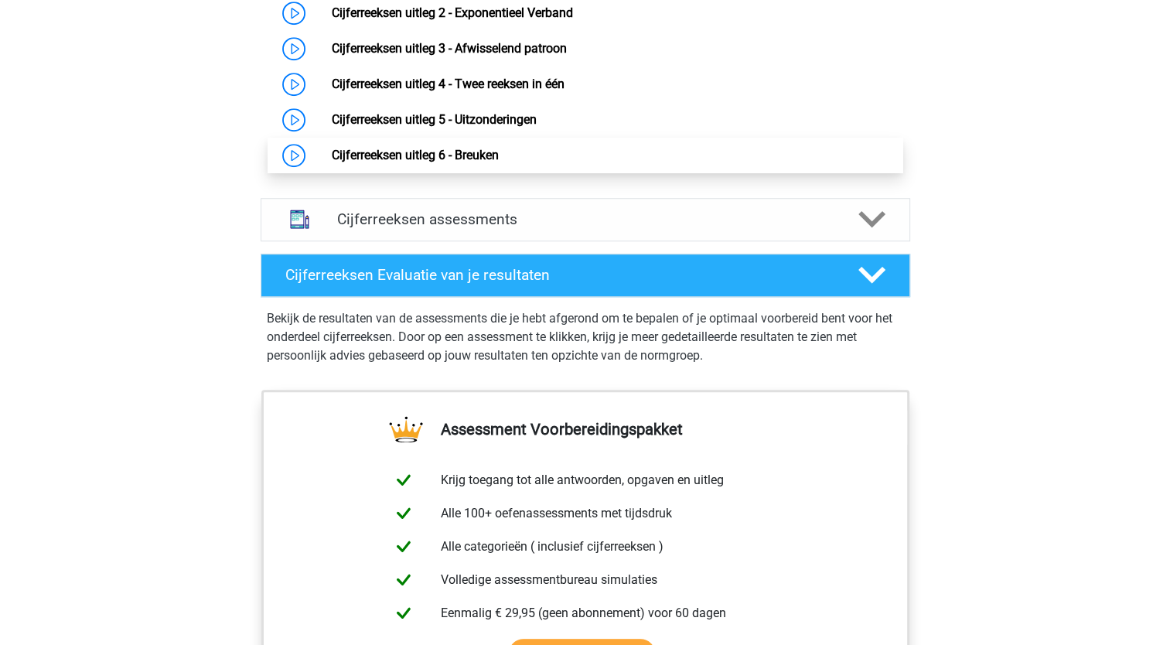
scroll to position [1071, 0]
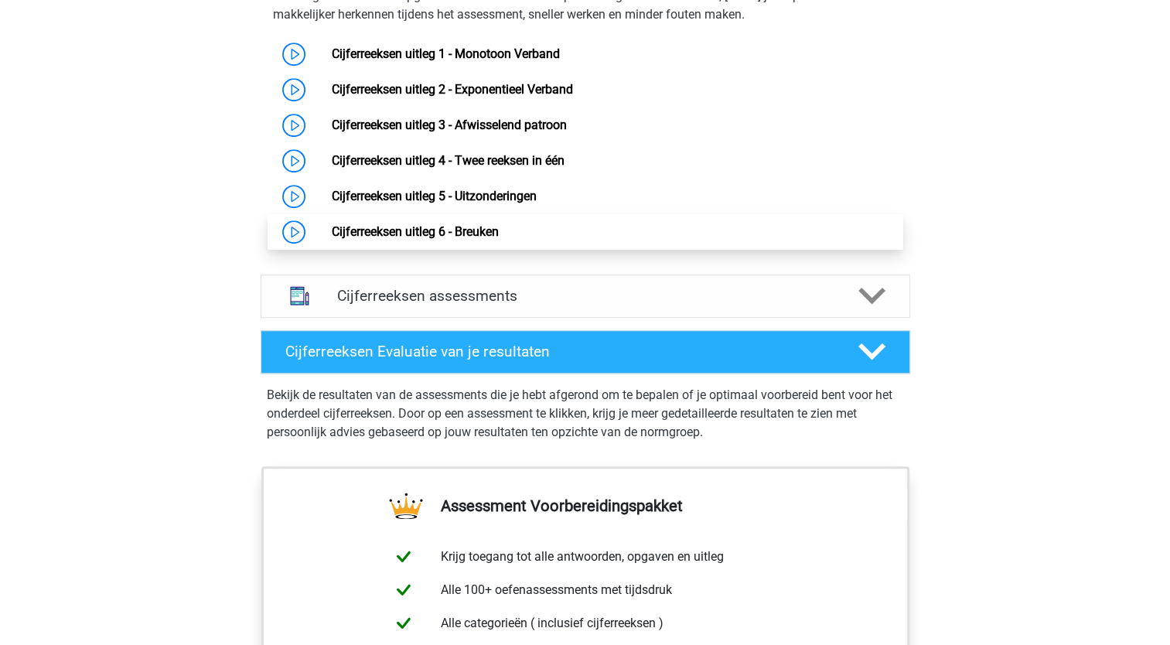
click at [499, 239] on link "Cijferreeksen uitleg 6 - Breuken" at bounding box center [415, 231] width 167 height 15
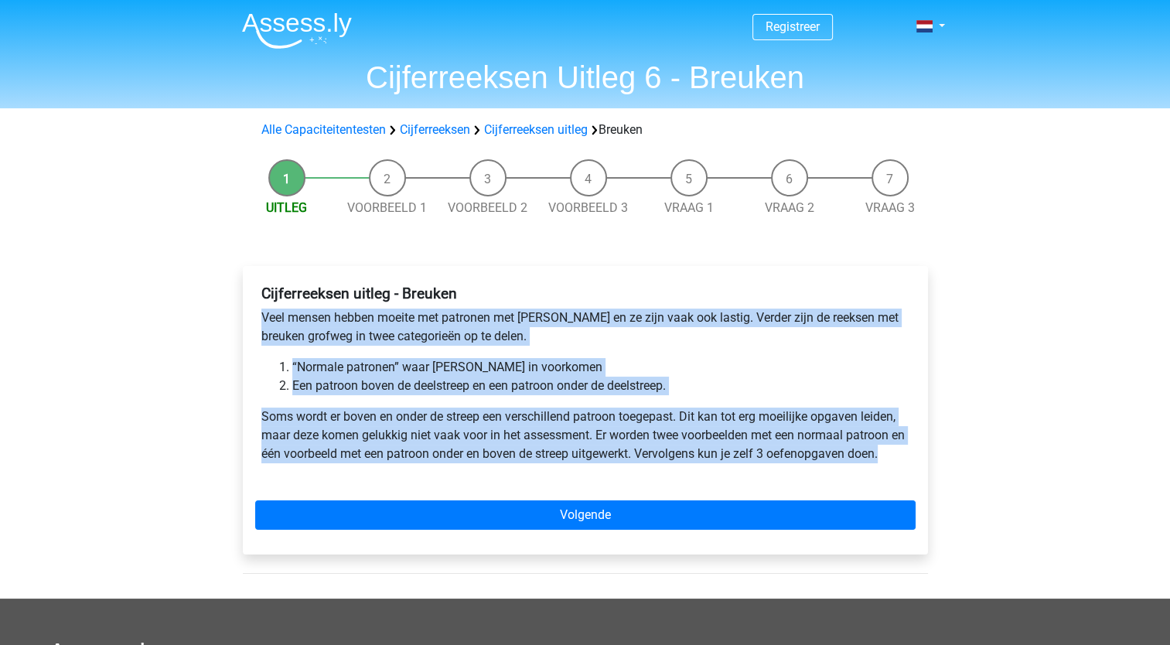
drag, startPoint x: 258, startPoint y: 314, endPoint x: 900, endPoint y: 460, distance: 658.4
click at [900, 460] on div "Cijferreeksen uitleg - Breuken Veel mensen hebben moeite met patronen met breuk…" at bounding box center [585, 379] width 661 height 203
copy div "Veel mensen hebben moeite met patronen met [PERSON_NAME] en ze zijn vaak ook la…"
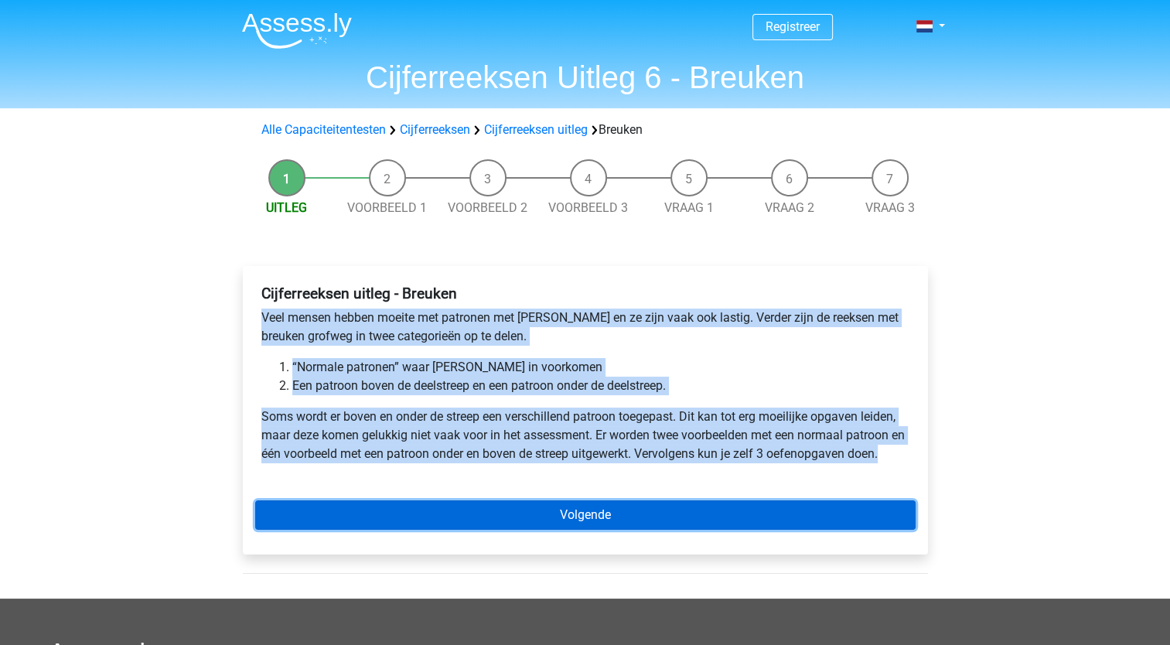
click at [616, 507] on link "Volgende" at bounding box center [585, 514] width 661 height 29
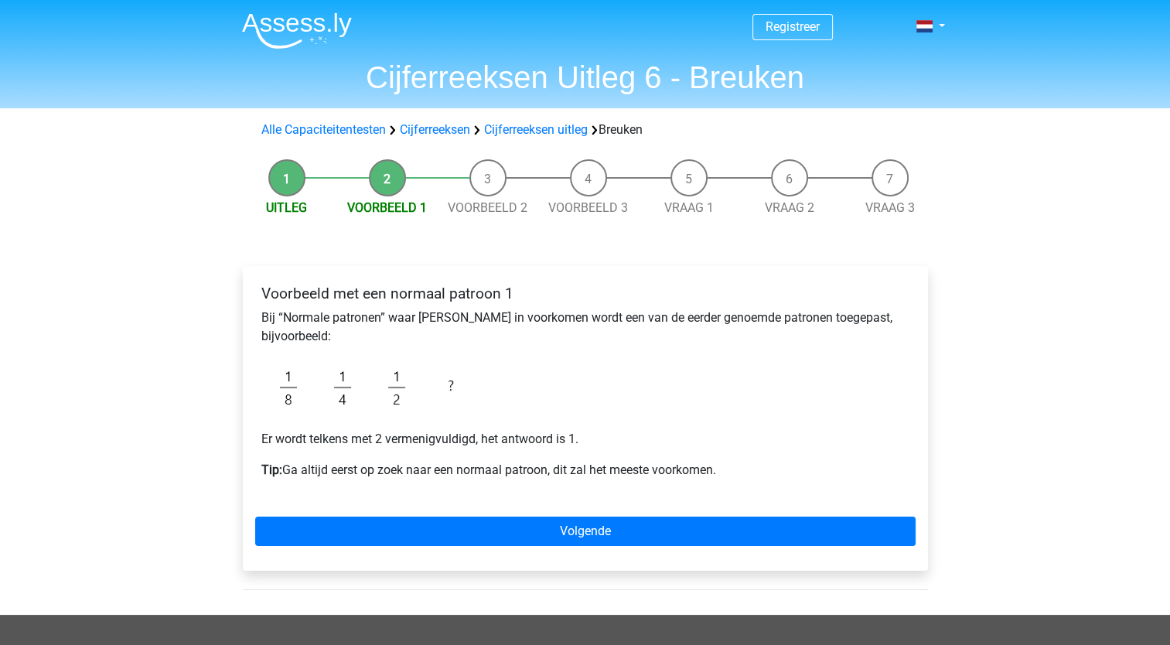
drag, startPoint x: 260, startPoint y: 314, endPoint x: 749, endPoint y: 481, distance: 516.6
click at [746, 481] on div "Voorbeeld met een normaal patroon 1 Bij “Normale patronen” waar breuken in voor…" at bounding box center [585, 388] width 661 height 220
copy div "Bij “Normale patronen” waar [PERSON_NAME] in voorkomen wordt een van de eerder …"
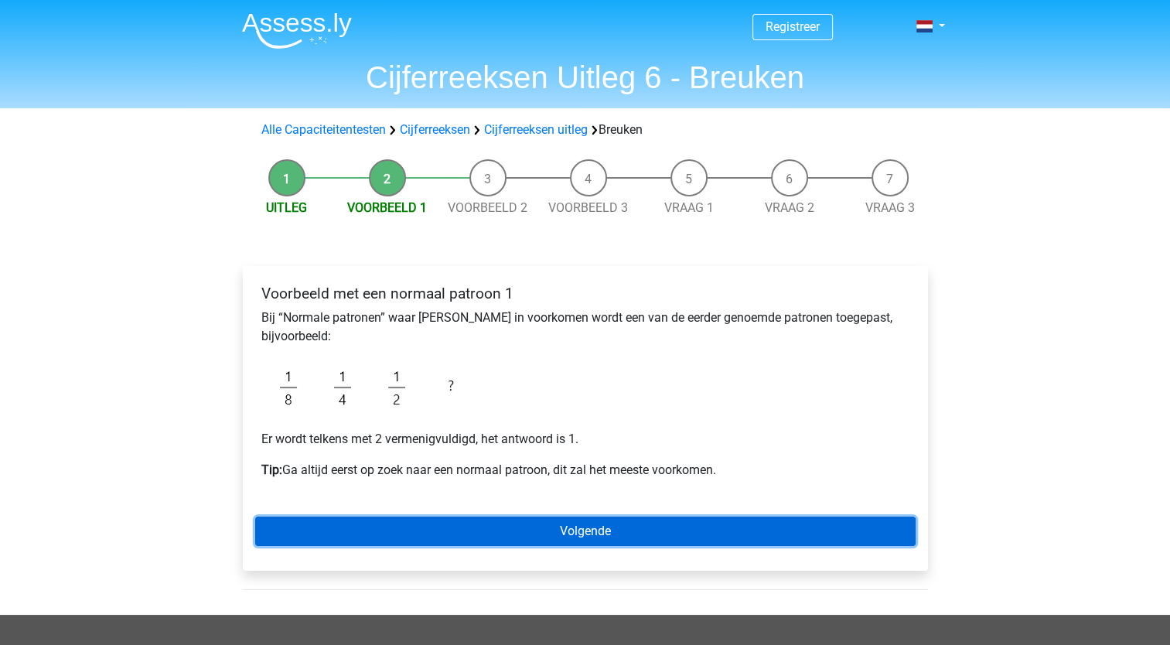
click at [674, 545] on link "Volgende" at bounding box center [585, 531] width 661 height 29
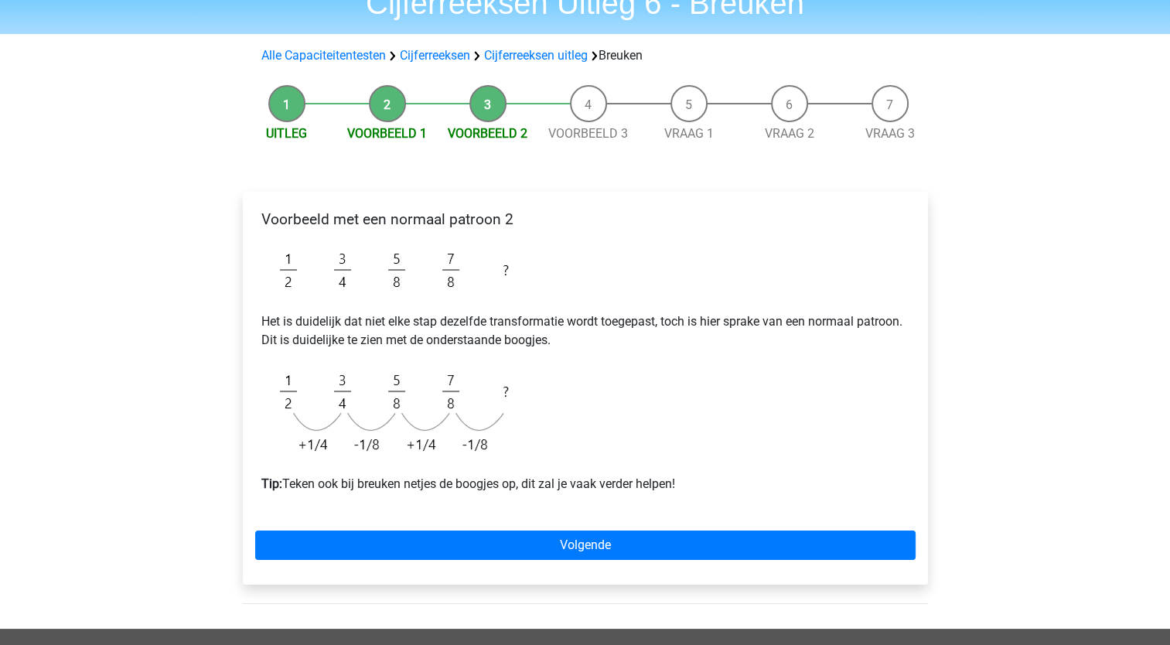
scroll to position [77, 0]
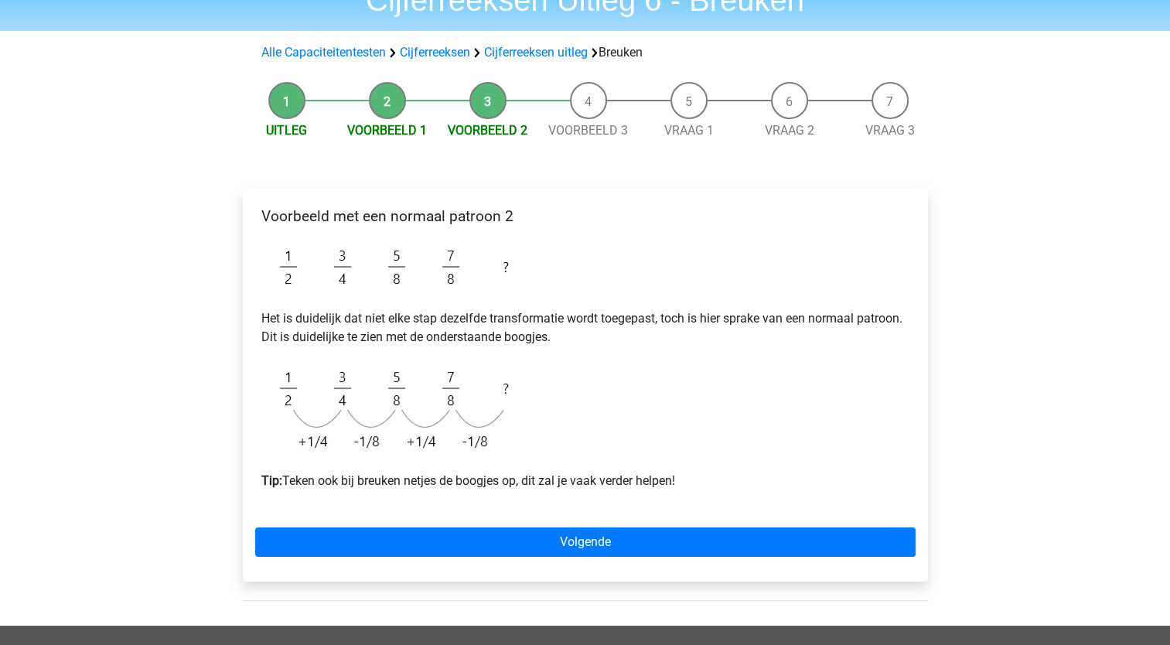
drag, startPoint x: 261, startPoint y: 313, endPoint x: 882, endPoint y: 482, distance: 642.8
click at [739, 490] on div "Voorbeeld met een normaal patroon 2 Het is duidelijk dat niet elke stap dezelfd…" at bounding box center [585, 355] width 661 height 308
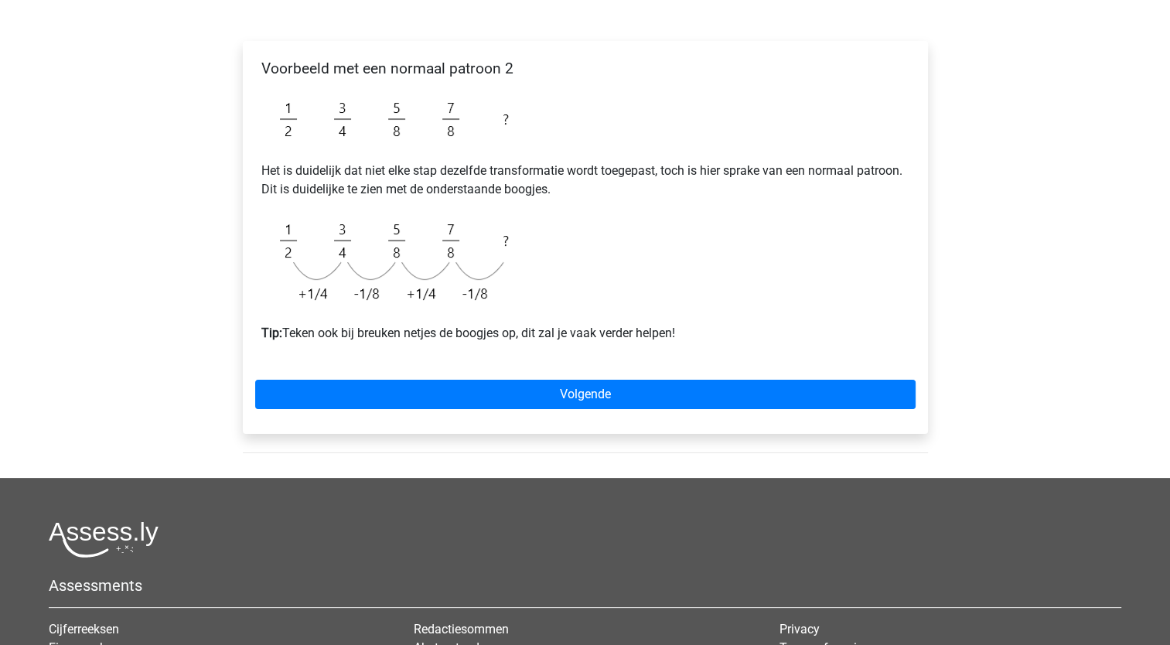
scroll to position [309, 0]
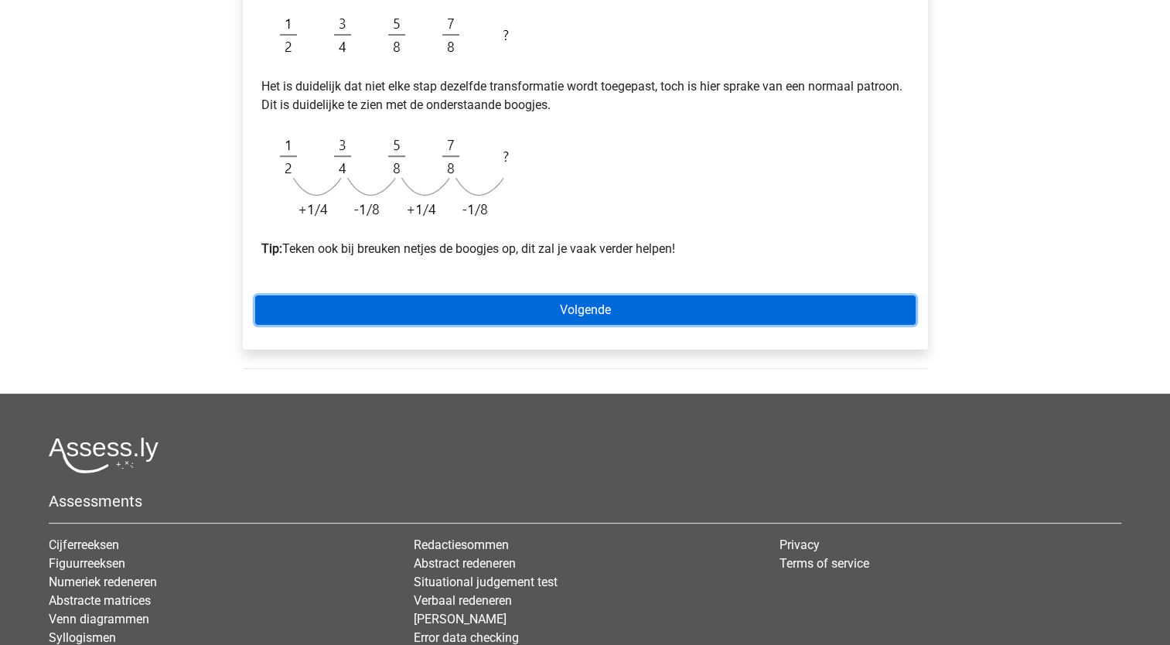
drag, startPoint x: 589, startPoint y: 315, endPoint x: 617, endPoint y: 351, distance: 45.8
click at [590, 315] on link "Volgende" at bounding box center [585, 309] width 661 height 29
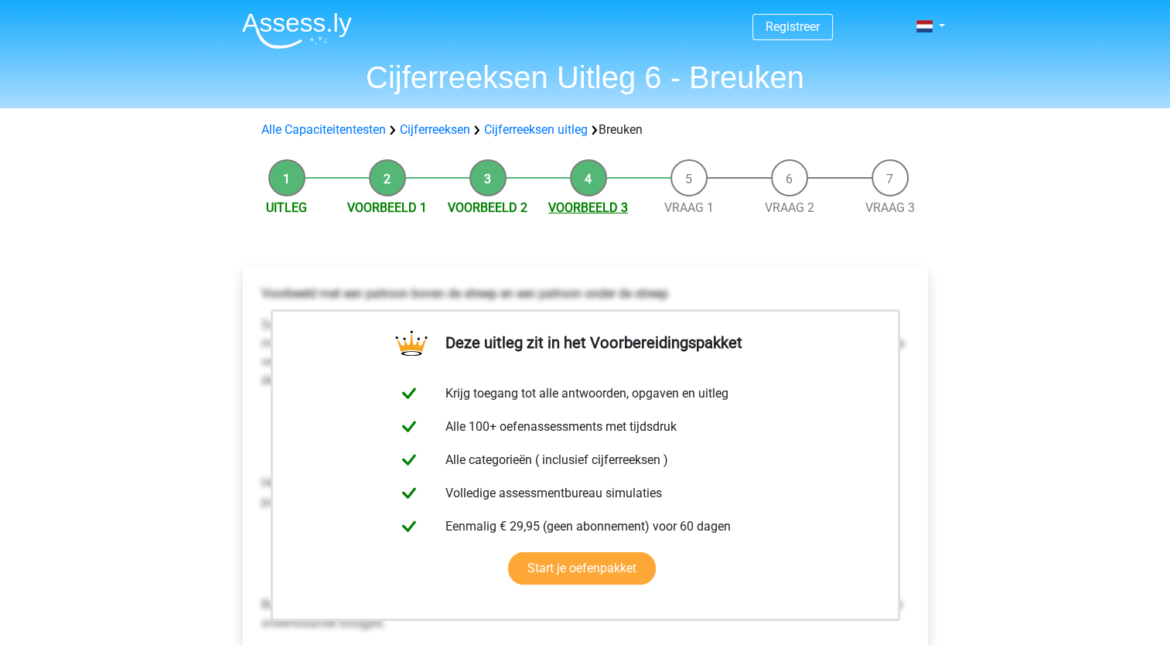
drag, startPoint x: 554, startPoint y: 128, endPoint x: 615, endPoint y: 207, distance: 99.8
click at [555, 128] on link "Cijferreeksen uitleg" at bounding box center [536, 129] width 104 height 15
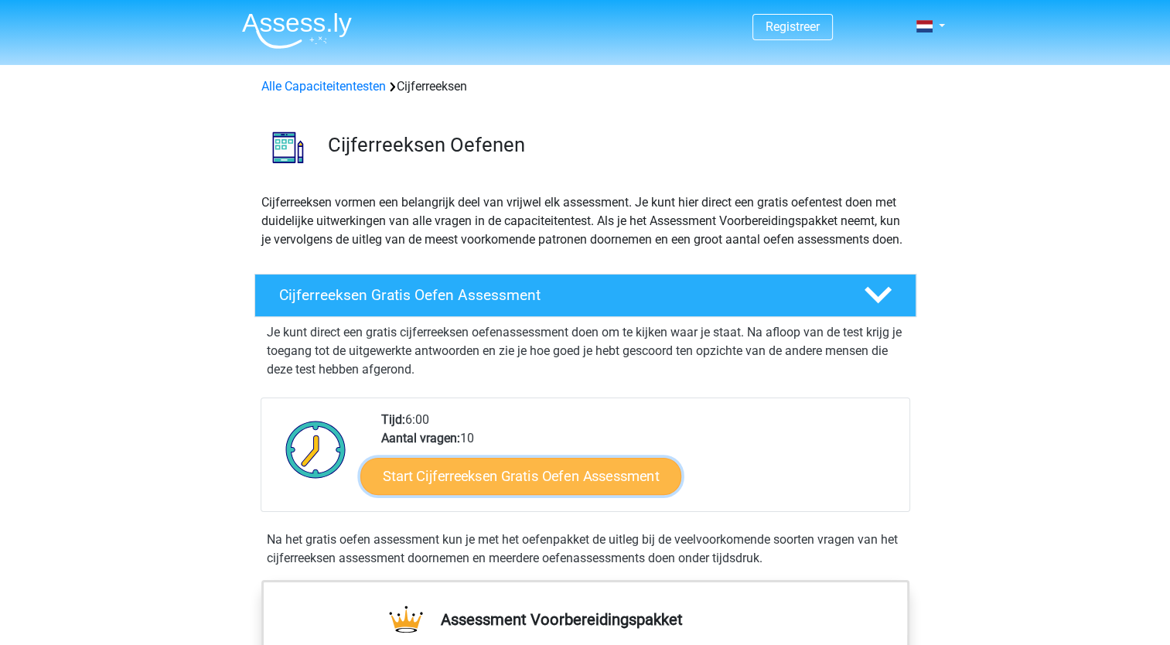
click at [461, 493] on link "Start Cijferreeksen Gratis Oefen Assessment" at bounding box center [520, 475] width 321 height 37
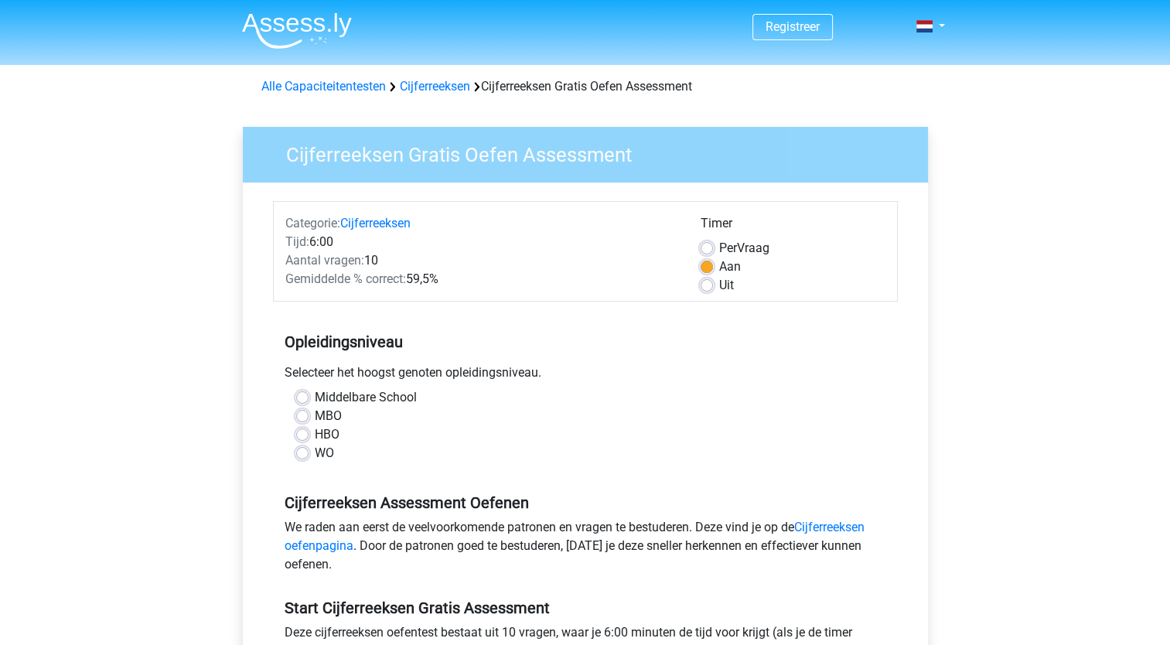
click at [319, 434] on label "HBO" at bounding box center [327, 434] width 25 height 19
click at [309, 434] on input "HBO" at bounding box center [302, 432] width 12 height 15
radio input "true"
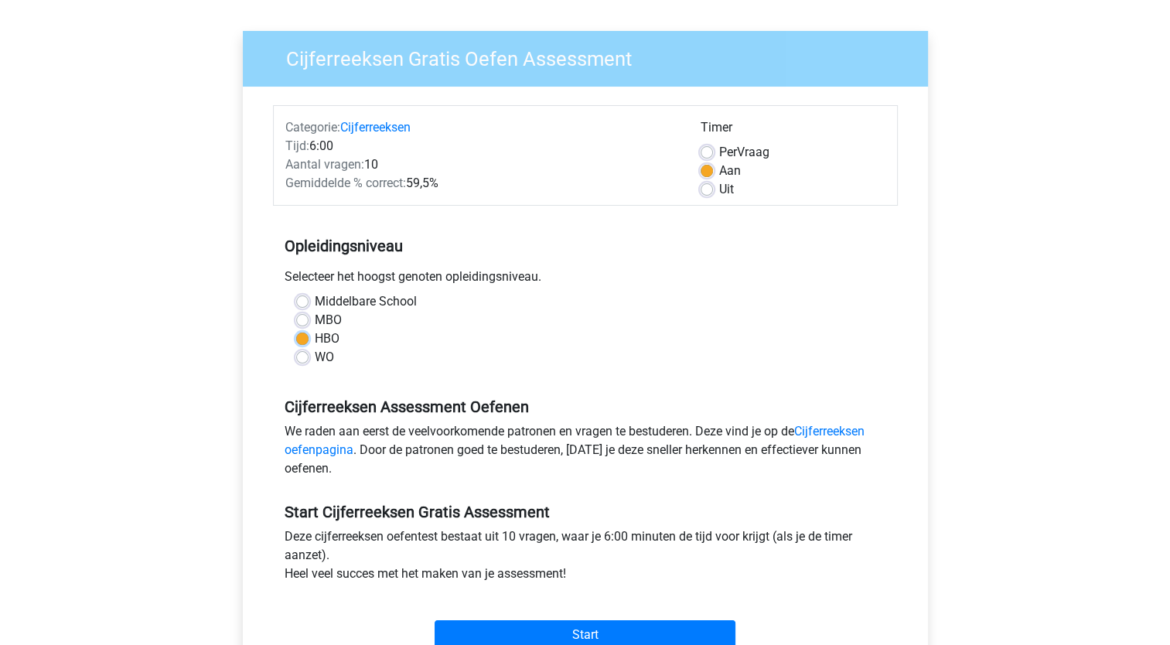
scroll to position [155, 0]
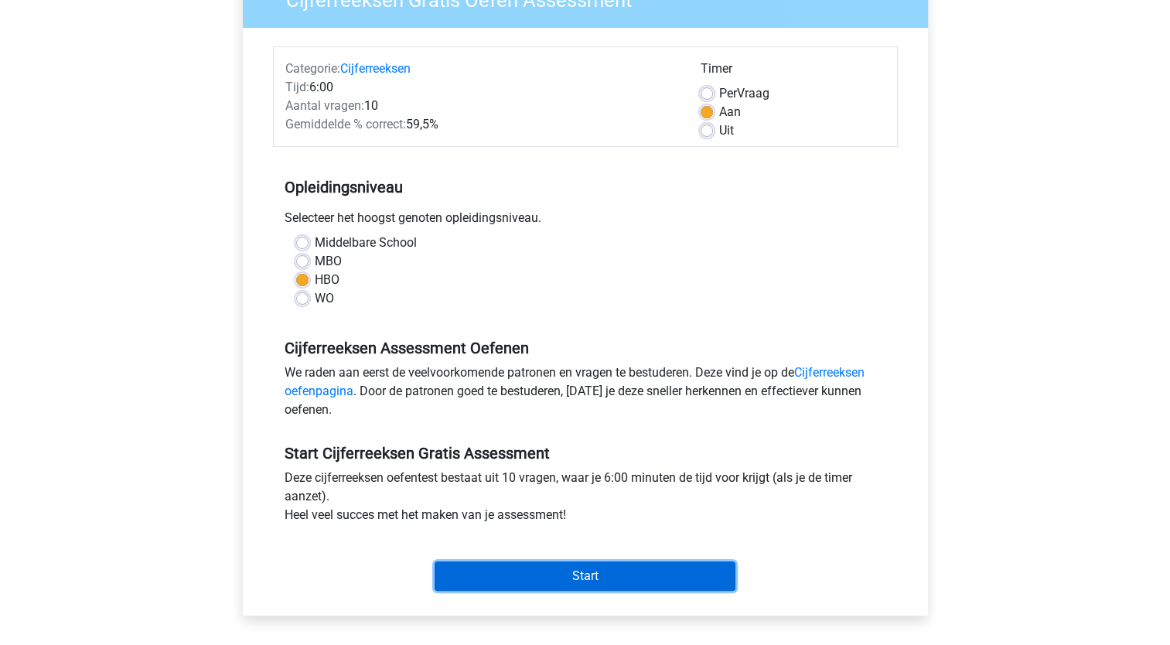
click at [627, 580] on input "Start" at bounding box center [585, 576] width 301 height 29
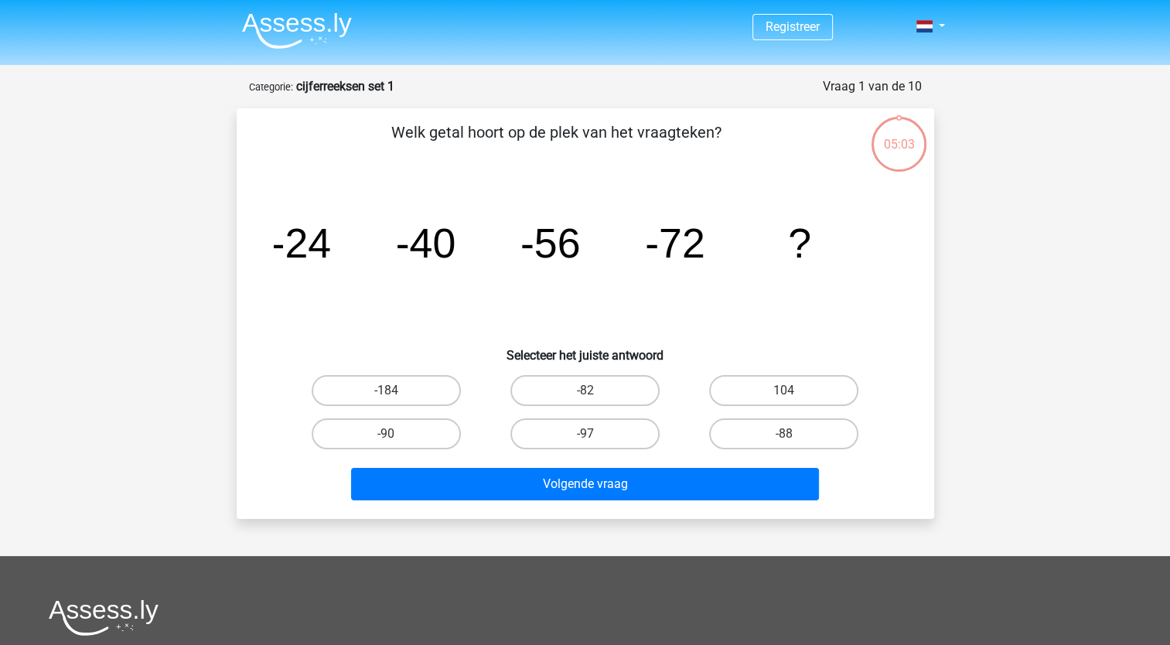
drag, startPoint x: 783, startPoint y: 432, endPoint x: 782, endPoint y: 449, distance: 16.3
click at [784, 432] on div "-88" at bounding box center [784, 433] width 186 height 31
click at [780, 429] on label "-88" at bounding box center [783, 433] width 149 height 31
click at [784, 434] on input "-88" at bounding box center [789, 439] width 10 height 10
radio input "true"
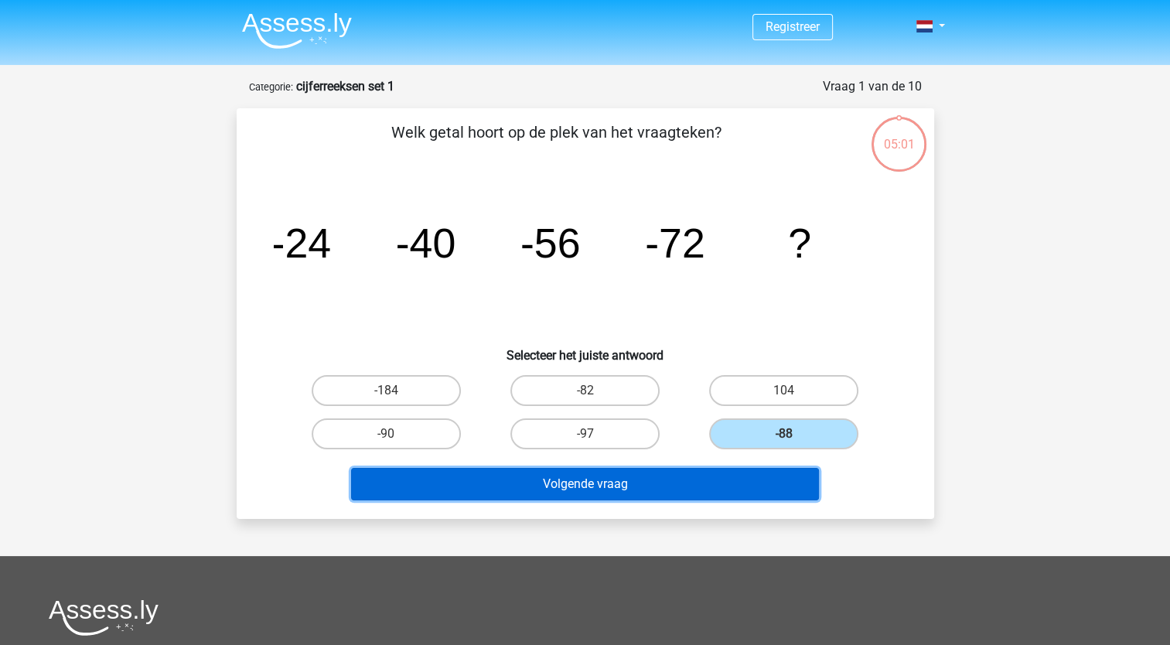
click at [702, 474] on button "Volgende vraag" at bounding box center [585, 484] width 468 height 32
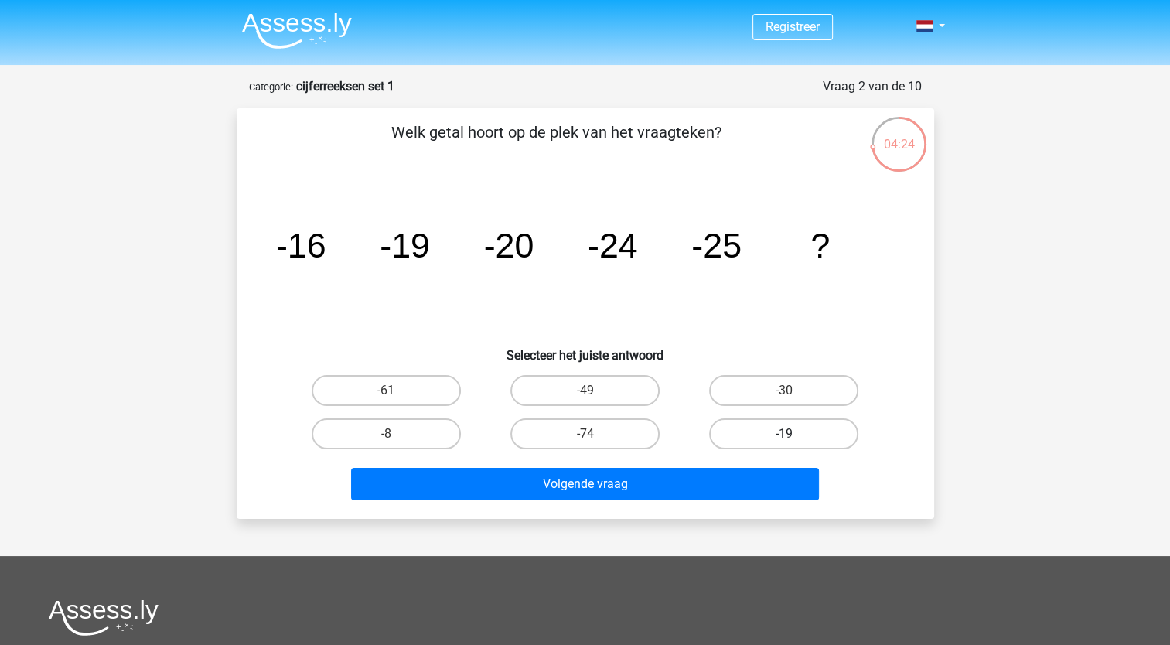
drag, startPoint x: 770, startPoint y: 398, endPoint x: 764, endPoint y: 424, distance: 27.0
click at [770, 398] on label "-30" at bounding box center [783, 390] width 149 height 31
click at [784, 398] on input "-30" at bounding box center [789, 396] width 10 height 10
radio input "true"
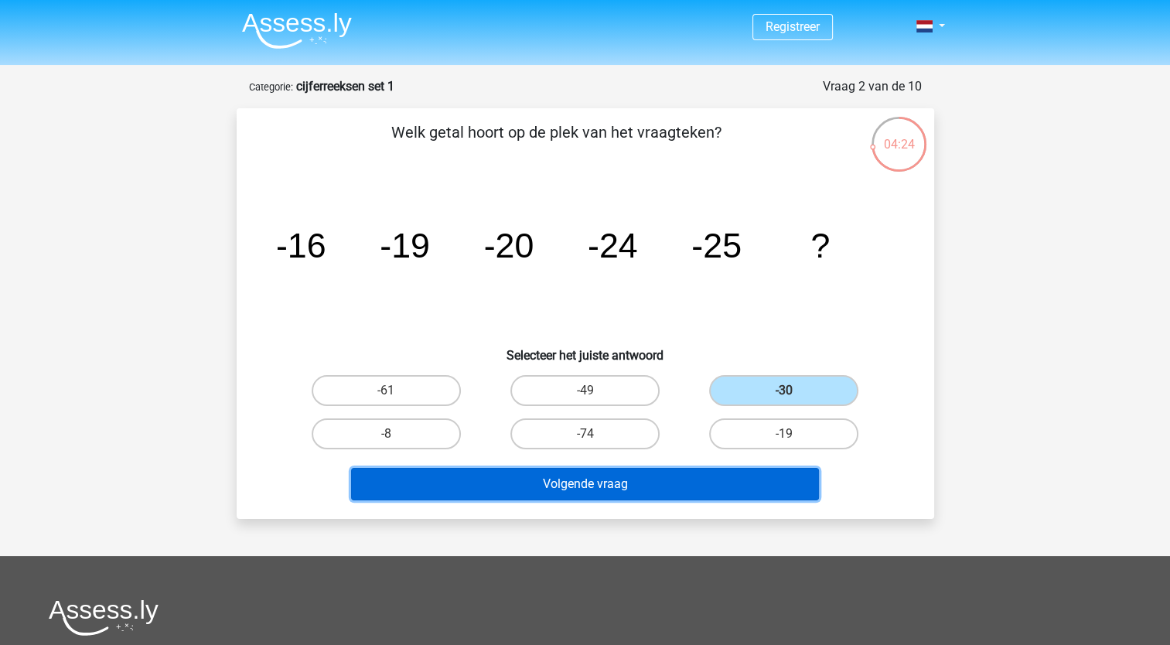
click at [640, 471] on button "Volgende vraag" at bounding box center [585, 484] width 468 height 32
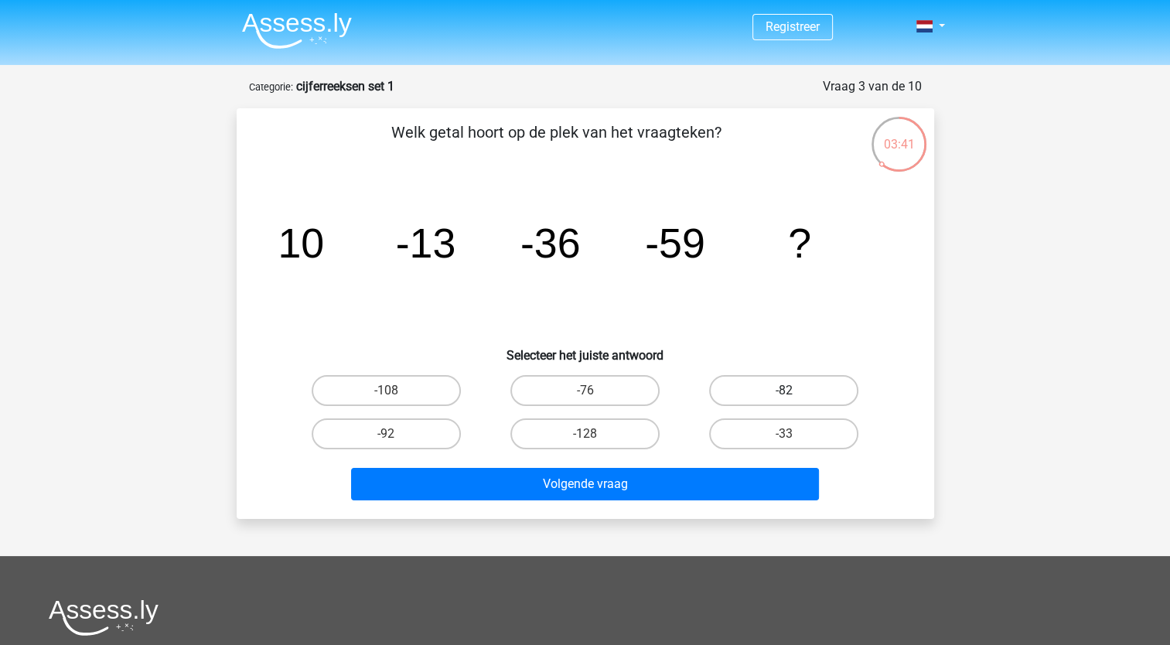
click at [795, 391] on label "-82" at bounding box center [783, 390] width 149 height 31
click at [794, 391] on input "-82" at bounding box center [789, 396] width 10 height 10
radio input "true"
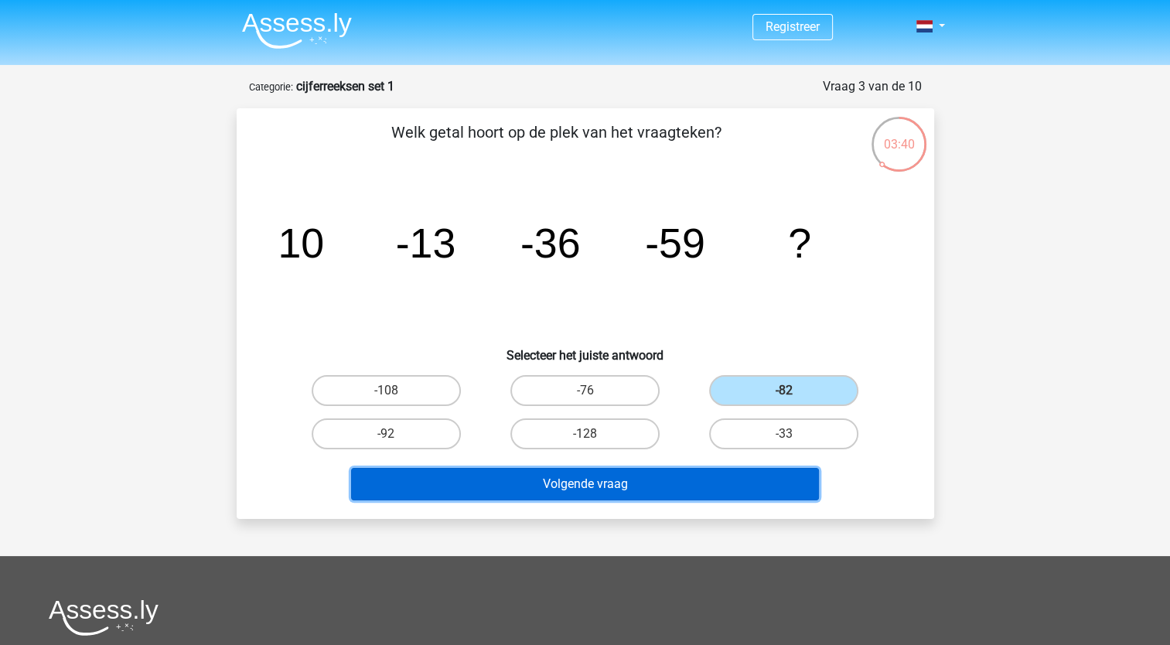
click at [708, 485] on button "Volgende vraag" at bounding box center [585, 484] width 468 height 32
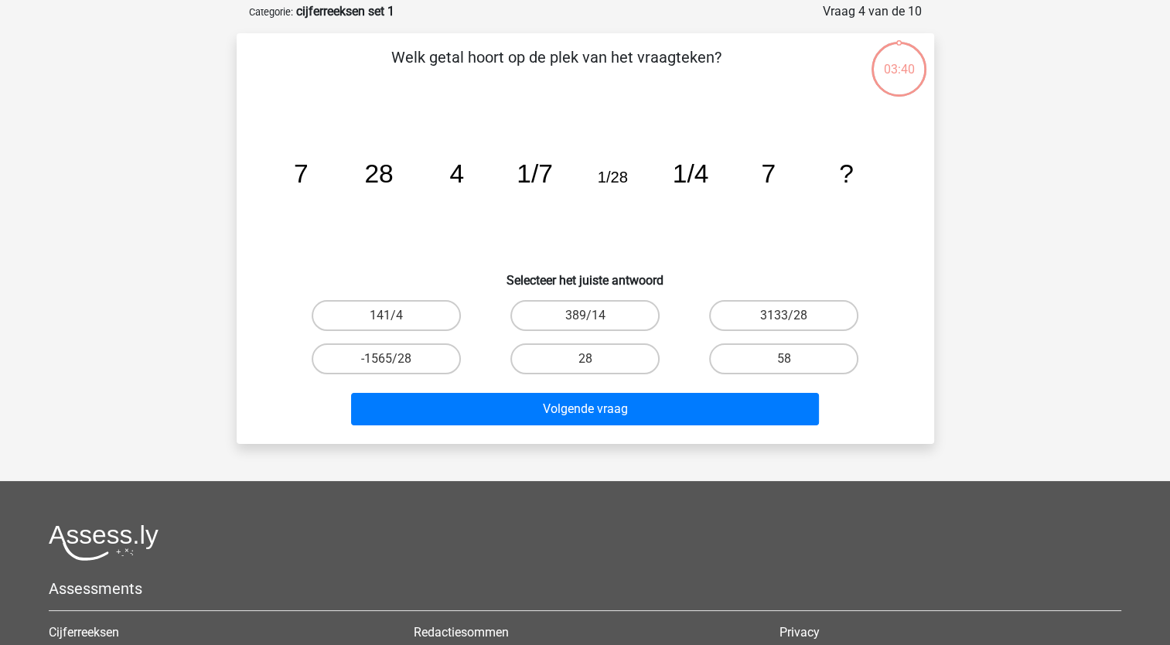
scroll to position [77, 0]
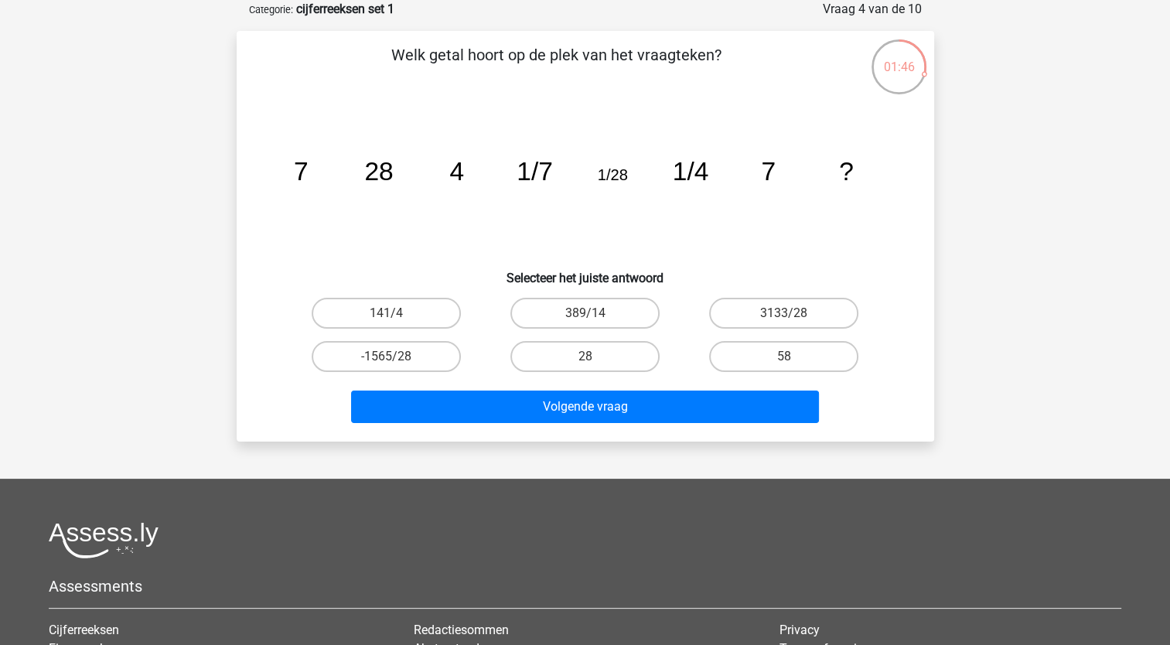
click at [386, 318] on input "141/4" at bounding box center [391, 318] width 10 height 10
radio input "true"
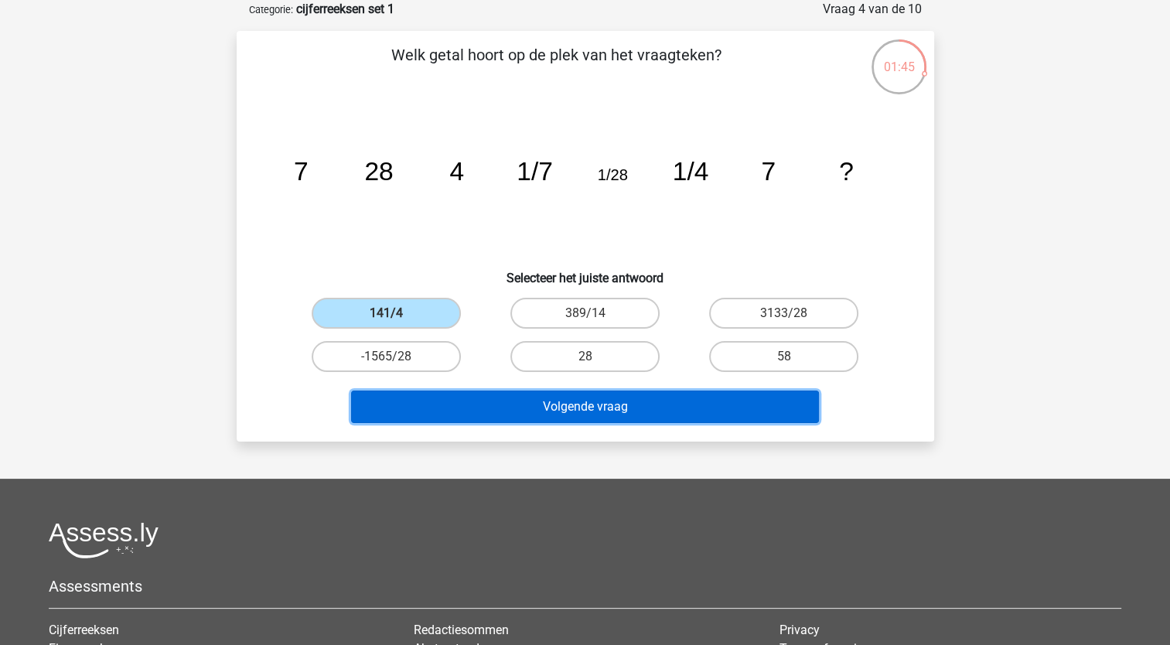
click at [579, 409] on button "Volgende vraag" at bounding box center [585, 407] width 468 height 32
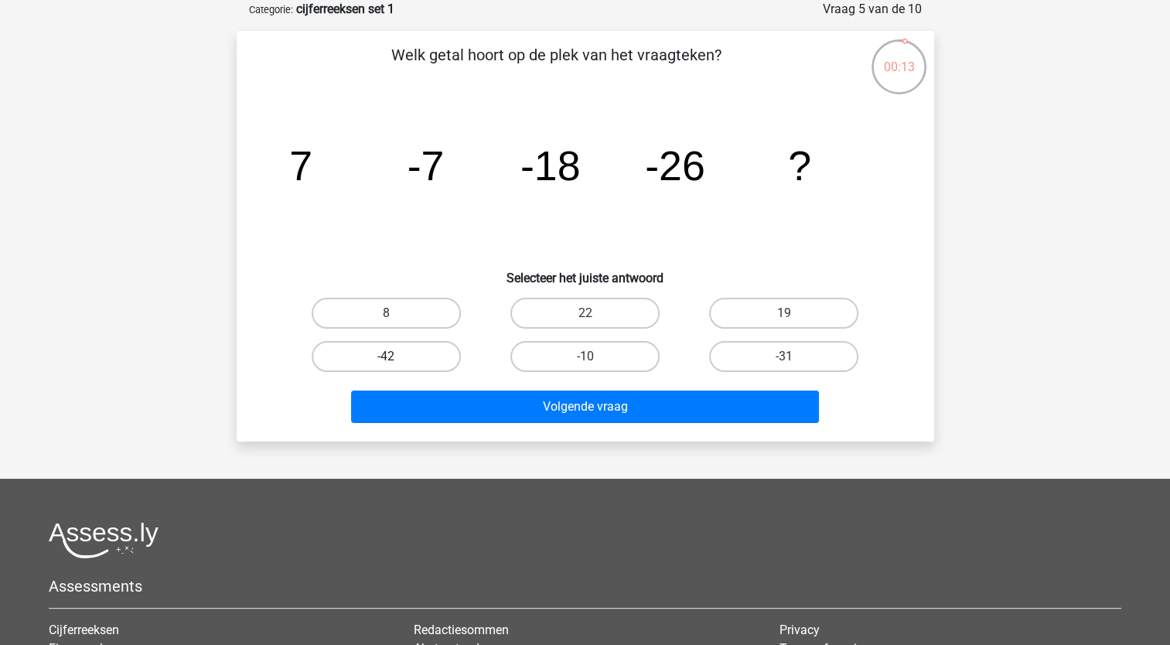
click at [418, 350] on label "-42" at bounding box center [386, 356] width 149 height 31
click at [396, 357] on input "-42" at bounding box center [391, 362] width 10 height 10
radio input "true"
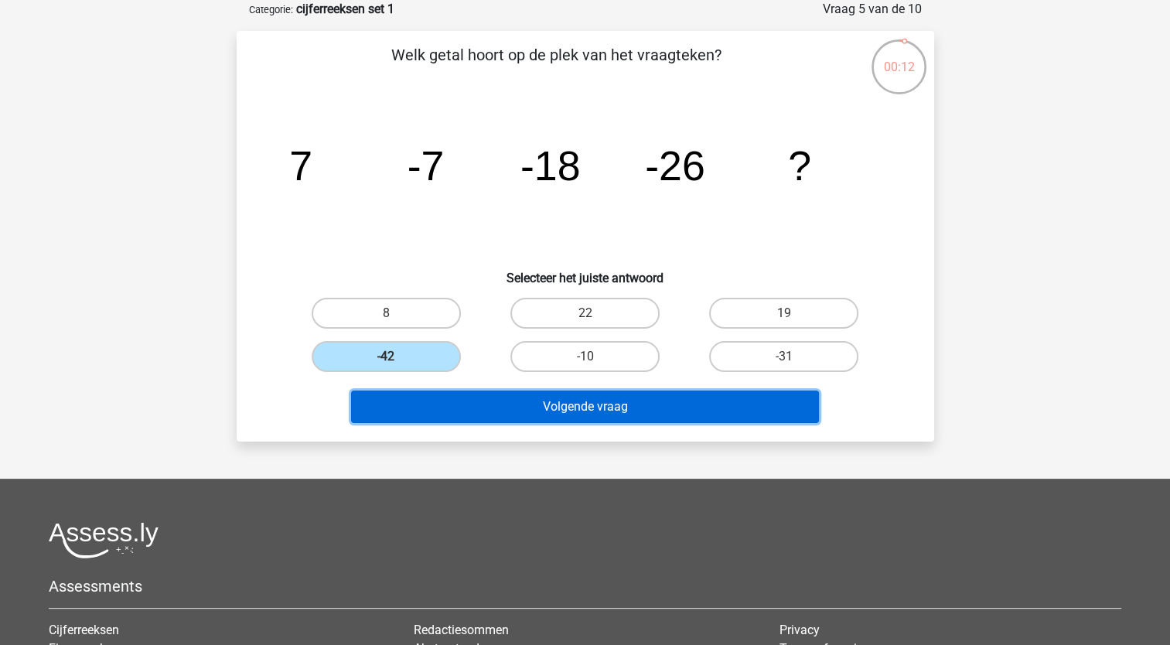
click at [568, 403] on button "Volgende vraag" at bounding box center [585, 407] width 468 height 32
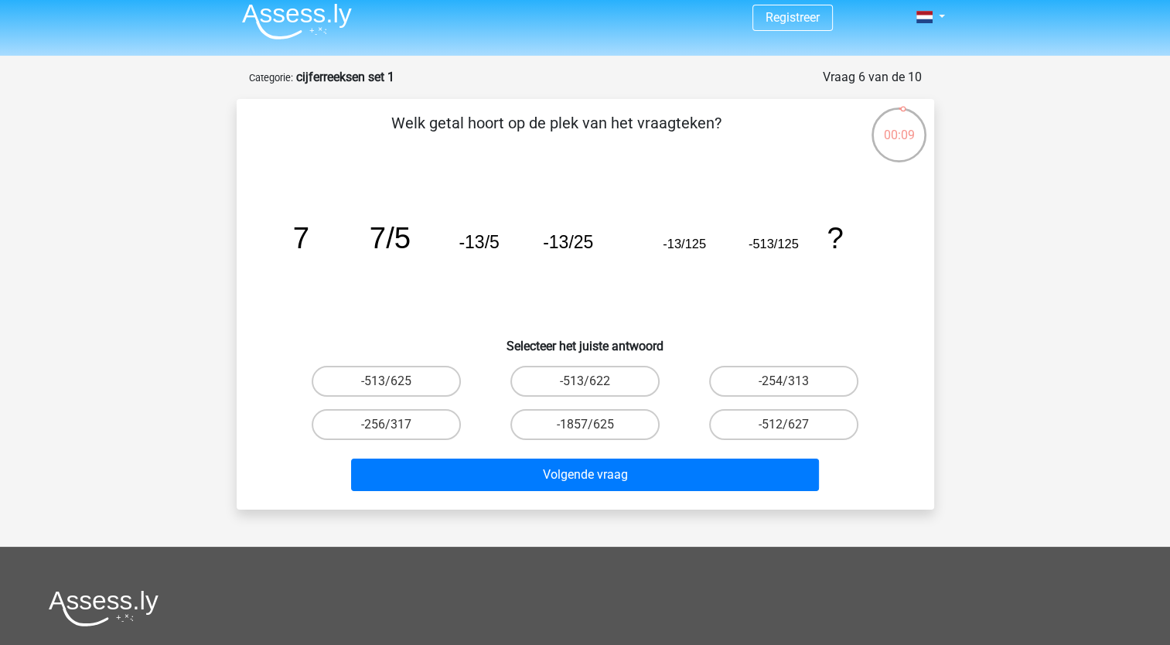
scroll to position [0, 0]
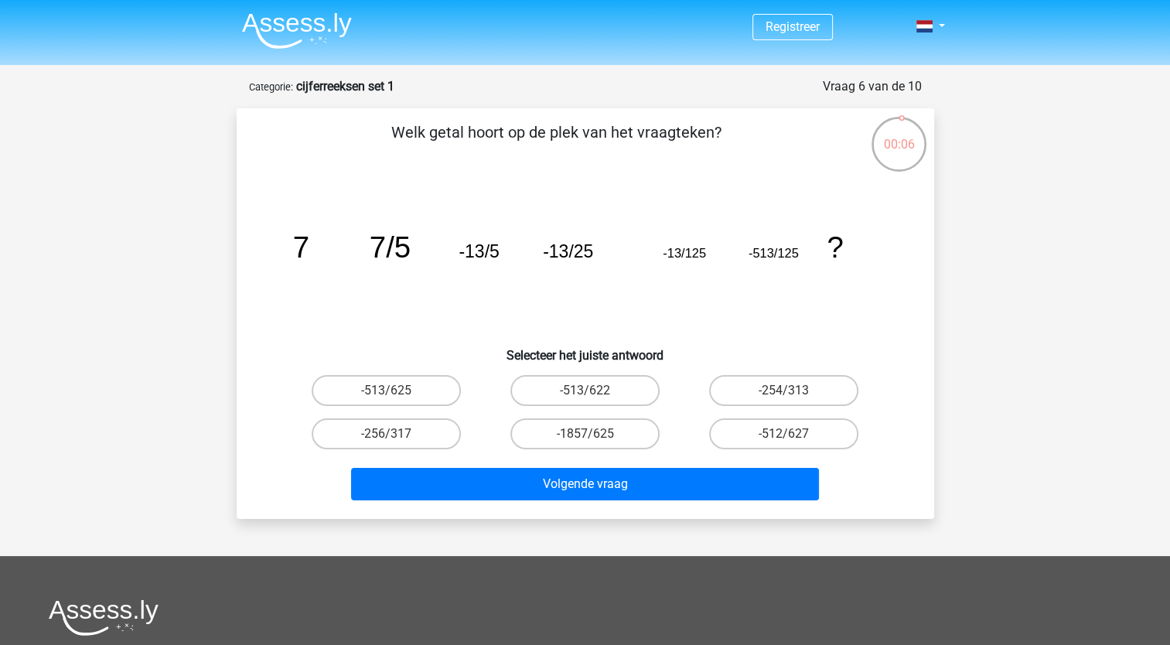
click at [303, 29] on img at bounding box center [297, 30] width 110 height 36
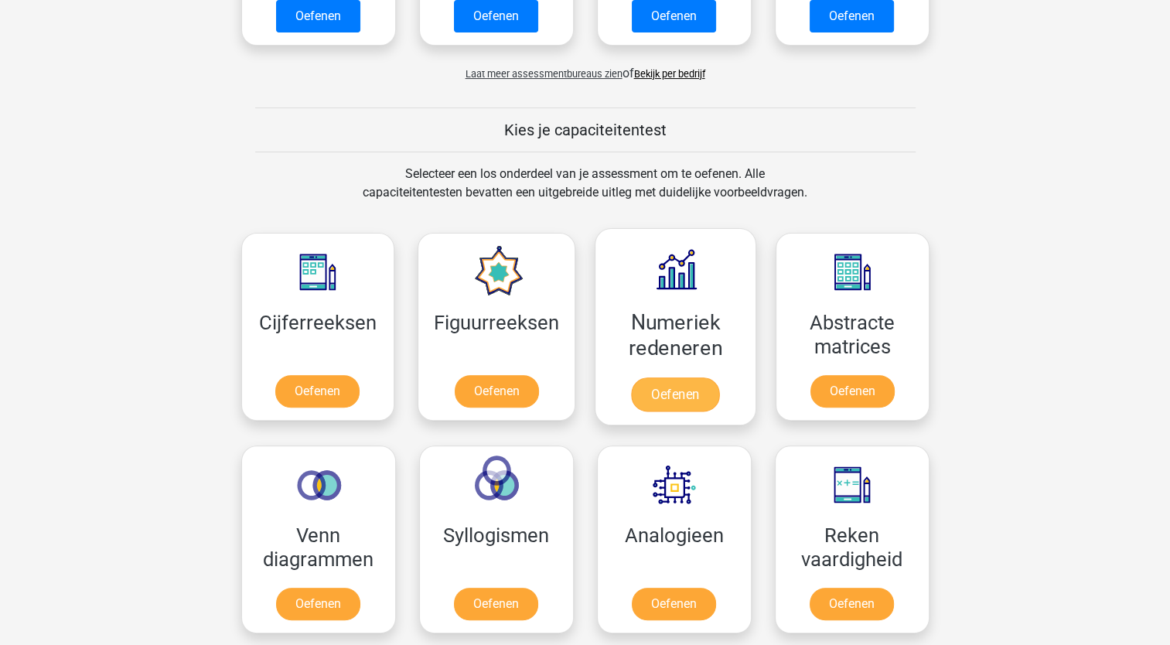
scroll to position [541, 0]
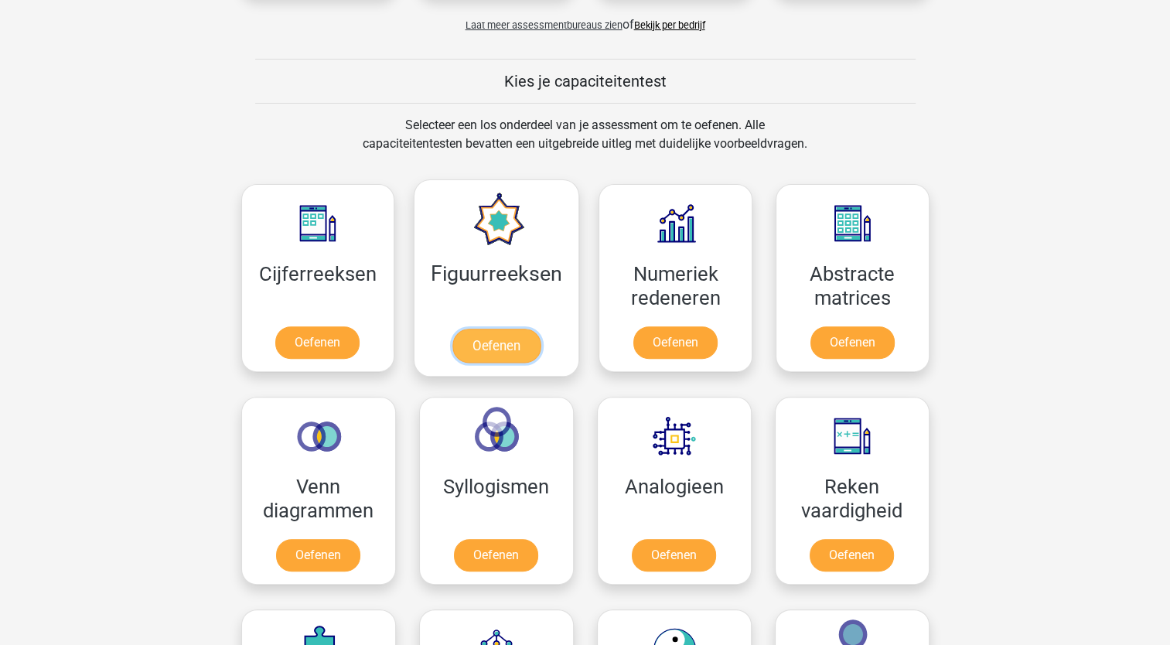
click at [493, 343] on link "Oefenen" at bounding box center [496, 346] width 88 height 34
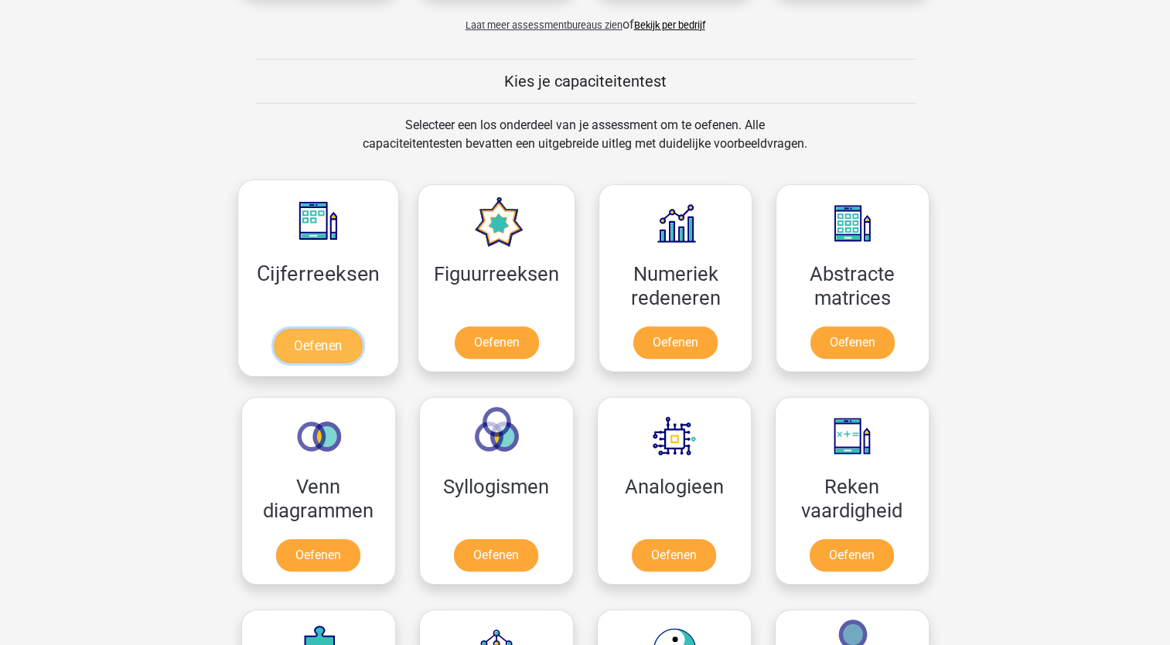
click at [326, 329] on link "Oefenen" at bounding box center [318, 346] width 88 height 34
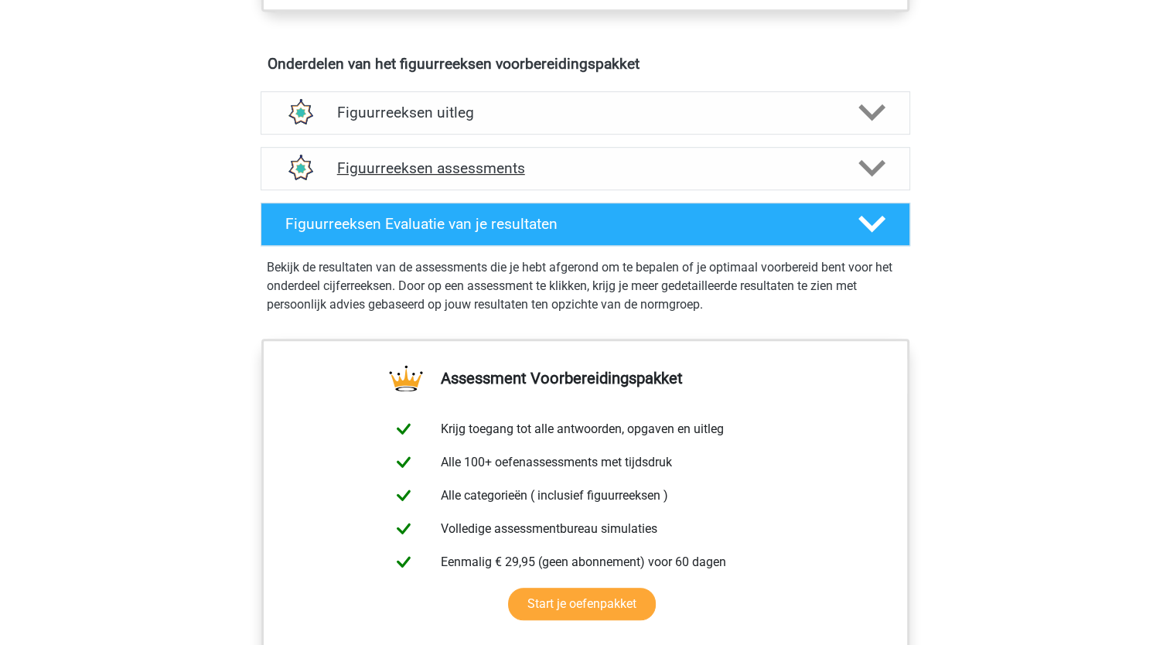
scroll to position [851, 0]
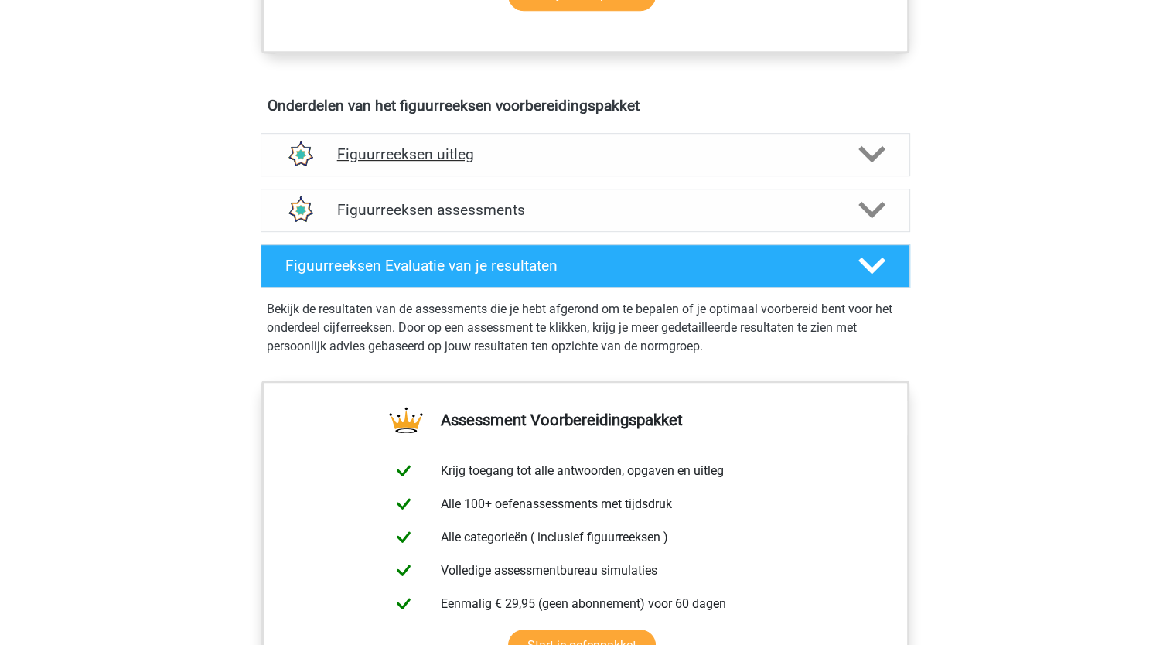
click at [906, 138] on div "Figuurreeksen uitleg" at bounding box center [586, 154] width 650 height 43
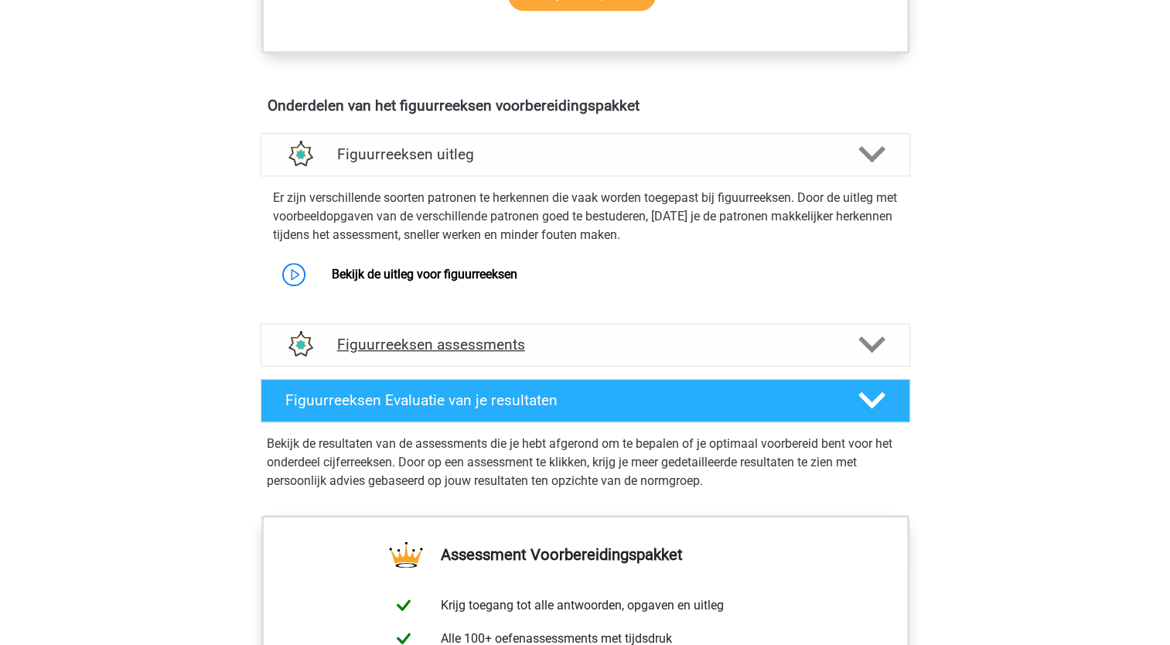
click at [647, 333] on div "Figuurreeksen assessments" at bounding box center [586, 344] width 650 height 43
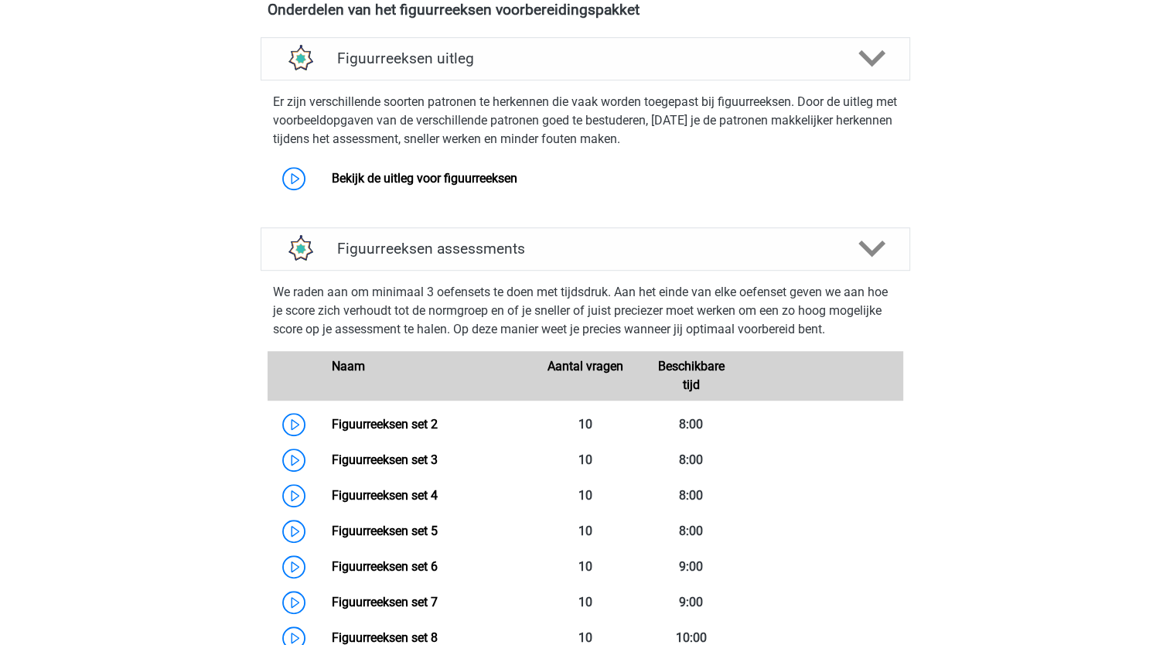
scroll to position [928, 0]
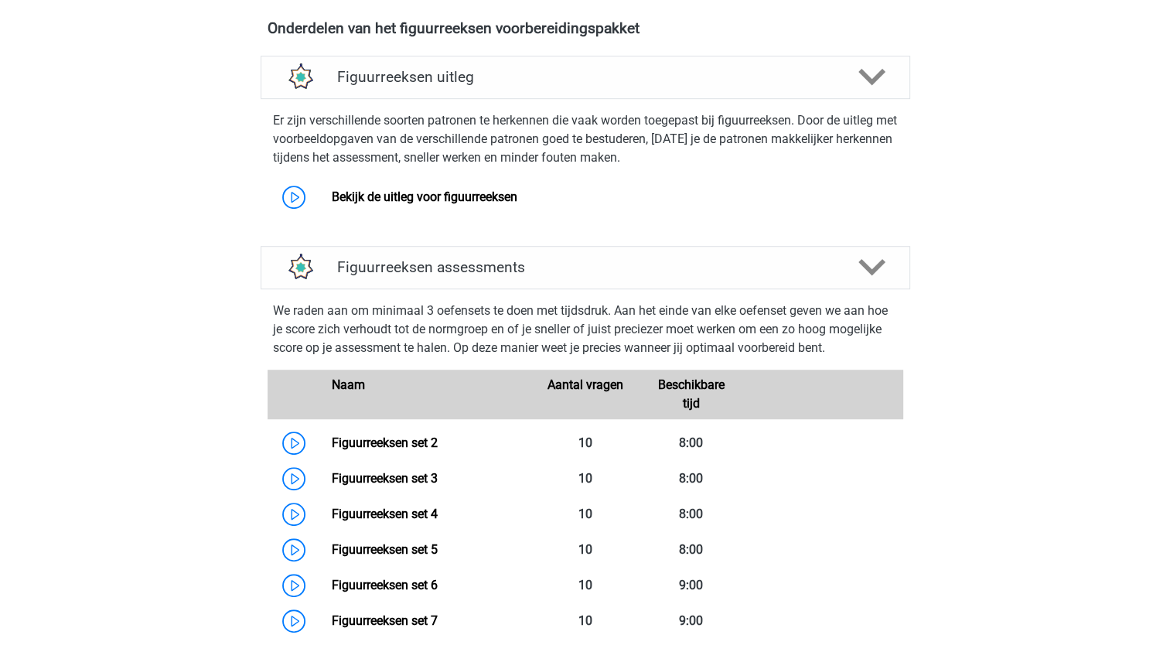
click at [411, 175] on div "Er zijn verschillende soorten patronen te herkennen die vaak worden toegepast b…" at bounding box center [585, 160] width 662 height 110
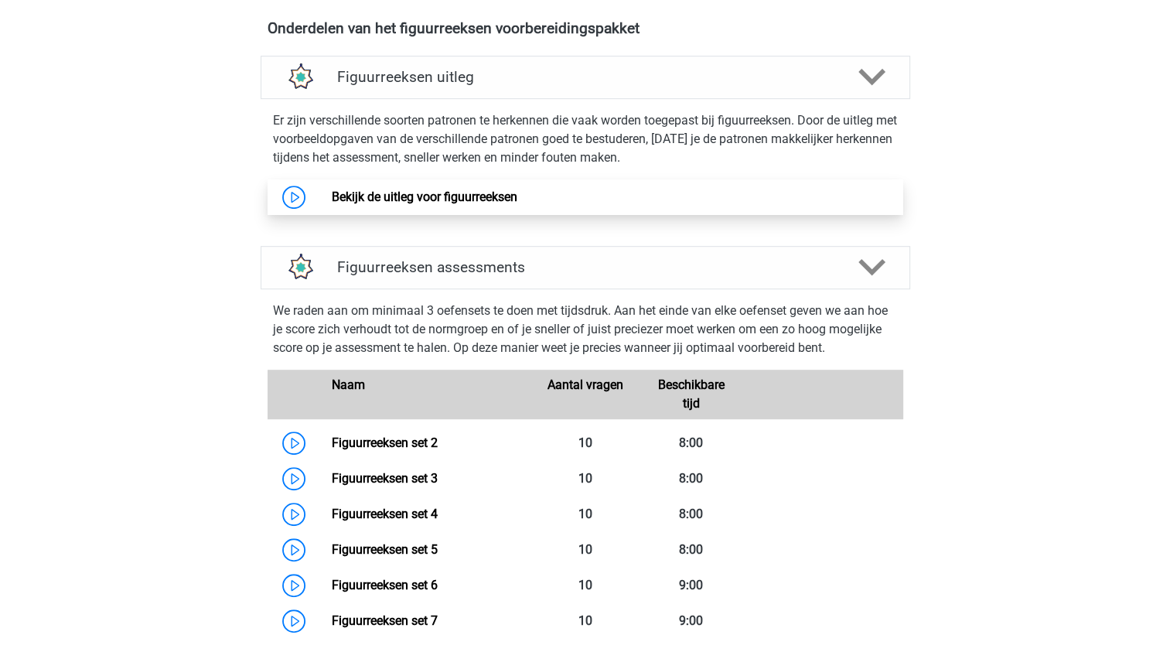
click at [415, 190] on link "Bekijk de uitleg voor figuurreeksen" at bounding box center [425, 196] width 186 height 15
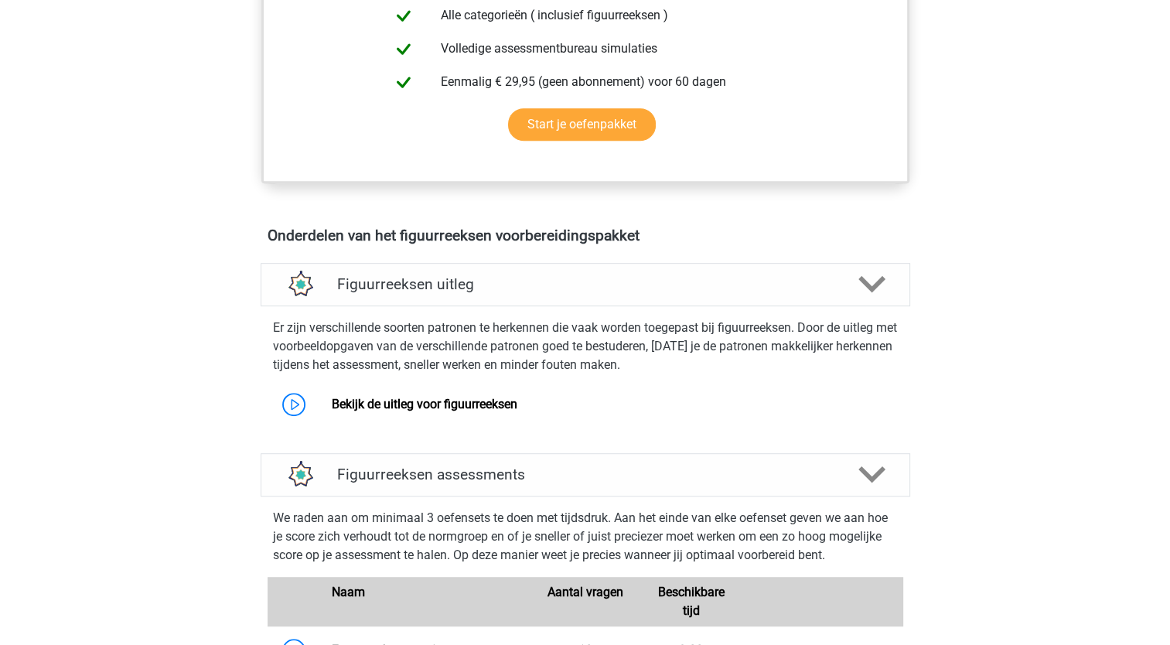
scroll to position [696, 0]
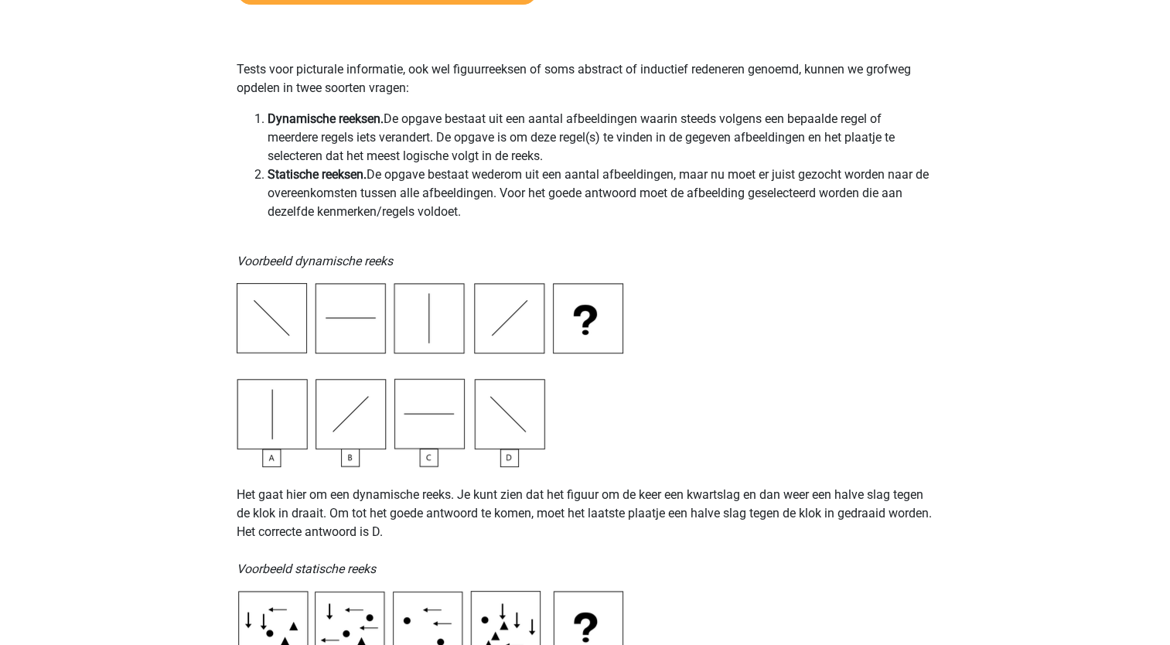
scroll to position [232, 0]
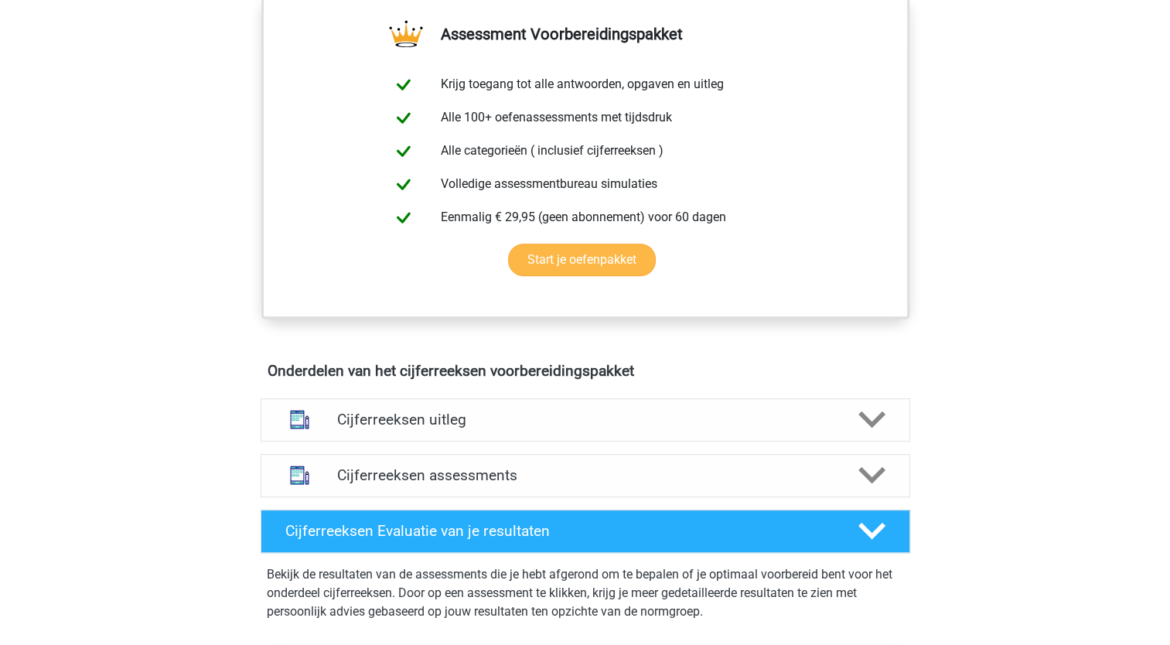
scroll to position [619, 0]
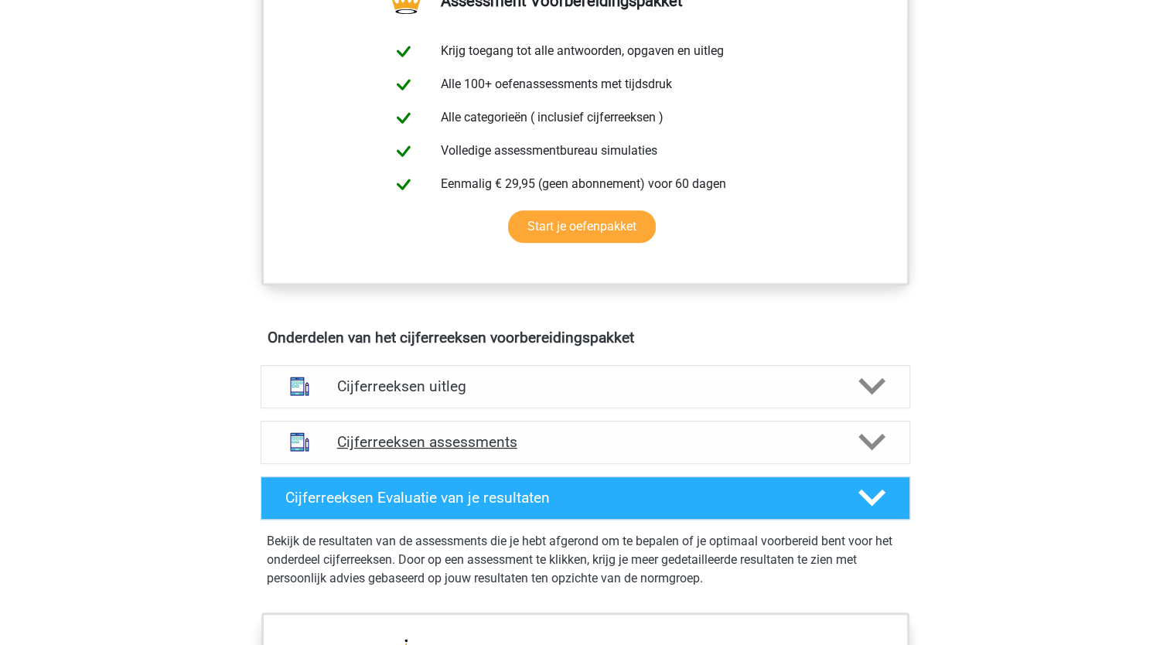
click at [598, 451] on h4 "Cijferreeksen assessments" at bounding box center [585, 442] width 497 height 18
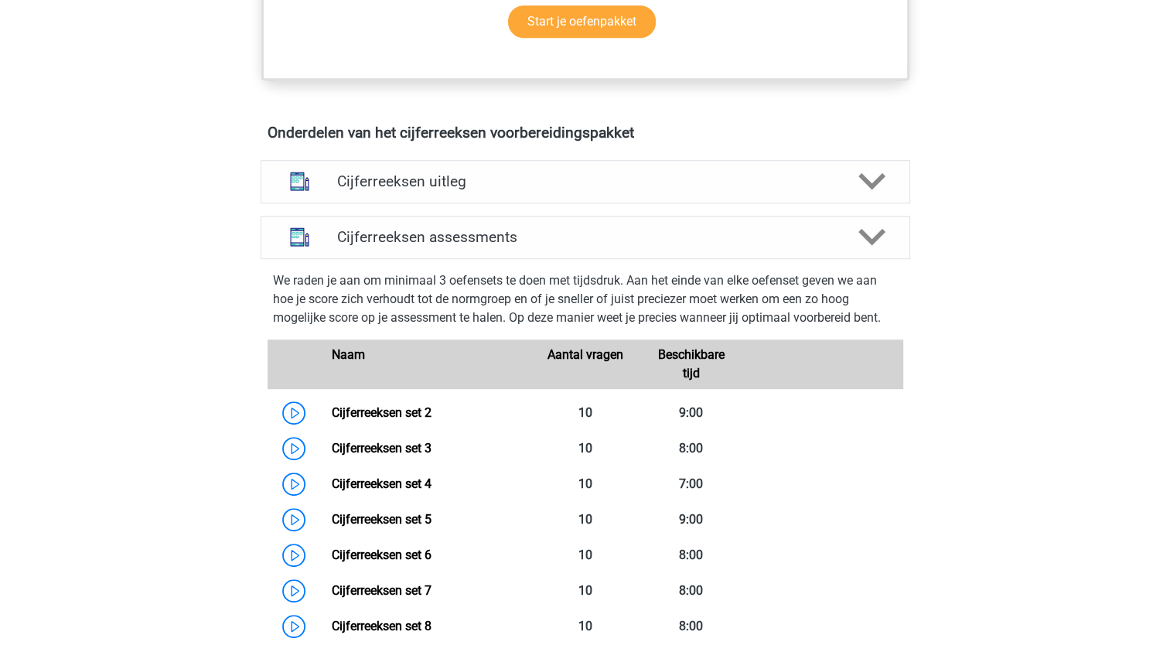
scroll to position [773, 0]
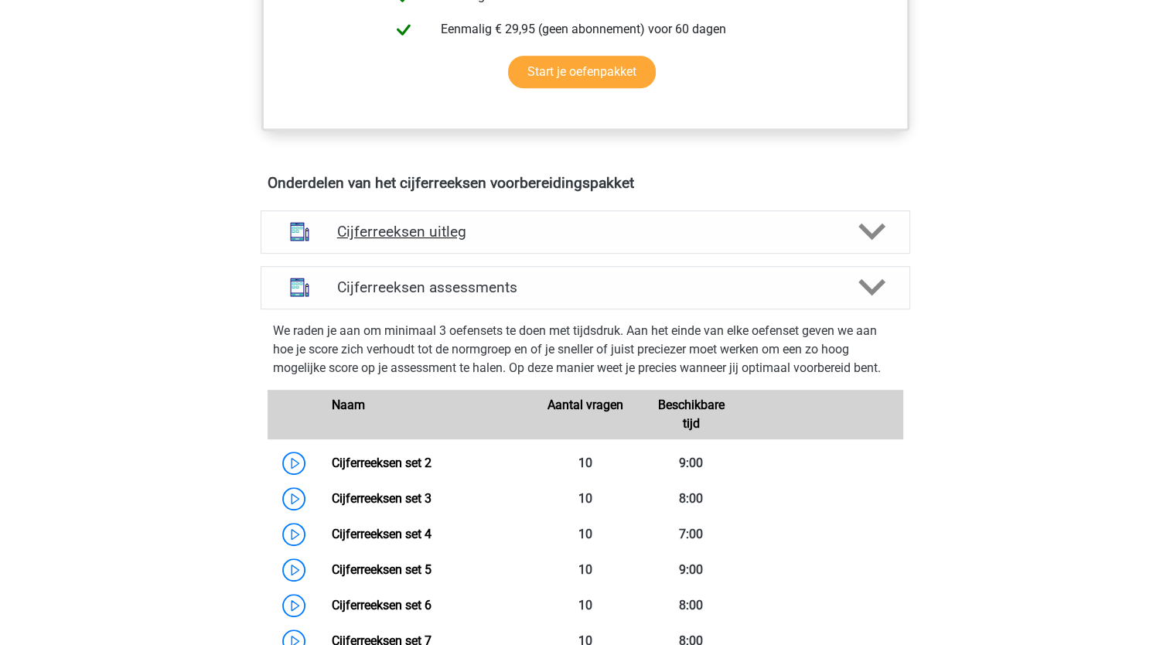
drag, startPoint x: 566, startPoint y: 234, endPoint x: 593, endPoint y: 230, distance: 27.3
click at [567, 234] on div "Cijferreeksen uitleg" at bounding box center [586, 231] width 650 height 43
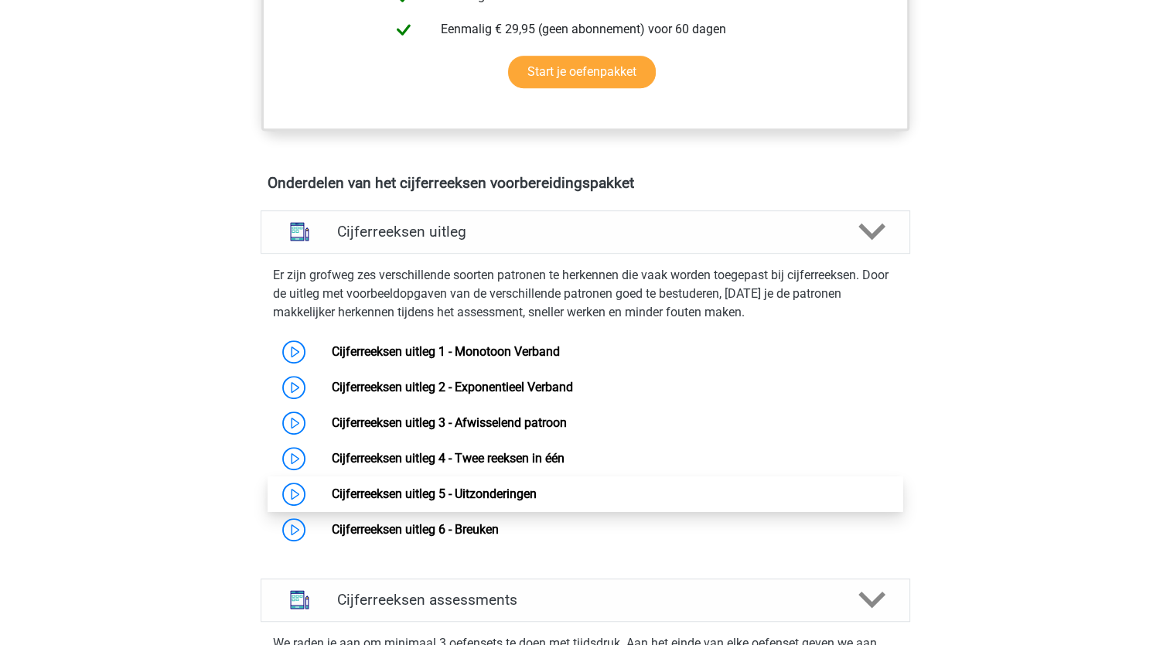
click at [529, 501] on link "Cijferreeksen uitleg 5 - Uitzonderingen" at bounding box center [434, 494] width 205 height 15
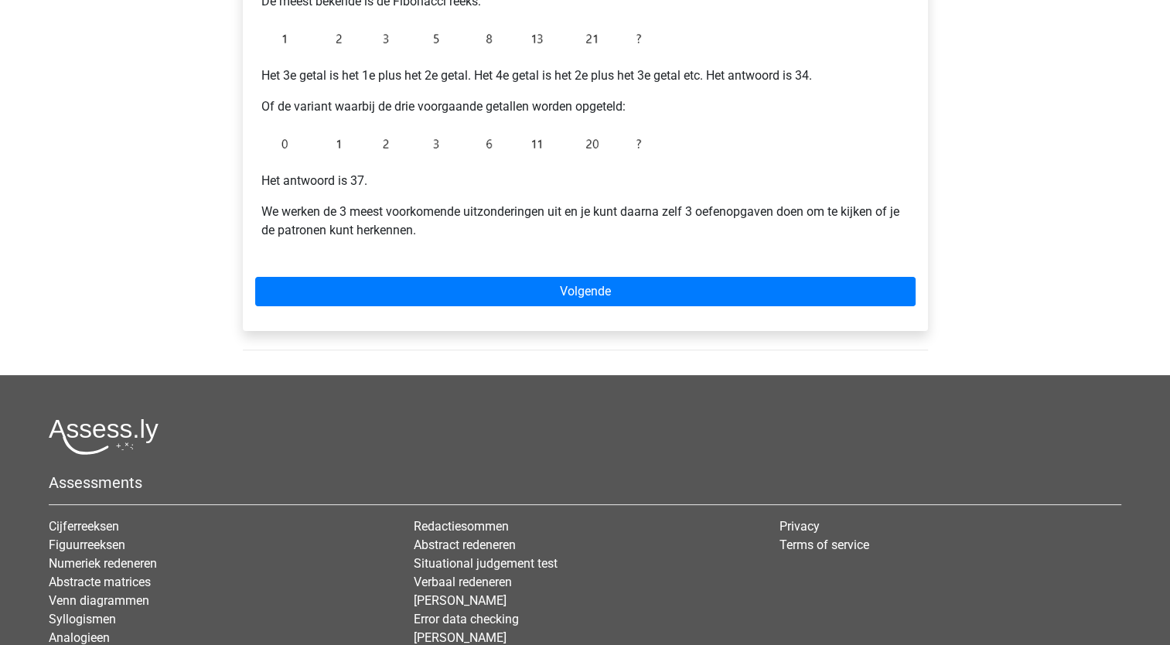
scroll to position [387, 0]
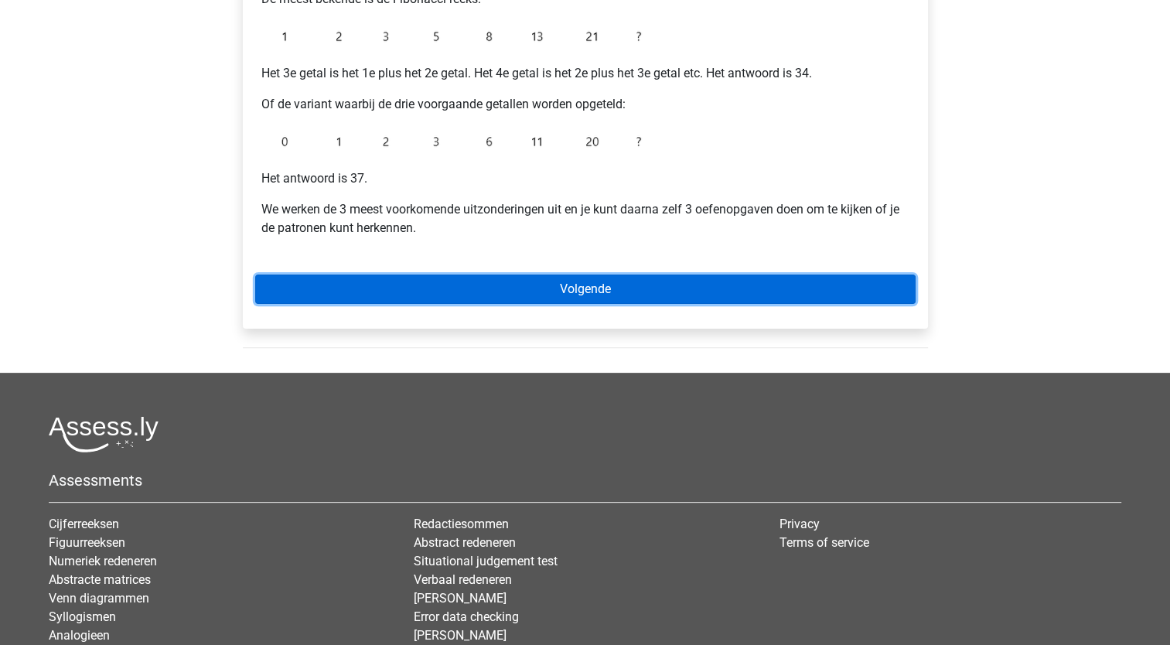
click at [612, 292] on link "Volgende" at bounding box center [585, 289] width 661 height 29
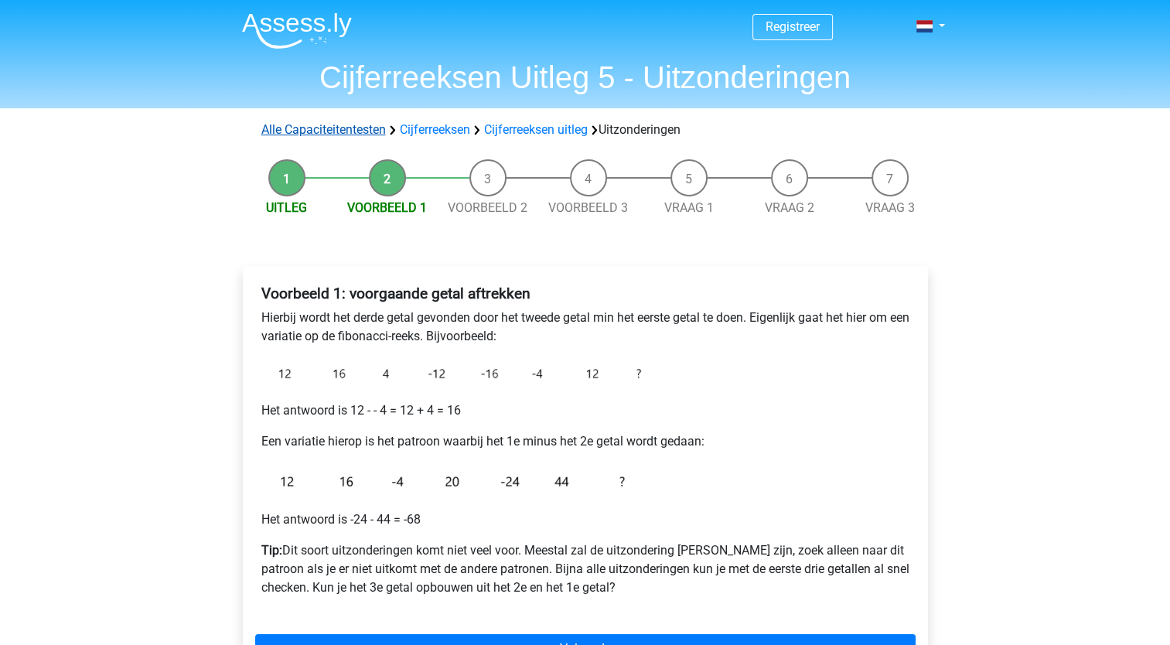
click at [334, 135] on link "Alle Capaciteitentesten" at bounding box center [323, 129] width 125 height 15
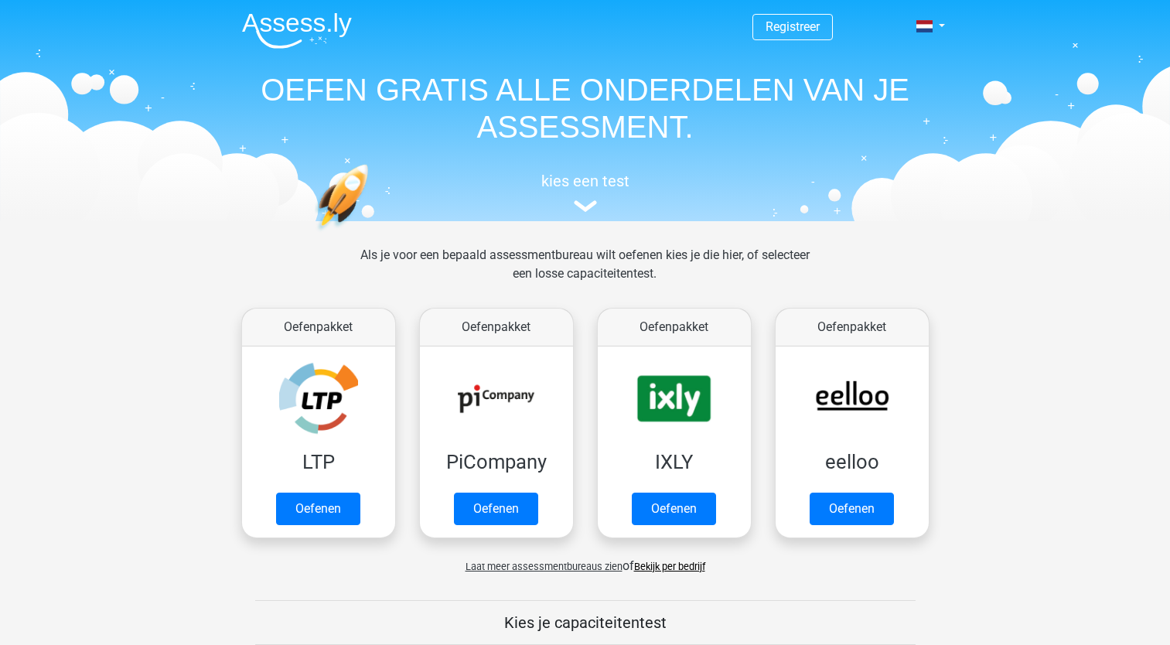
scroll to position [656, 0]
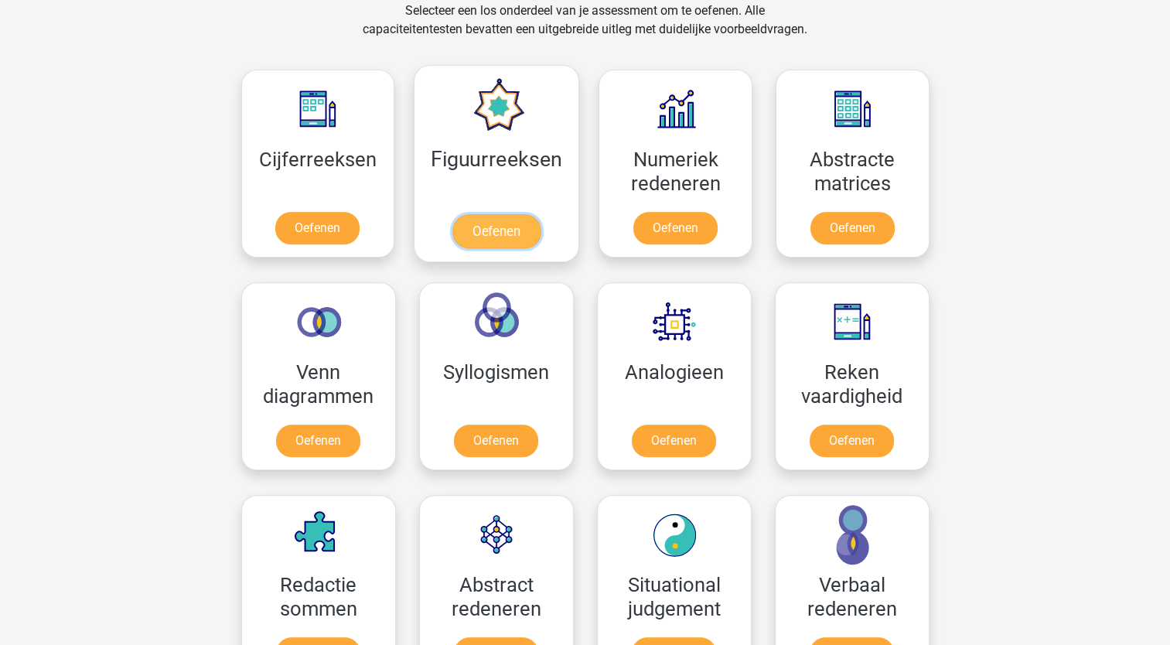
click at [529, 246] on link "Oefenen" at bounding box center [496, 231] width 88 height 34
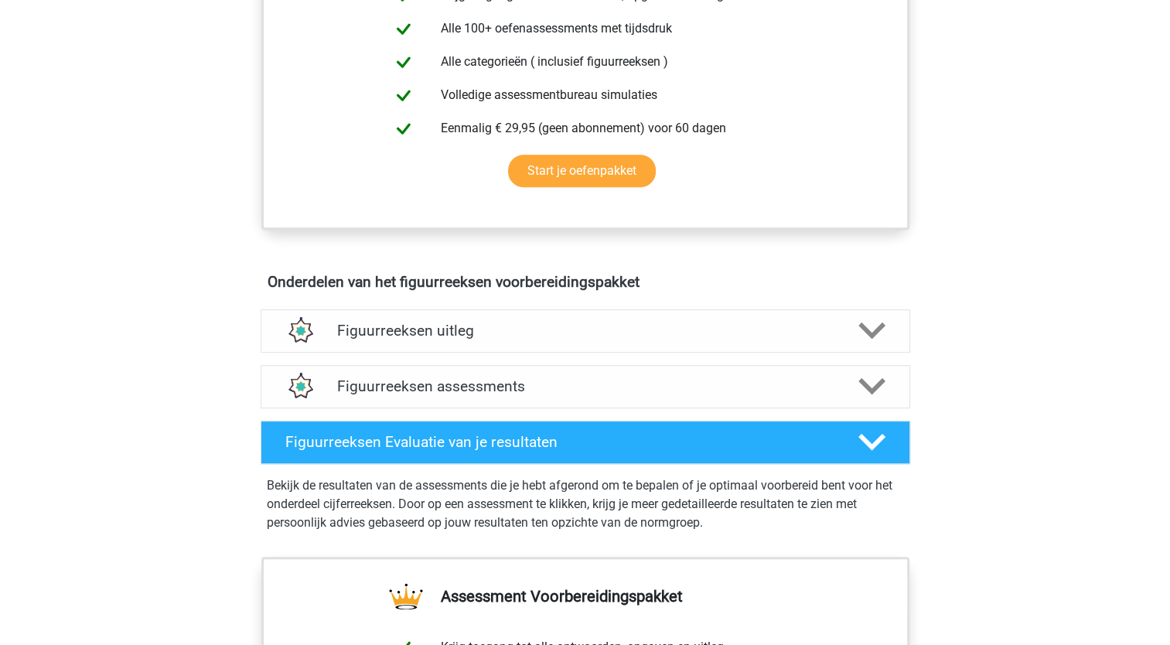
scroll to position [696, 0]
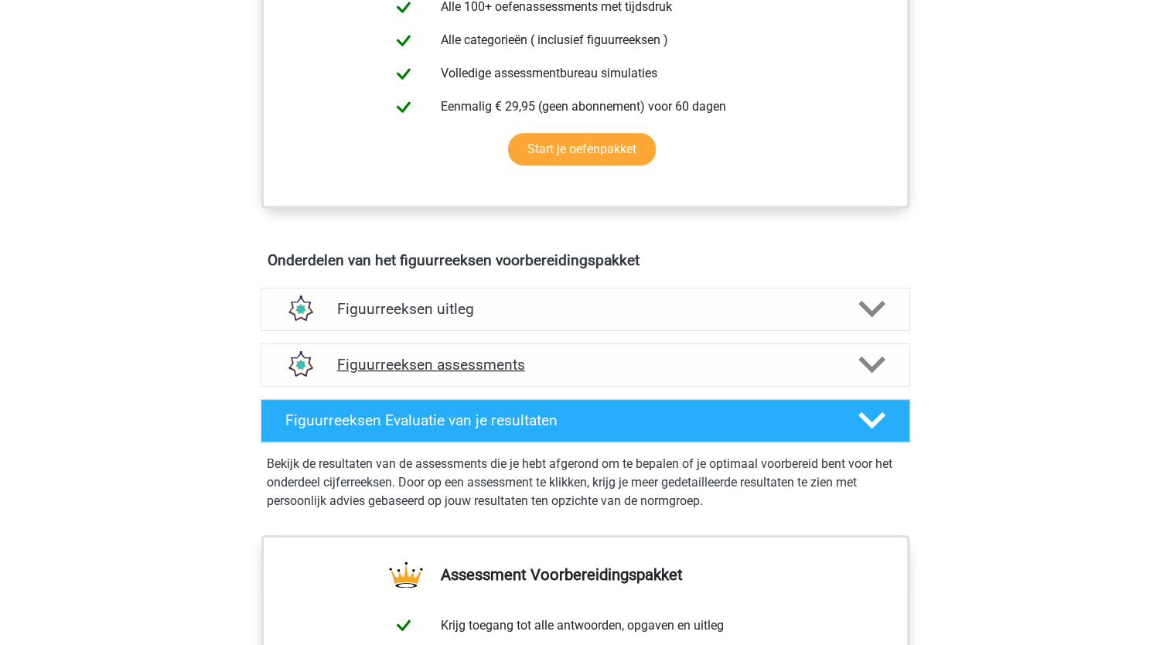
click at [498, 367] on h4 "Figuurreeksen assessments" at bounding box center [585, 365] width 497 height 18
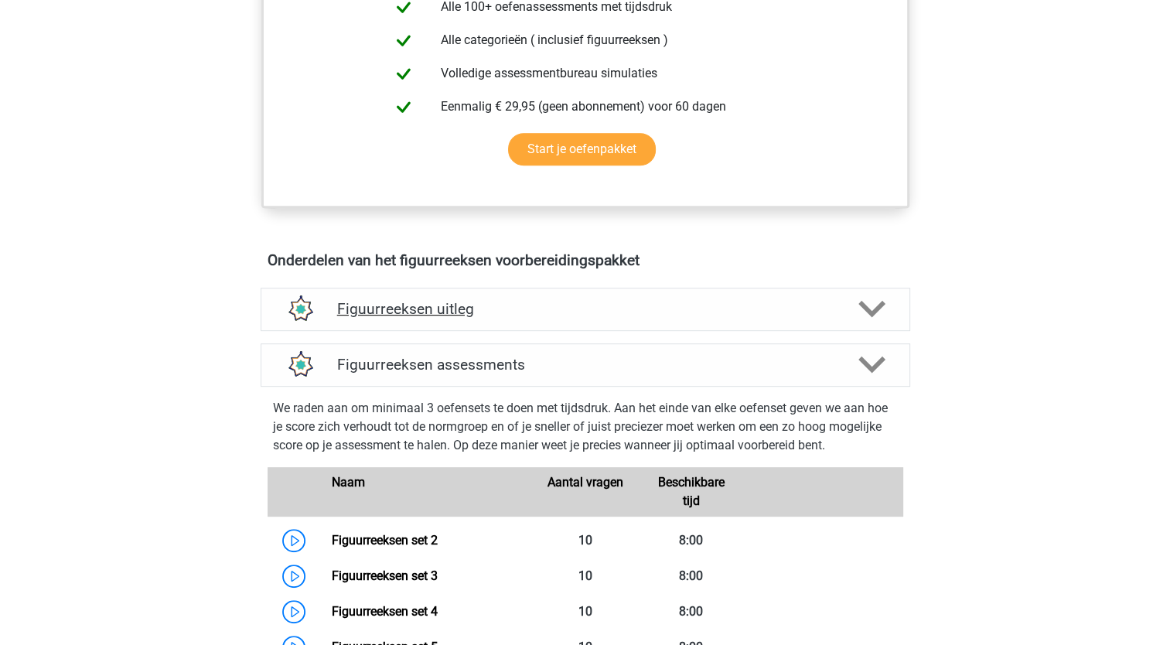
click at [544, 308] on h4 "Figuurreeksen uitleg" at bounding box center [585, 309] width 497 height 18
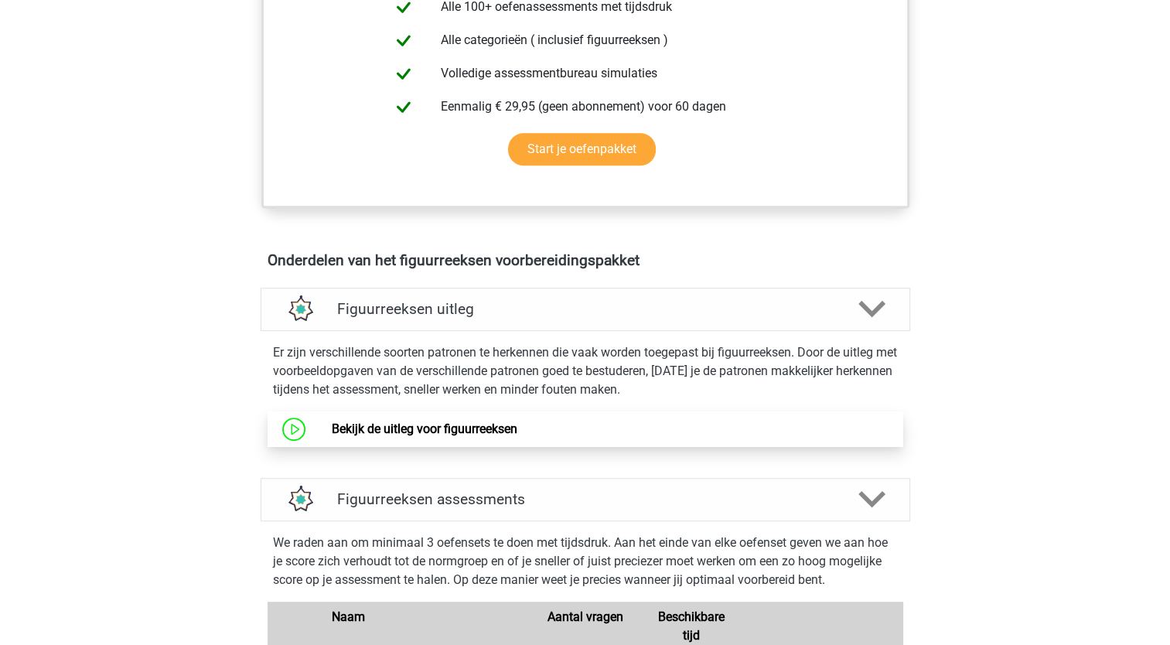
click at [452, 422] on link "Bekijk de uitleg voor figuurreeksen" at bounding box center [425, 429] width 186 height 15
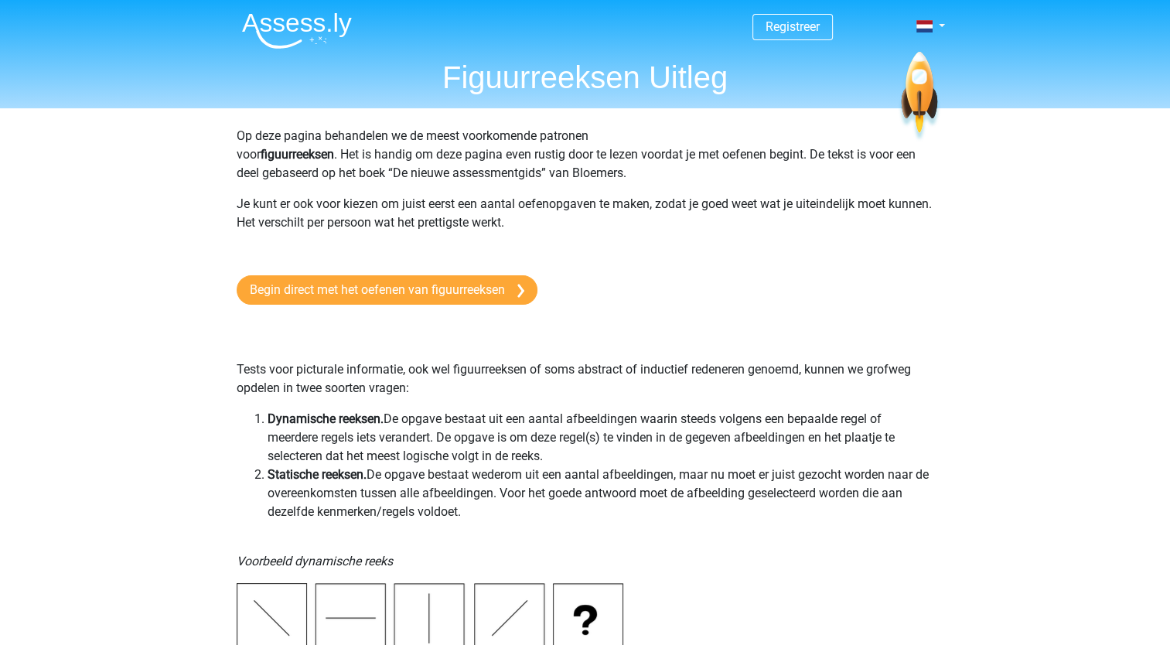
drag, startPoint x: 439, startPoint y: 415, endPoint x: 598, endPoint y: 451, distance: 163.4
click at [598, 451] on li "Dynamische reeksen. De opgave bestaat uit een aantal afbeeldingen waarin steeds…" at bounding box center [601, 438] width 667 height 56
drag, startPoint x: 690, startPoint y: 534, endPoint x: 688, endPoint y: 524, distance: 10.2
click at [690, 534] on p "Voorbeeld dynamische reeks" at bounding box center [586, 552] width 698 height 37
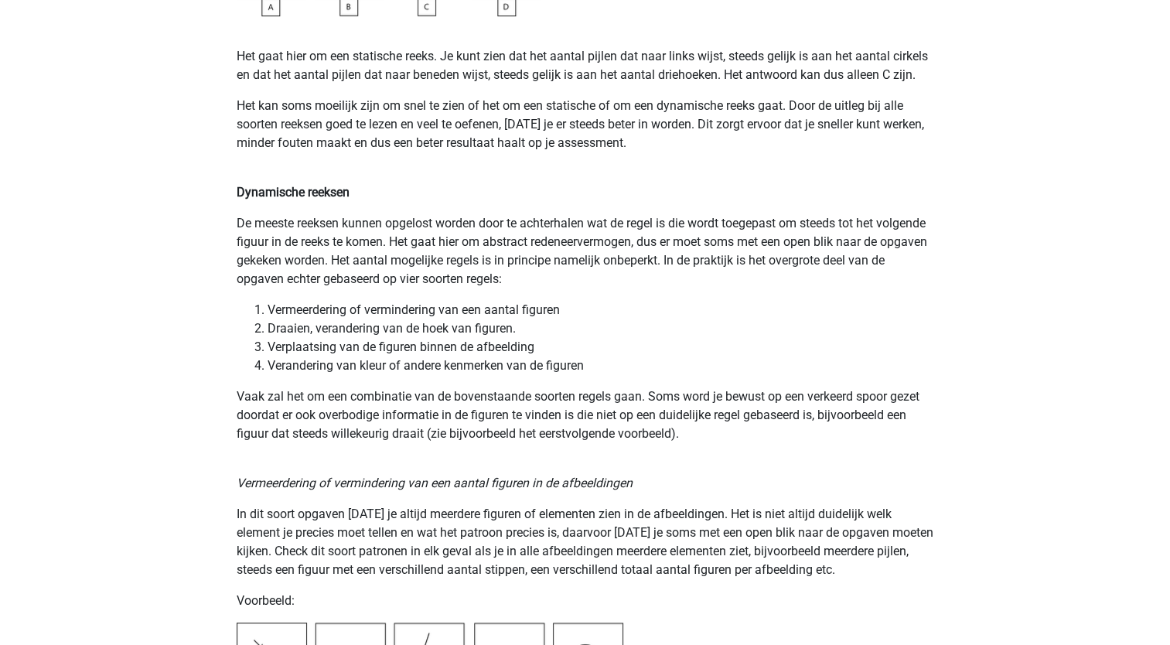
scroll to position [1083, 0]
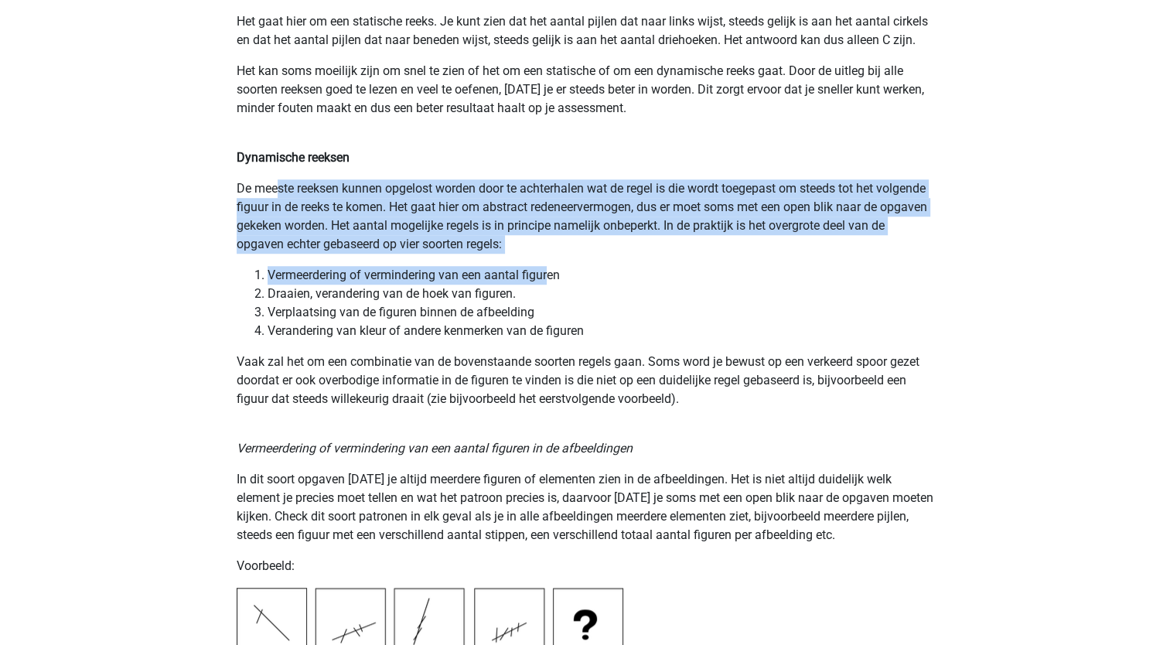
drag, startPoint x: 275, startPoint y: 191, endPoint x: 548, endPoint y: 256, distance: 280.7
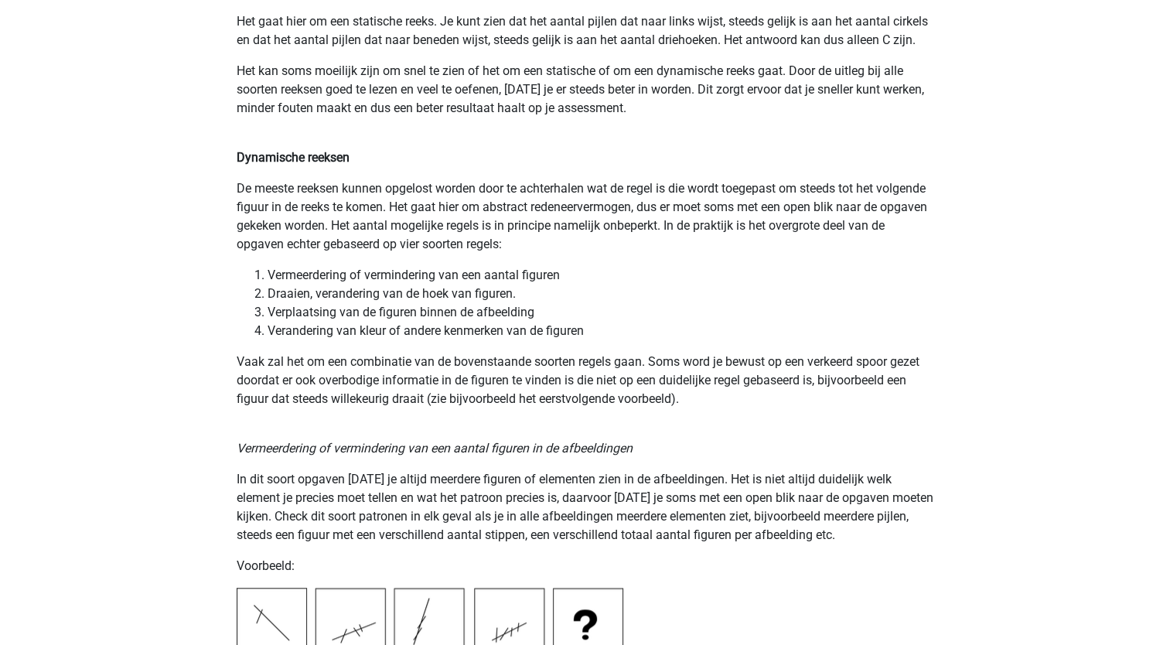
drag, startPoint x: 548, startPoint y: 256, endPoint x: 569, endPoint y: 295, distance: 44.6
click at [569, 295] on li "Draaien, verandering van de hoek van figuren." at bounding box center [601, 294] width 667 height 19
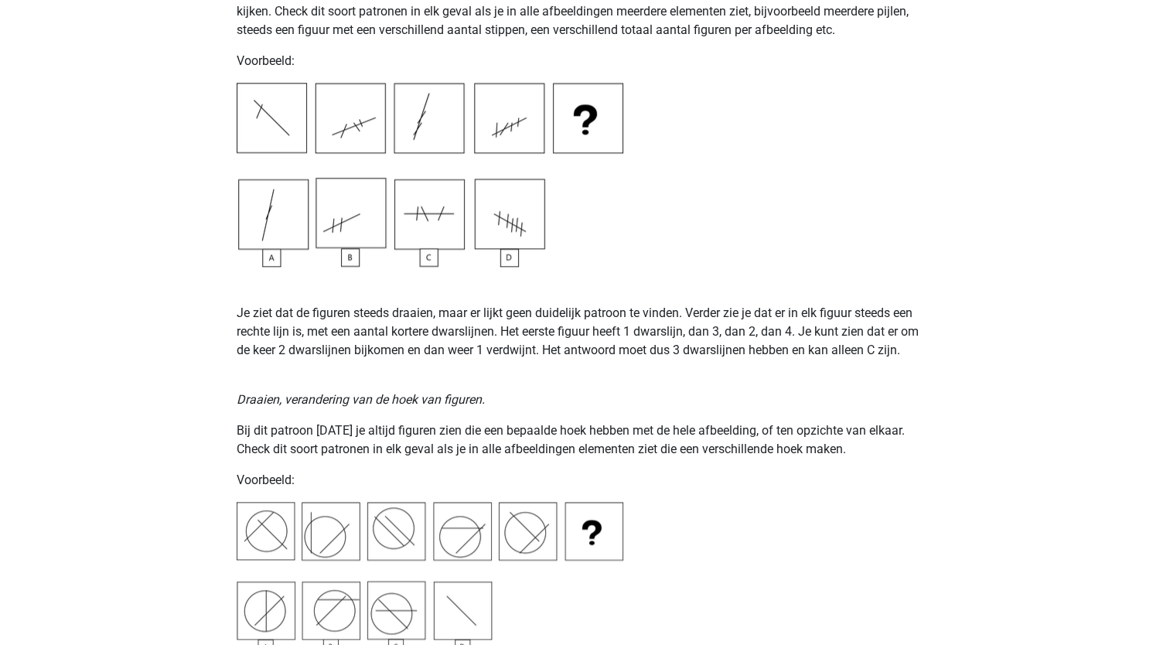
scroll to position [1624, 0]
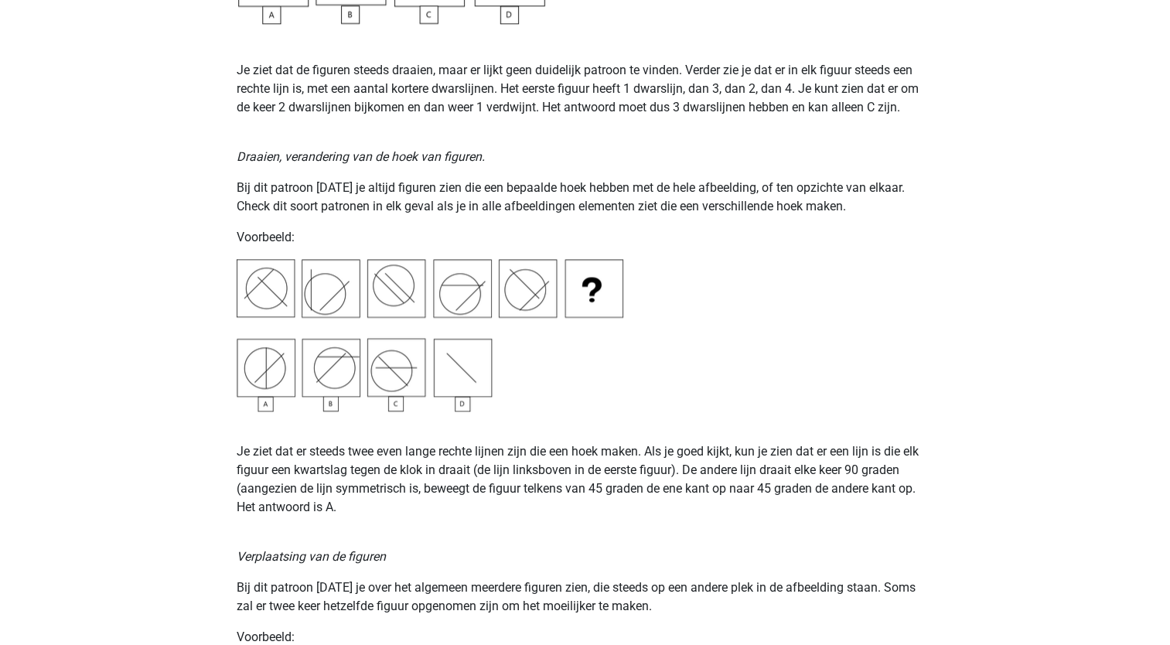
scroll to position [1856, 0]
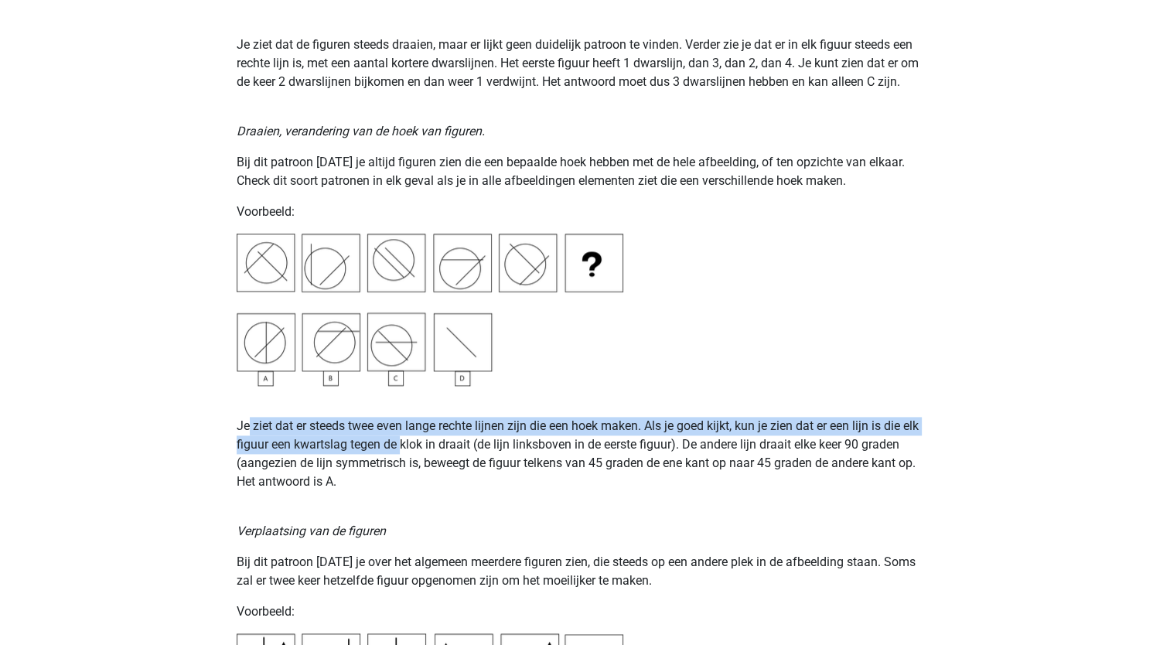
drag, startPoint x: 263, startPoint y: 431, endPoint x: 401, endPoint y: 441, distance: 138.8
click at [401, 441] on p "Je ziet dat er steeds twee even lange rechte lijnen zijn die een hoek maken. Al…" at bounding box center [586, 454] width 698 height 74
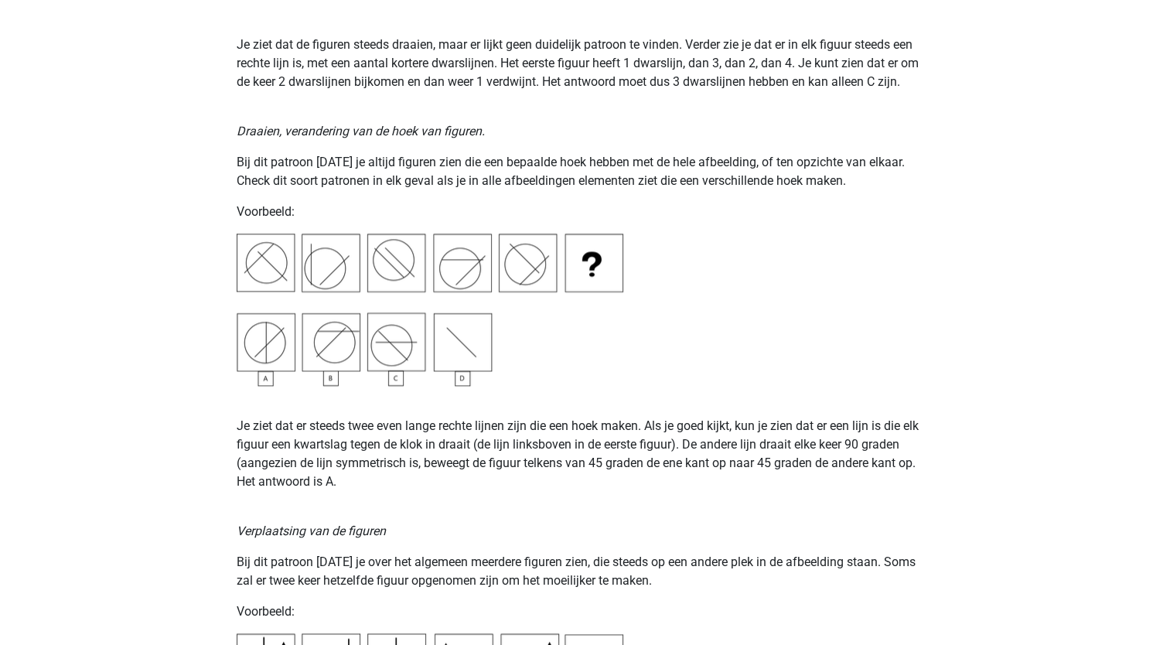
drag, startPoint x: 401, startPoint y: 441, endPoint x: 514, endPoint y: 490, distance: 122.6
click at [478, 505] on p "Verplaatsing van de figuren" at bounding box center [586, 522] width 698 height 37
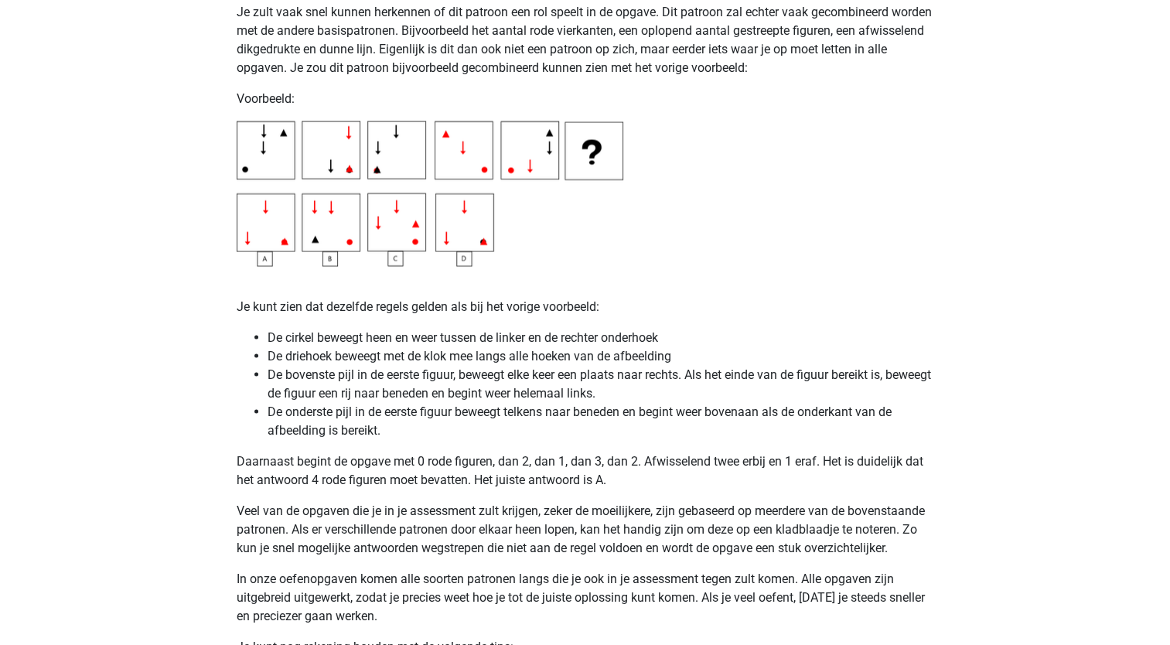
scroll to position [3017, 0]
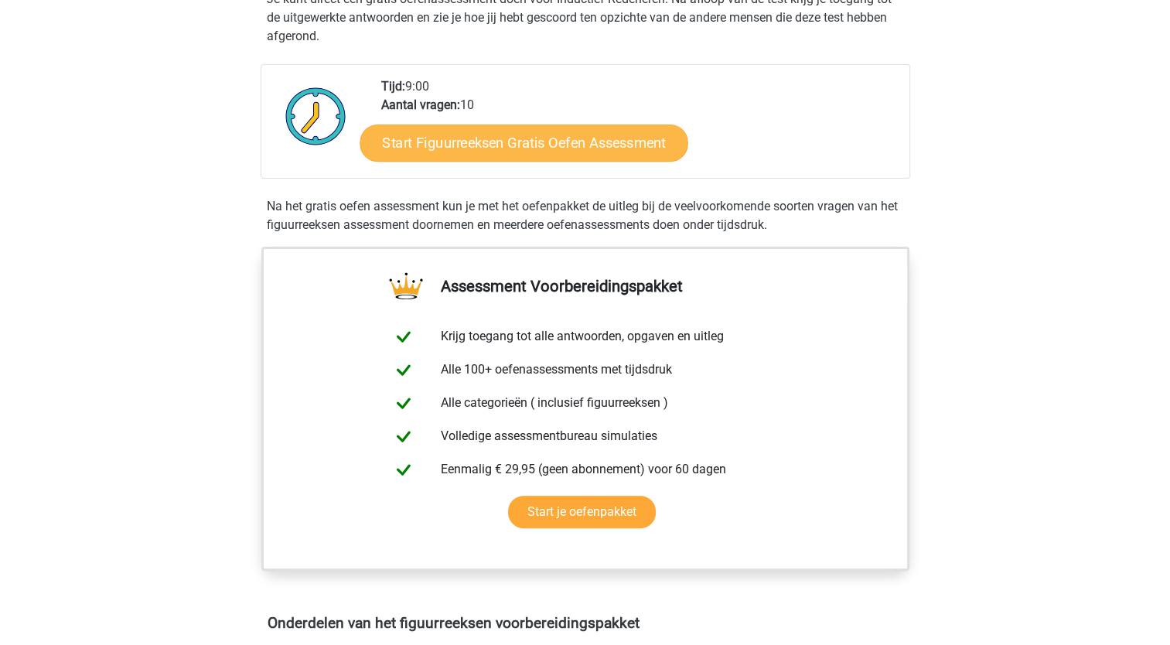
scroll to position [309, 0]
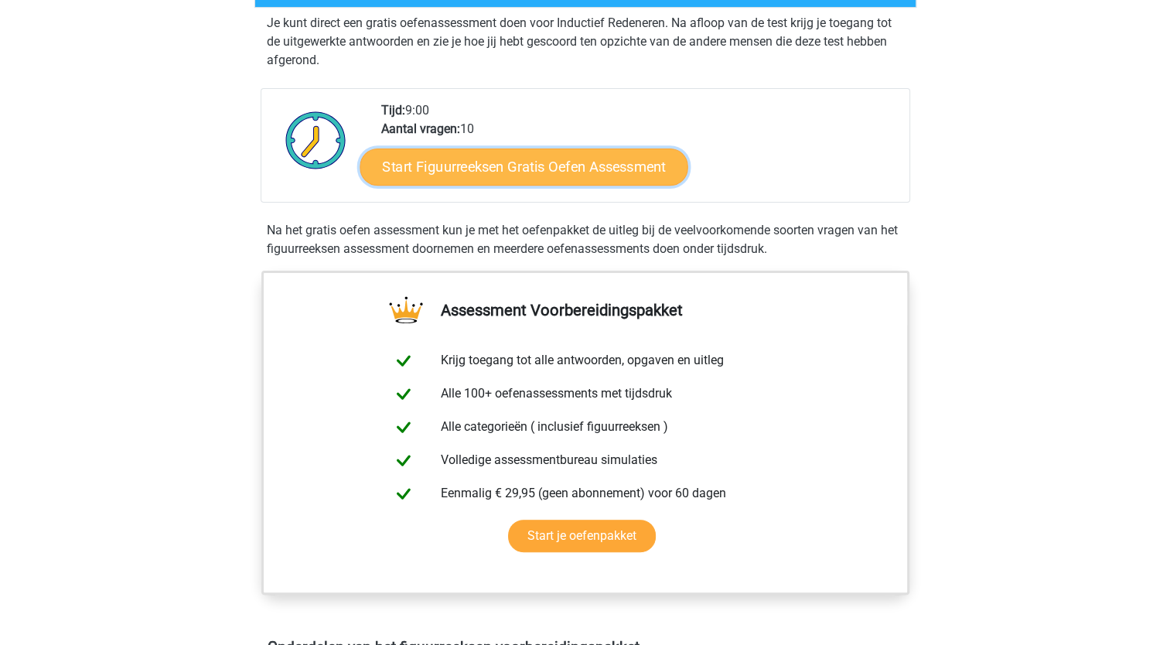
click at [558, 172] on link "Start Figuurreeksen Gratis Oefen Assessment" at bounding box center [524, 166] width 328 height 37
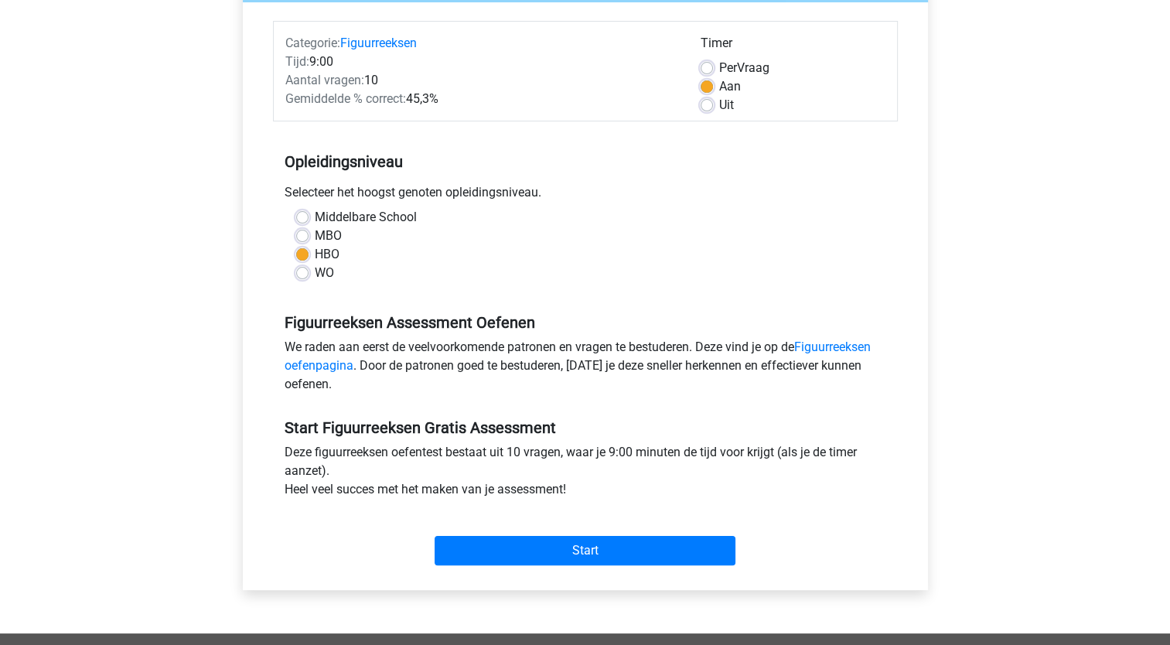
scroll to position [387, 0]
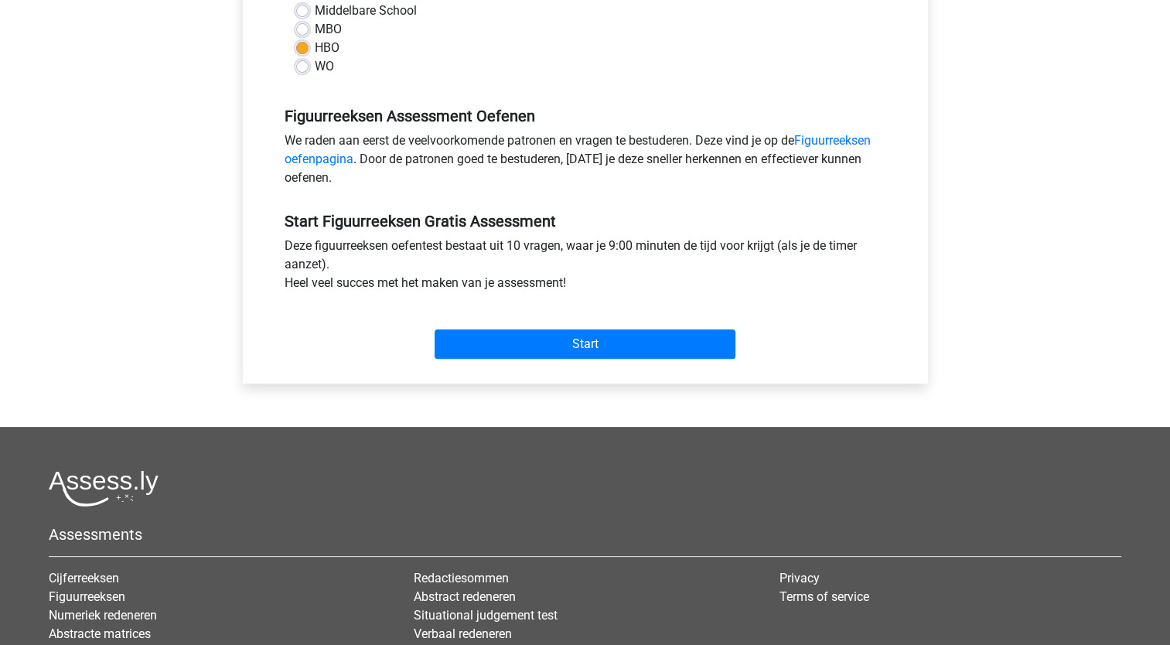
click at [616, 326] on div "Start" at bounding box center [585, 332] width 625 height 54
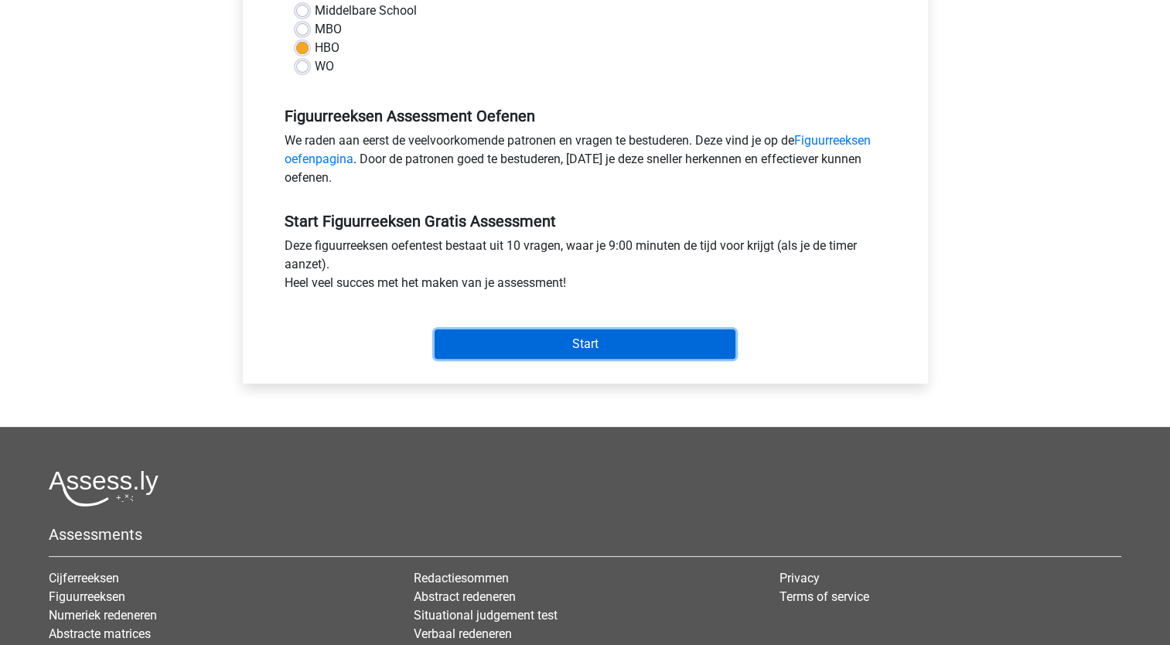
click at [618, 338] on input "Start" at bounding box center [585, 343] width 301 height 29
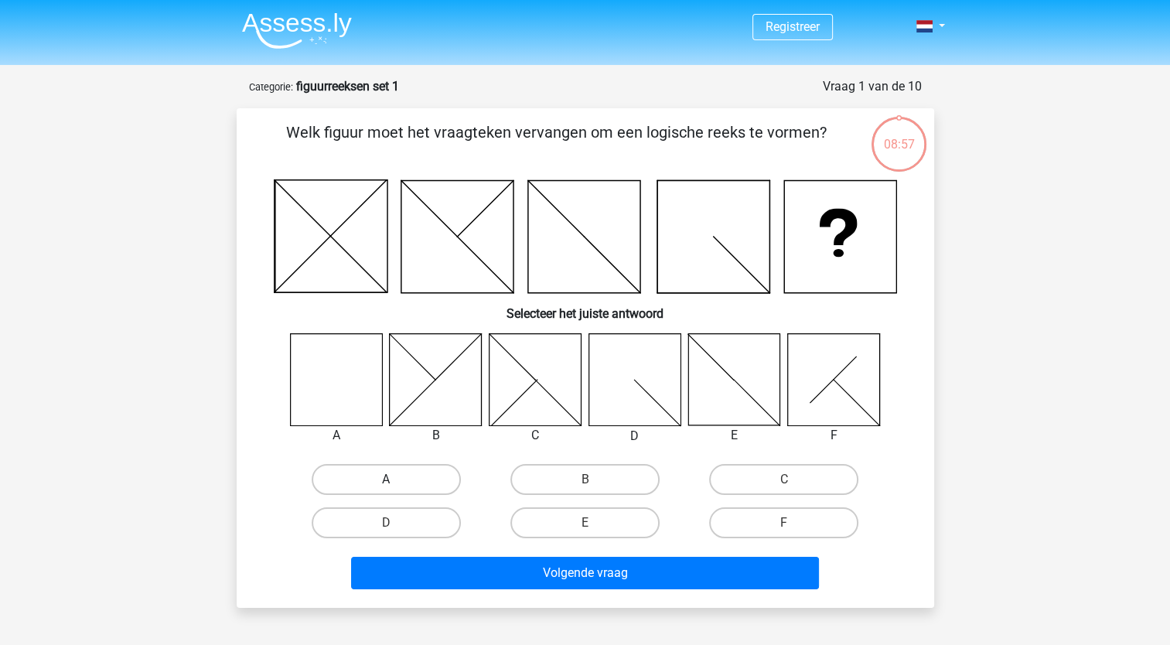
click at [404, 483] on label "A" at bounding box center [386, 479] width 149 height 31
click at [396, 483] on input "A" at bounding box center [391, 485] width 10 height 10
radio input "true"
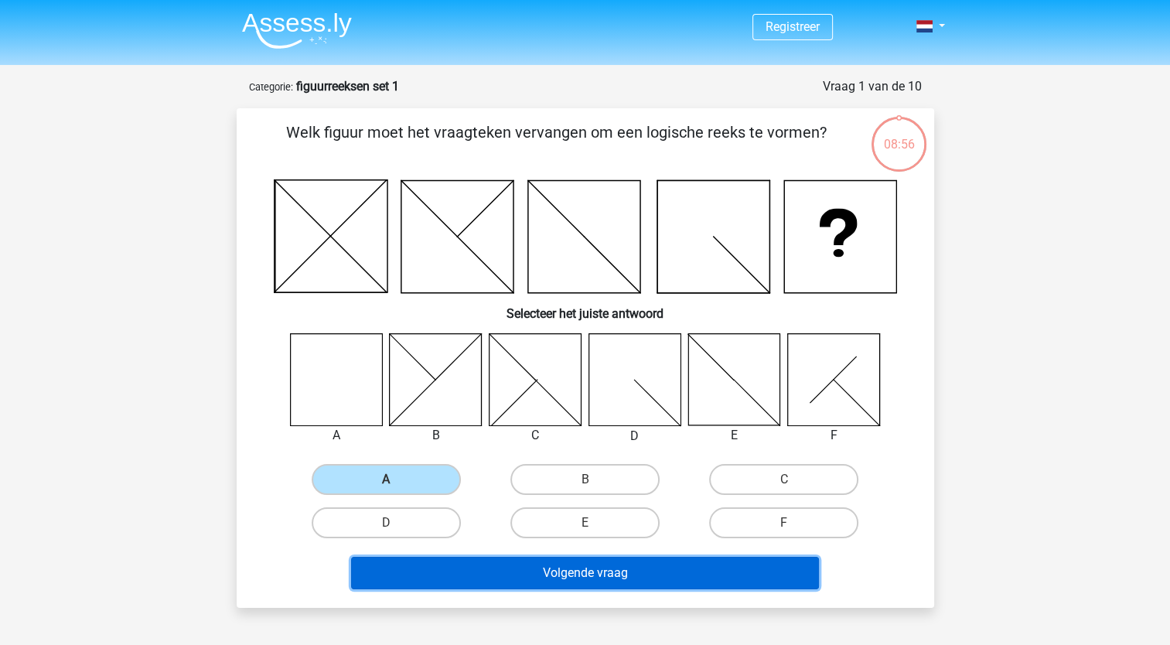
click at [535, 558] on button "Volgende vraag" at bounding box center [585, 573] width 468 height 32
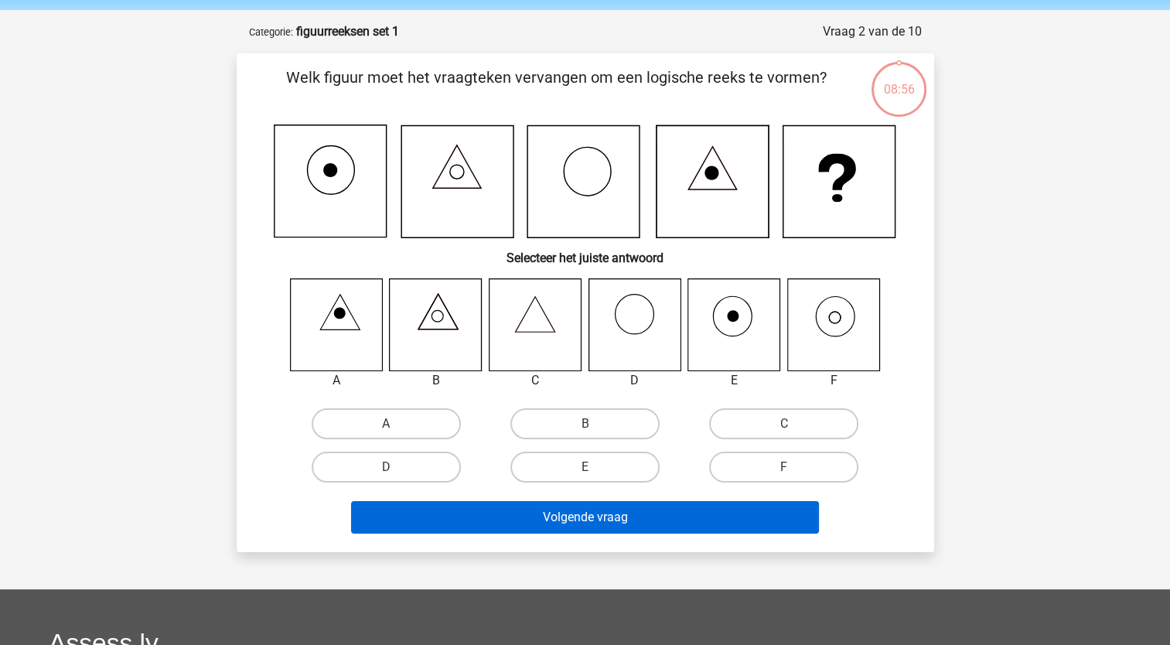
scroll to position [77, 0]
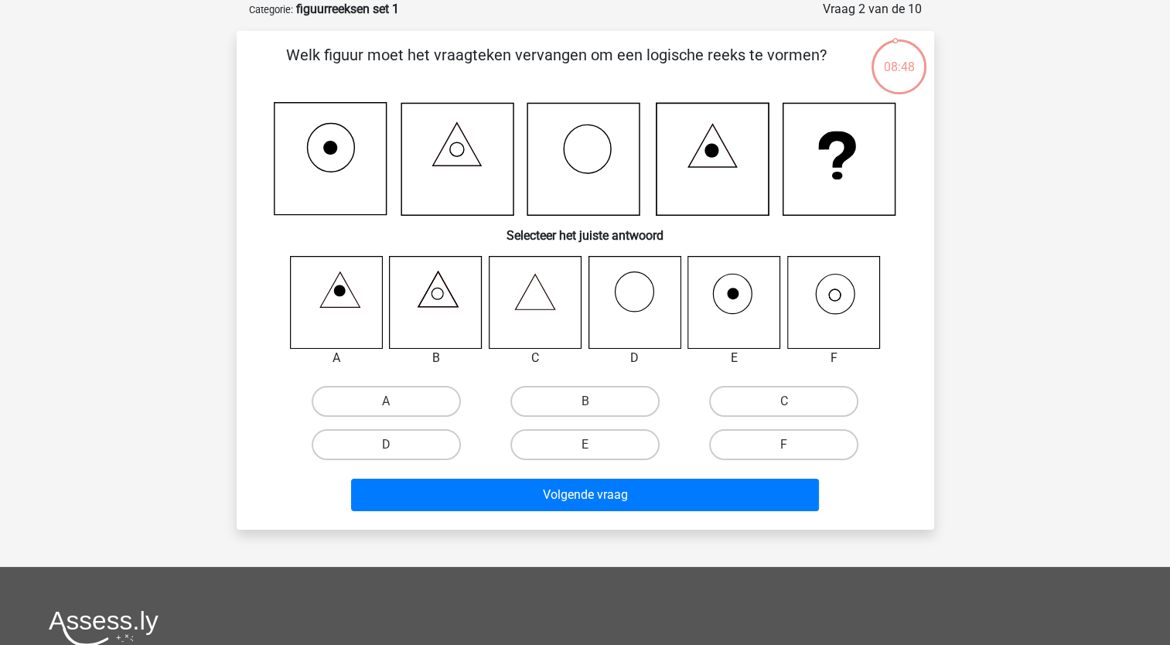
drag, startPoint x: 834, startPoint y: 312, endPoint x: 825, endPoint y: 319, distance: 11.5
click at [834, 312] on icon at bounding box center [833, 302] width 92 height 92
click at [789, 435] on label "F" at bounding box center [783, 444] width 149 height 31
click at [789, 445] on input "F" at bounding box center [789, 450] width 10 height 10
radio input "true"
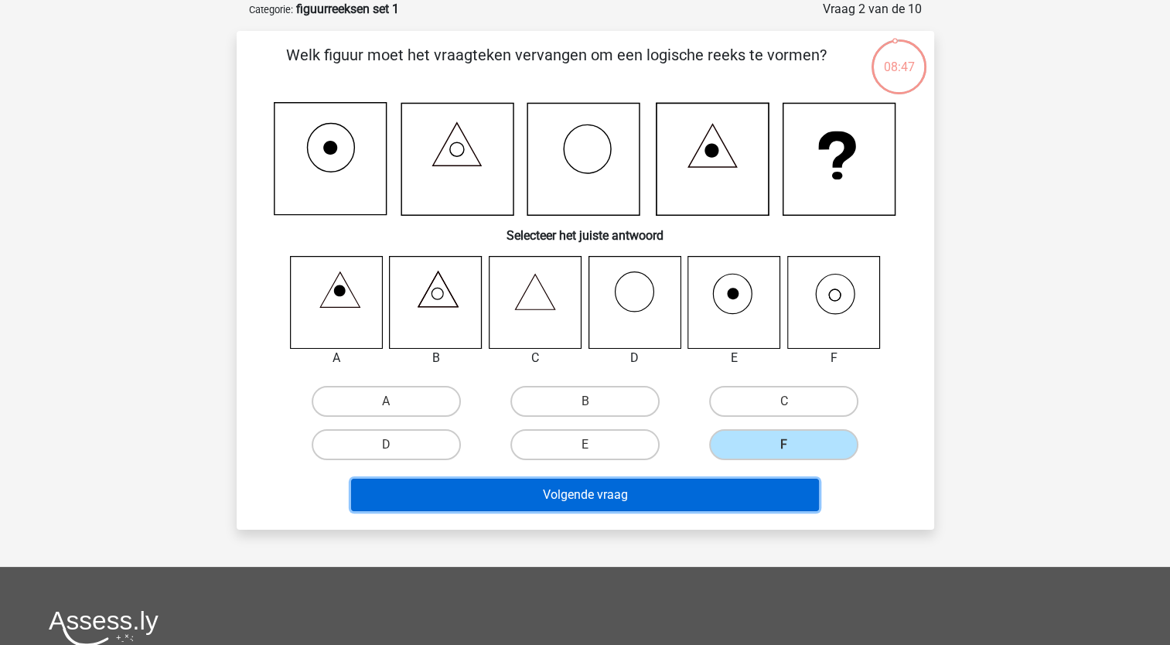
click at [730, 507] on button "Volgende vraag" at bounding box center [585, 495] width 468 height 32
